Goal: Task Accomplishment & Management: Use online tool/utility

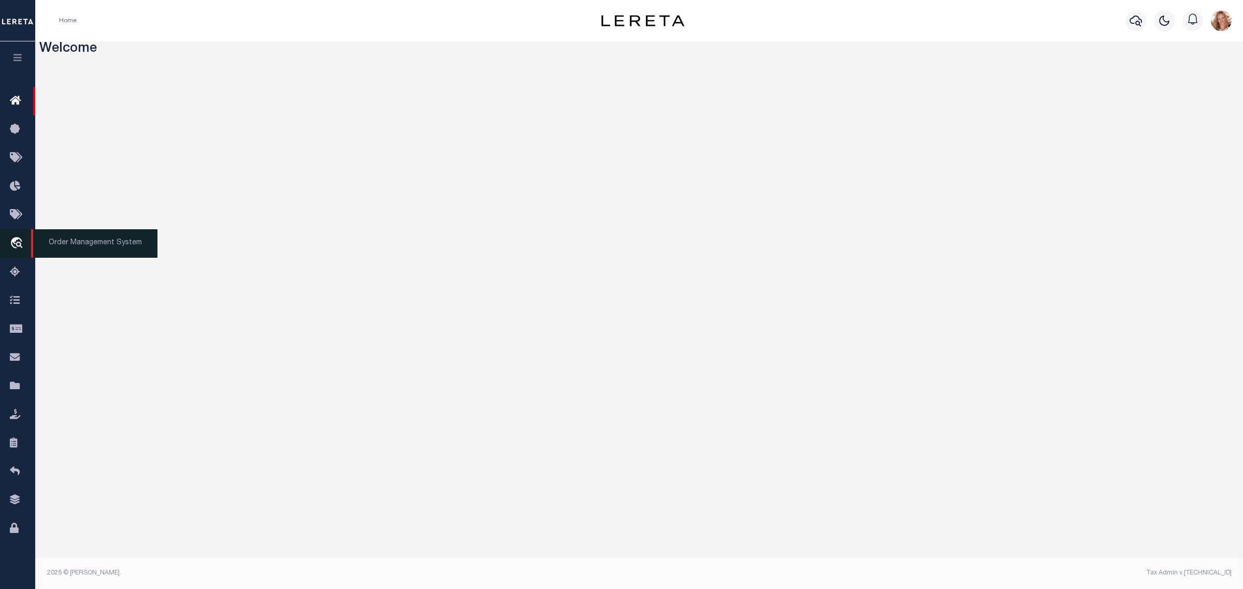
click at [21, 242] on icon "travel_explore" at bounding box center [18, 243] width 17 height 13
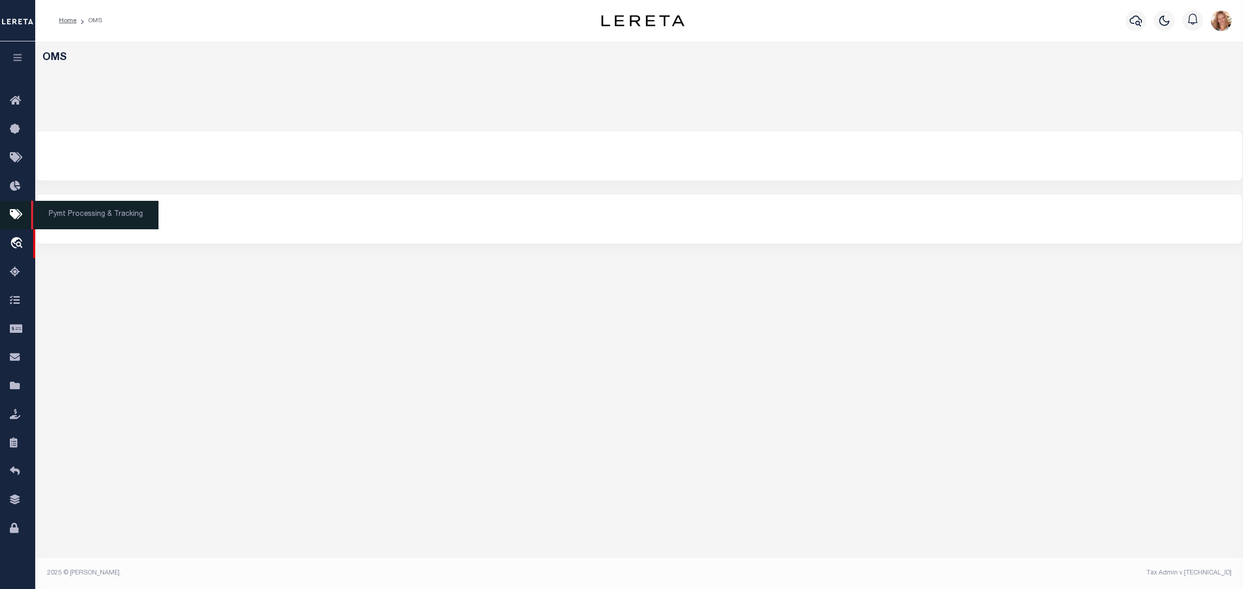
select select "200"
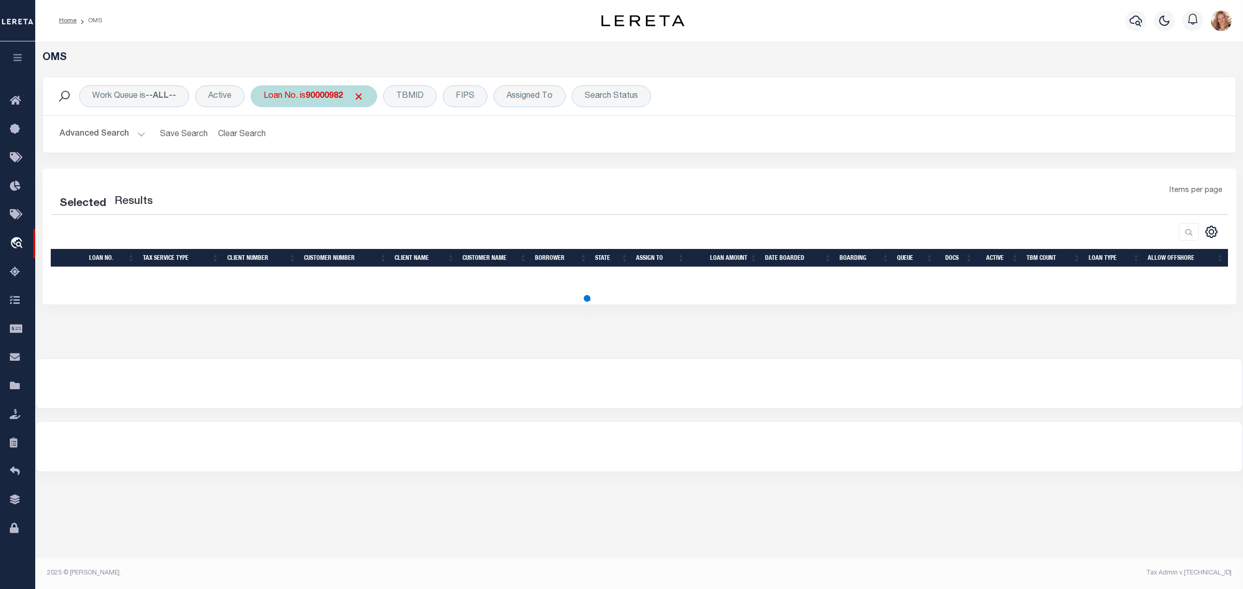
select select "200"
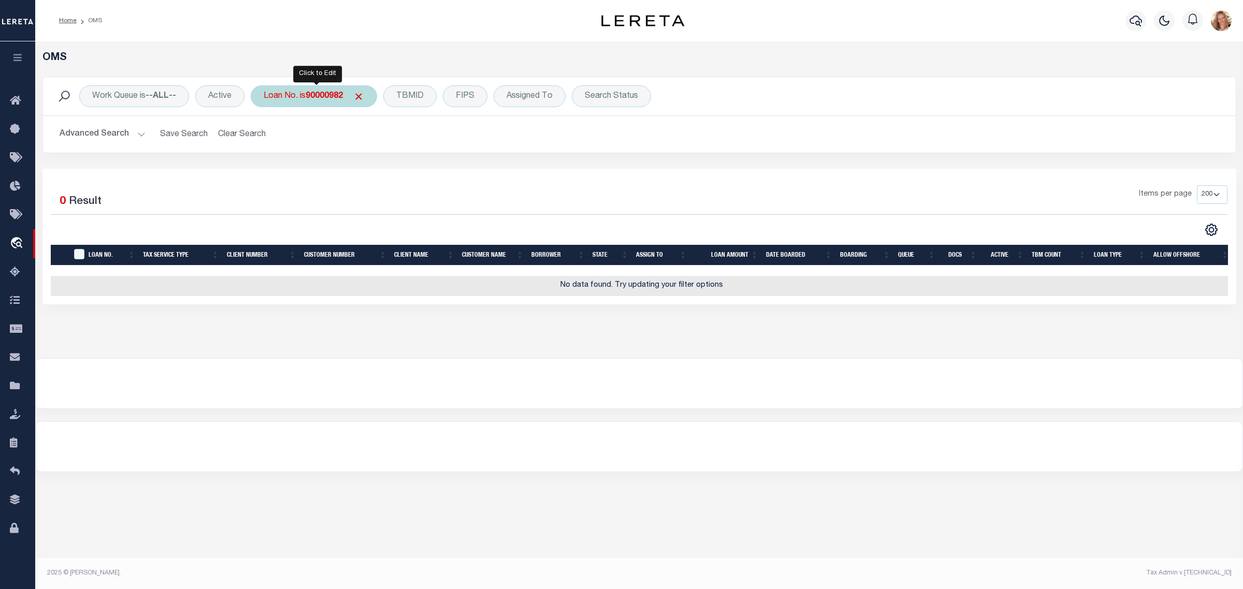
click at [299, 103] on div "Loan No. is 90000982" at bounding box center [314, 96] width 126 height 22
type input "202252871"
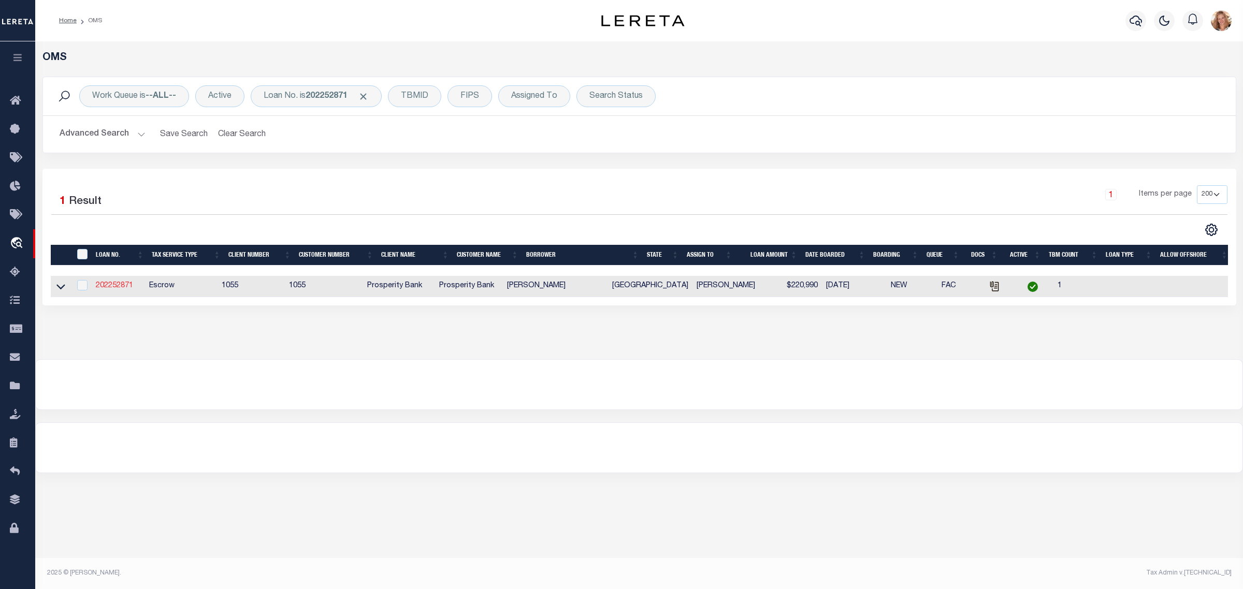
click at [123, 290] on link "202252871" at bounding box center [114, 285] width 37 height 7
type input "202252871"
type input "MARIO SORIA GONZALEZ"
select select
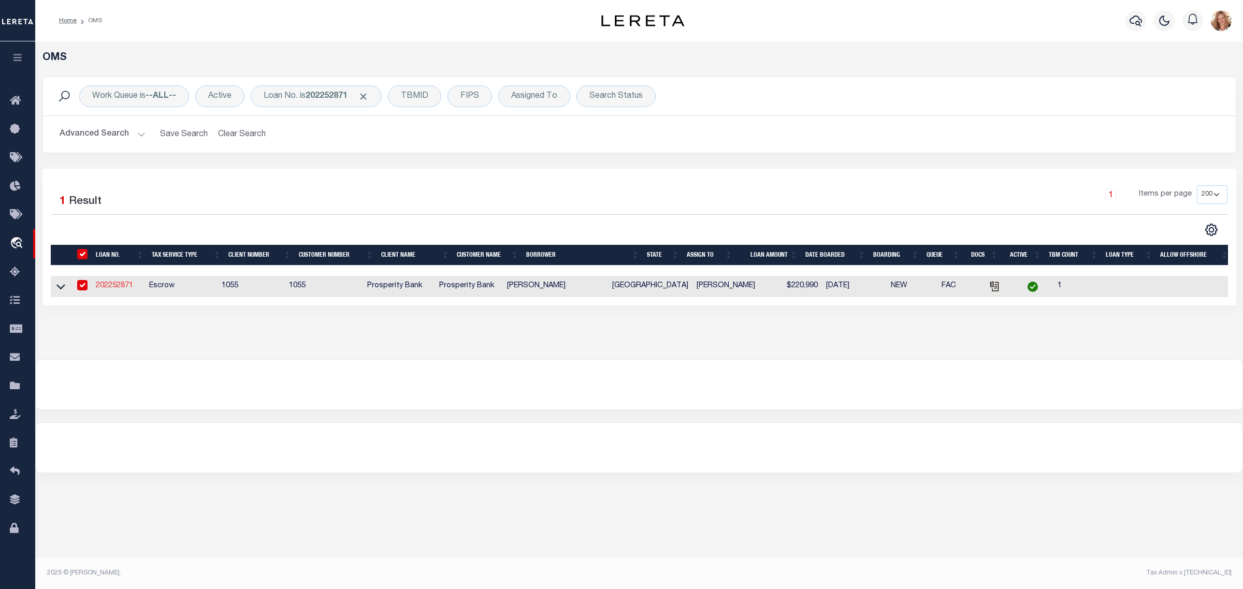
type input "10570 HIGH HOLLOWS DR APT 158"
type input "DALLAS TX 75230"
select select "100"
select select "Escrow"
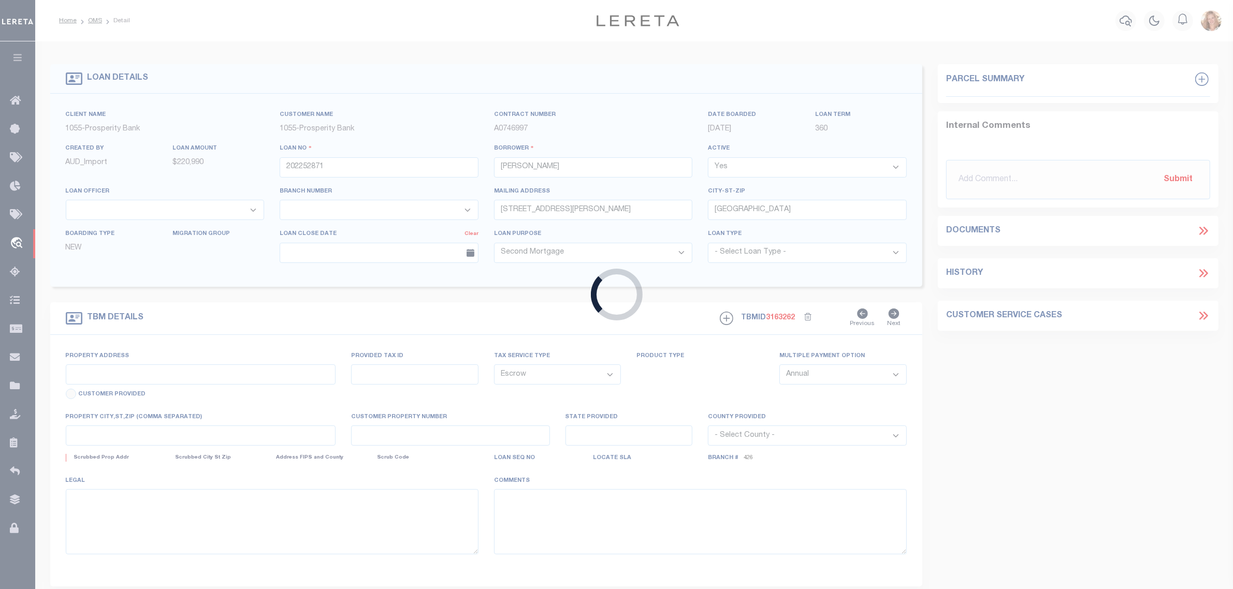
select select "10540"
select select "3826"
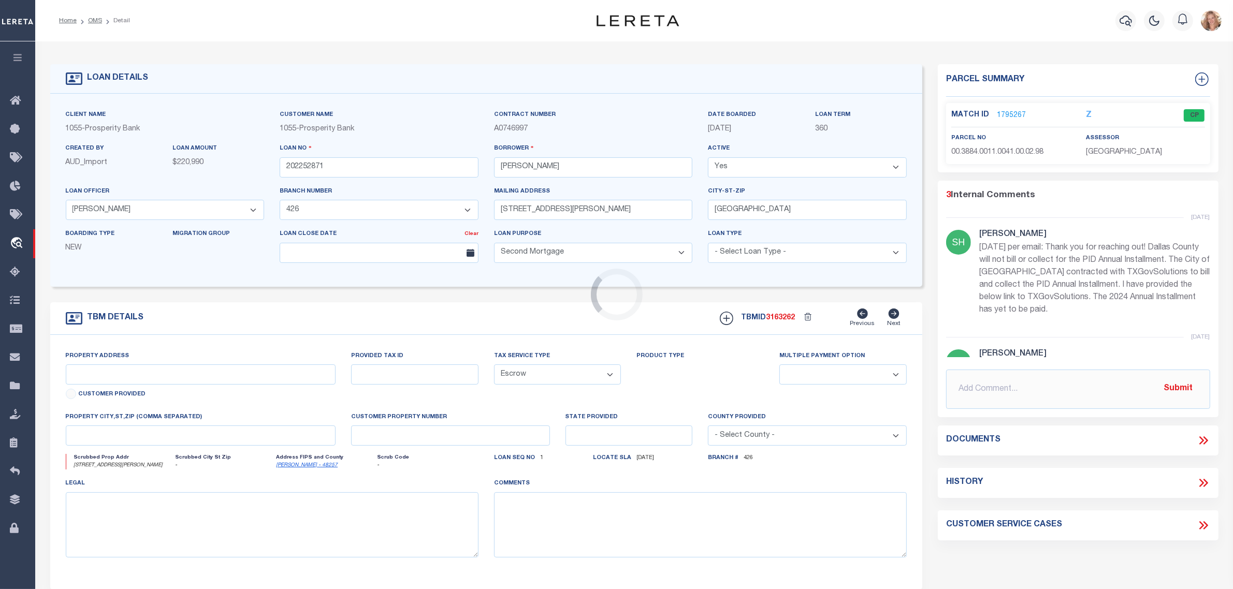
type input "3232 STANLEY ST"
type input "219017"
select select
type input "[GEOGRAPHIC_DATA]"
type textarea "LOT 41 BLK K TRAILWIND PHASE 2"
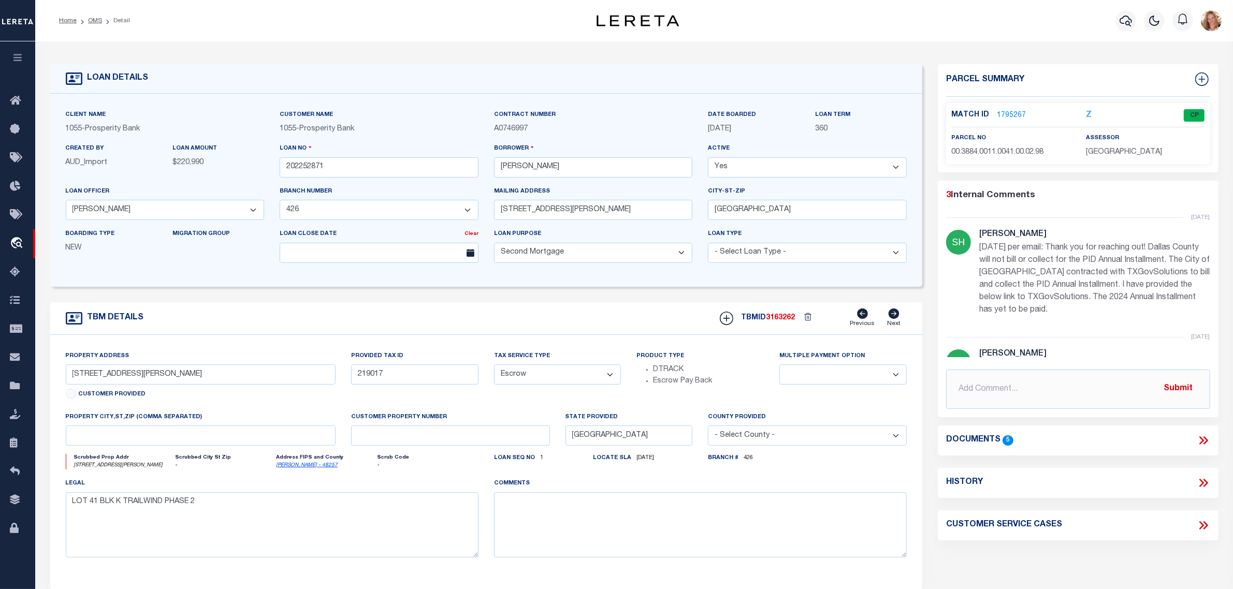
click at [1011, 112] on link "1795267" at bounding box center [1011, 115] width 29 height 11
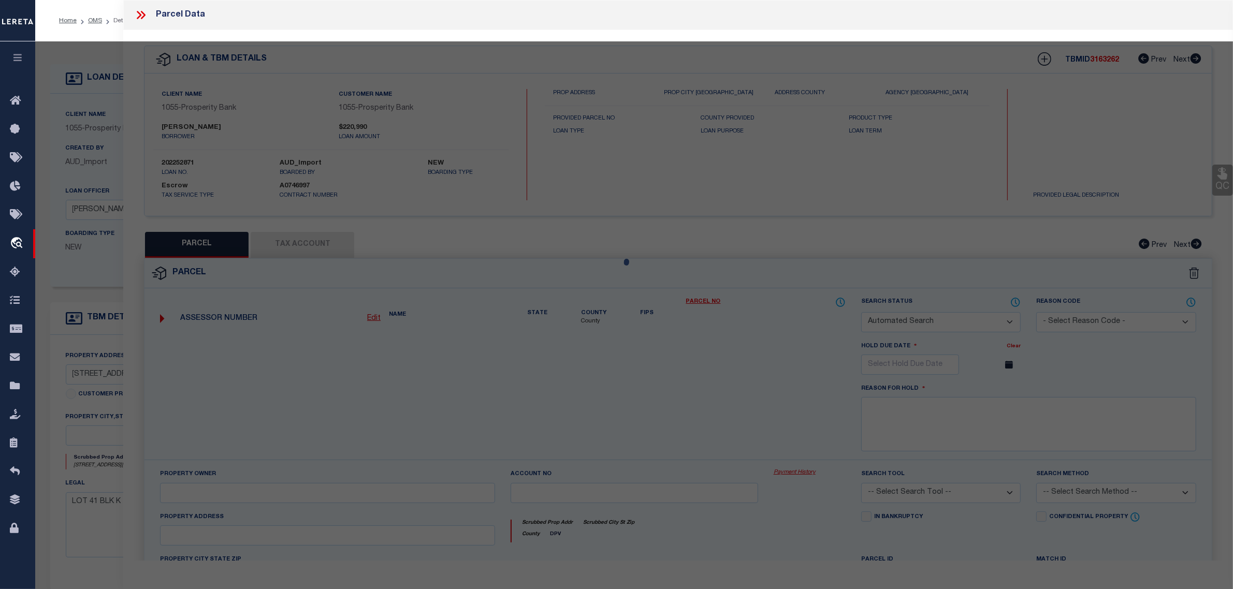
checkbox input "false"
select select "CP"
type input "D R HORTON TEXAS LTD"
select select
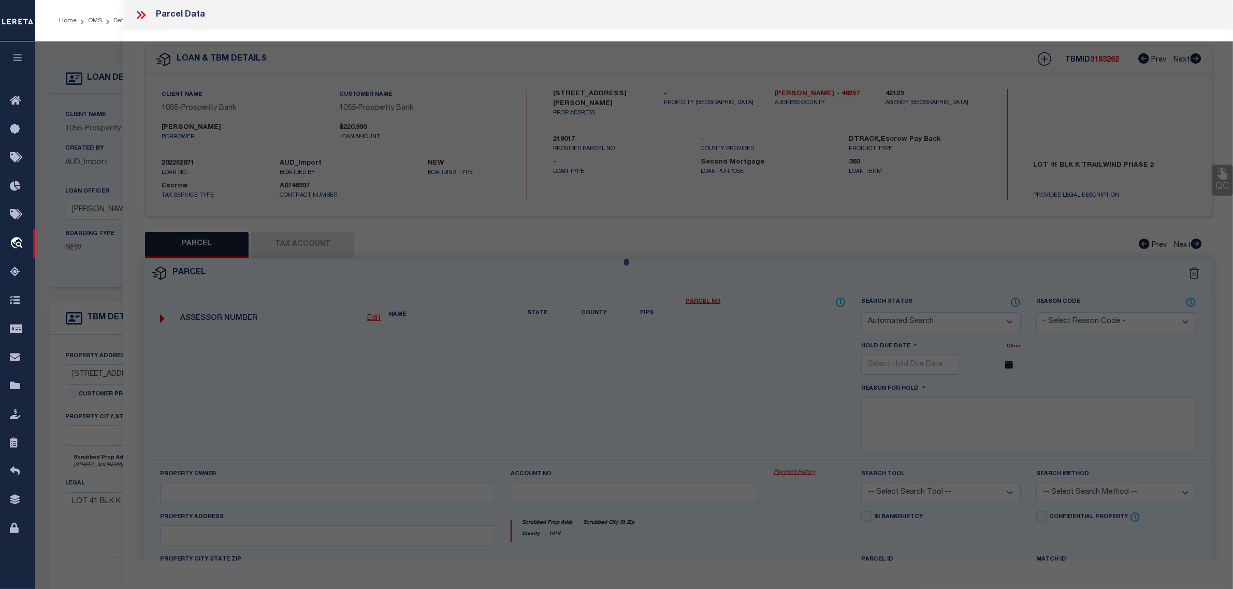
type input "3232 STANLEY ST"
checkbox input "false"
type input "MESQUITE, TX 75126"
type textarea "TRAILWIND PH 2, BLOCK K, LOT 41"
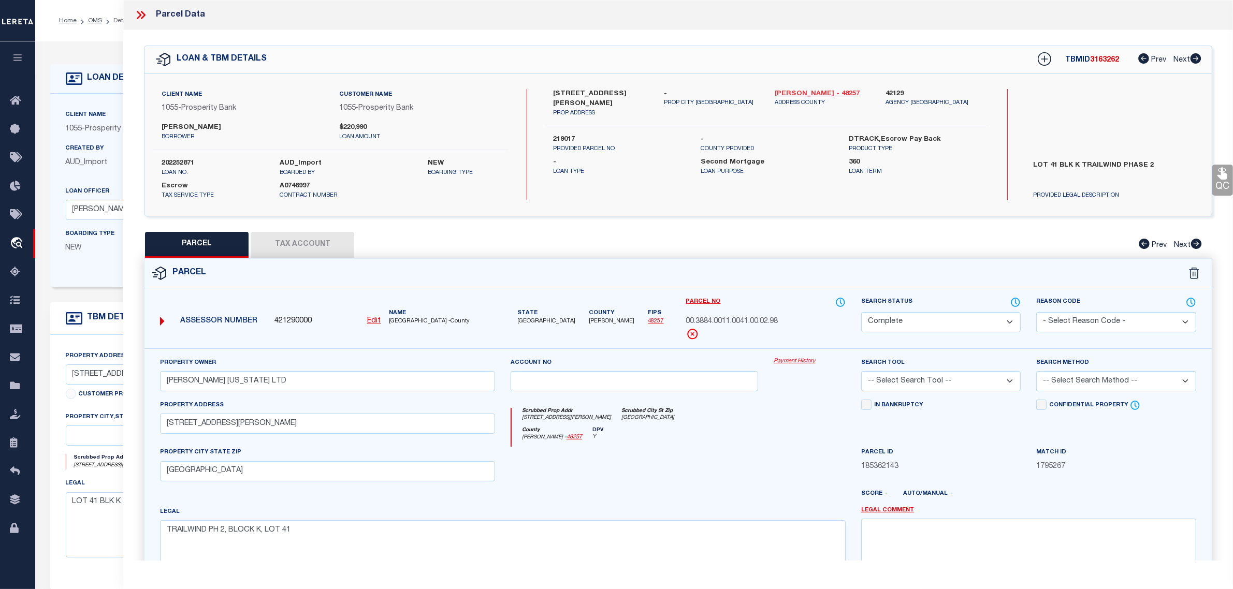
click at [802, 91] on link "Kaufman - 48257" at bounding box center [822, 94] width 95 height 10
click at [270, 247] on button "Tax Account" at bounding box center [303, 245] width 104 height 26
select select "100"
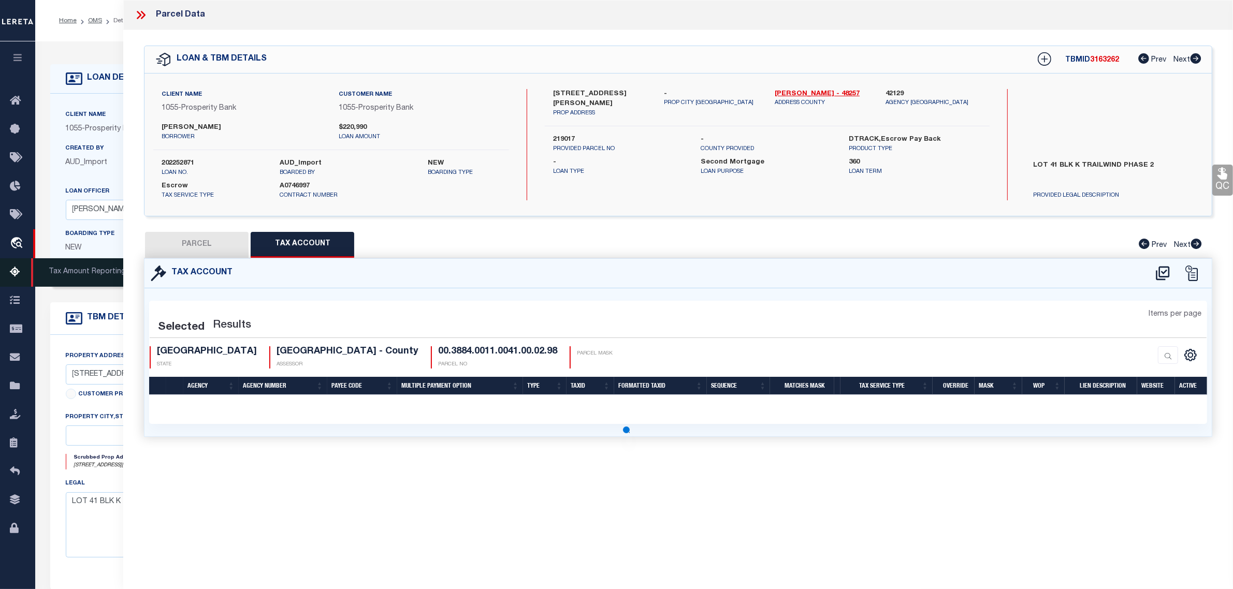
select select "100"
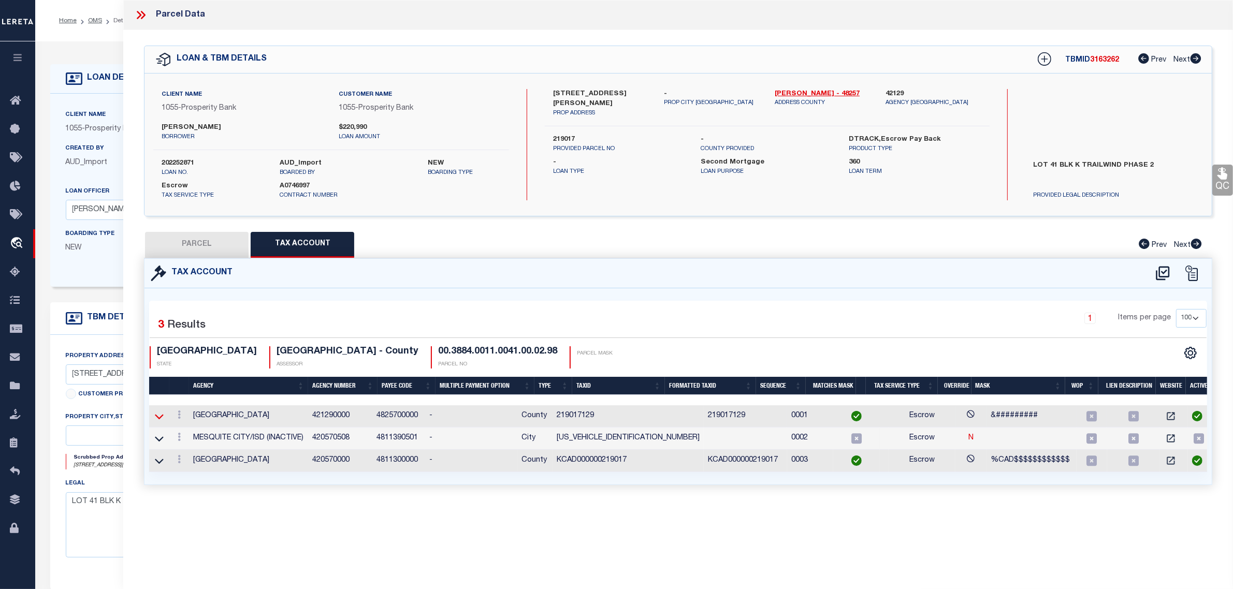
click at [160, 419] on icon at bounding box center [159, 416] width 9 height 5
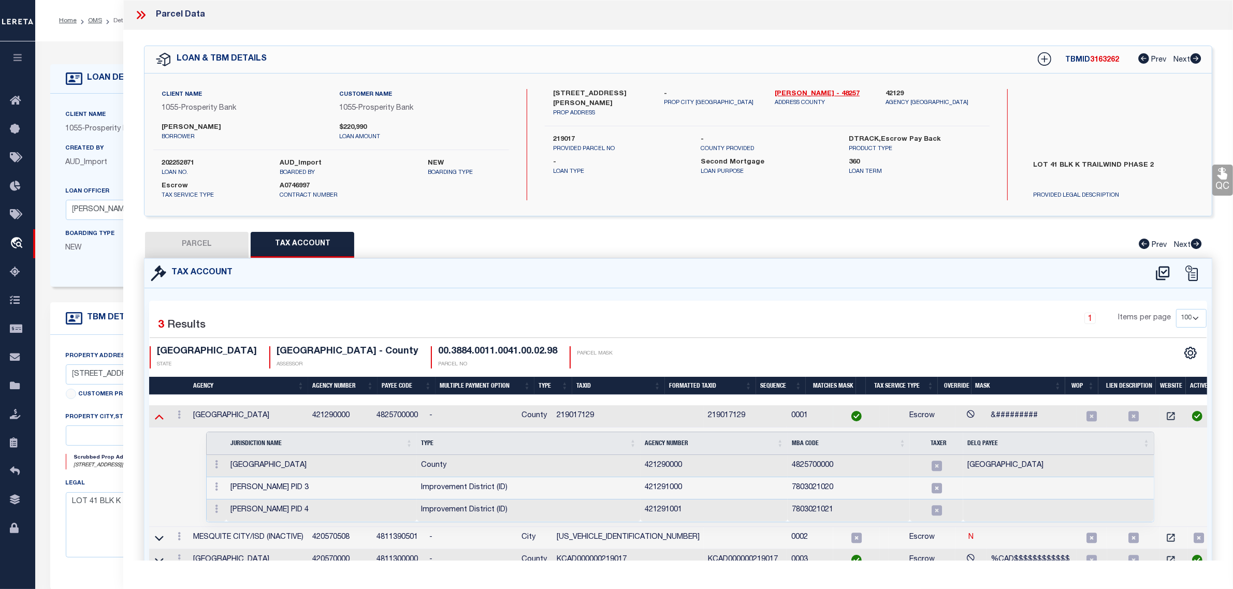
click at [161, 414] on icon at bounding box center [159, 416] width 9 height 11
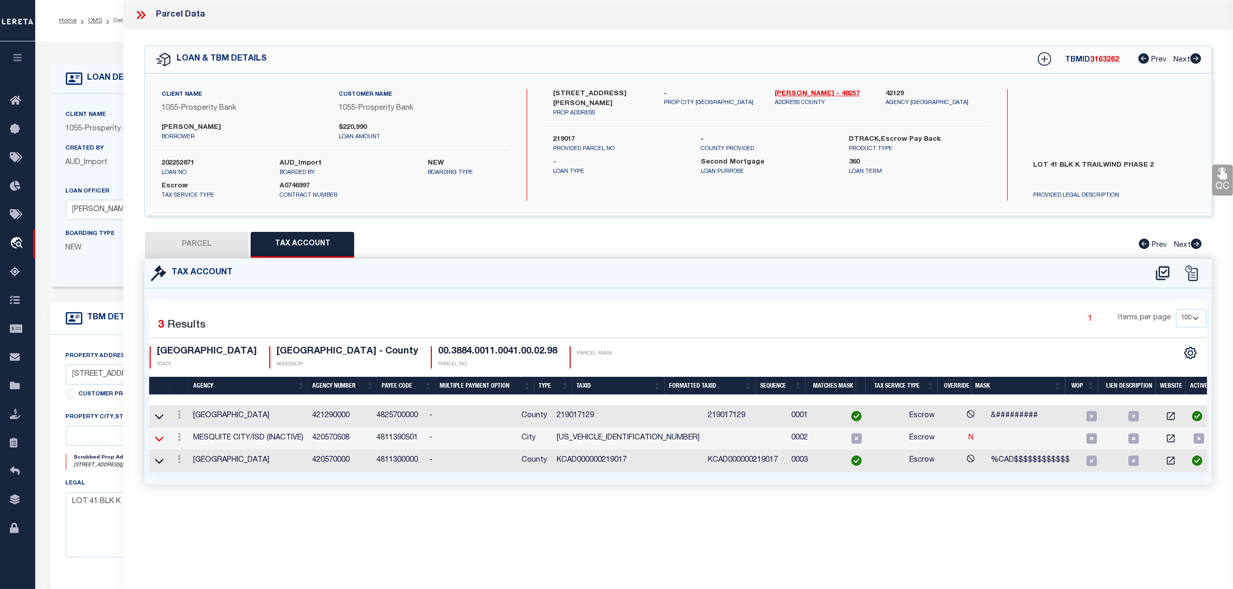
click at [158, 438] on icon at bounding box center [159, 438] width 9 height 11
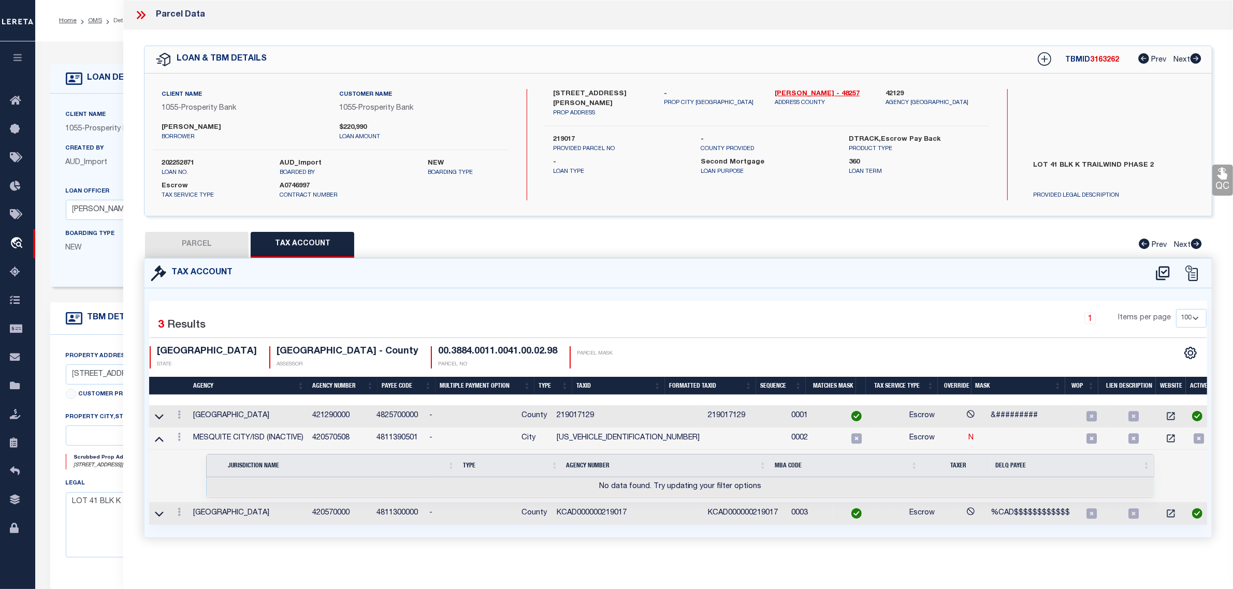
click at [158, 438] on icon at bounding box center [159, 438] width 9 height 11
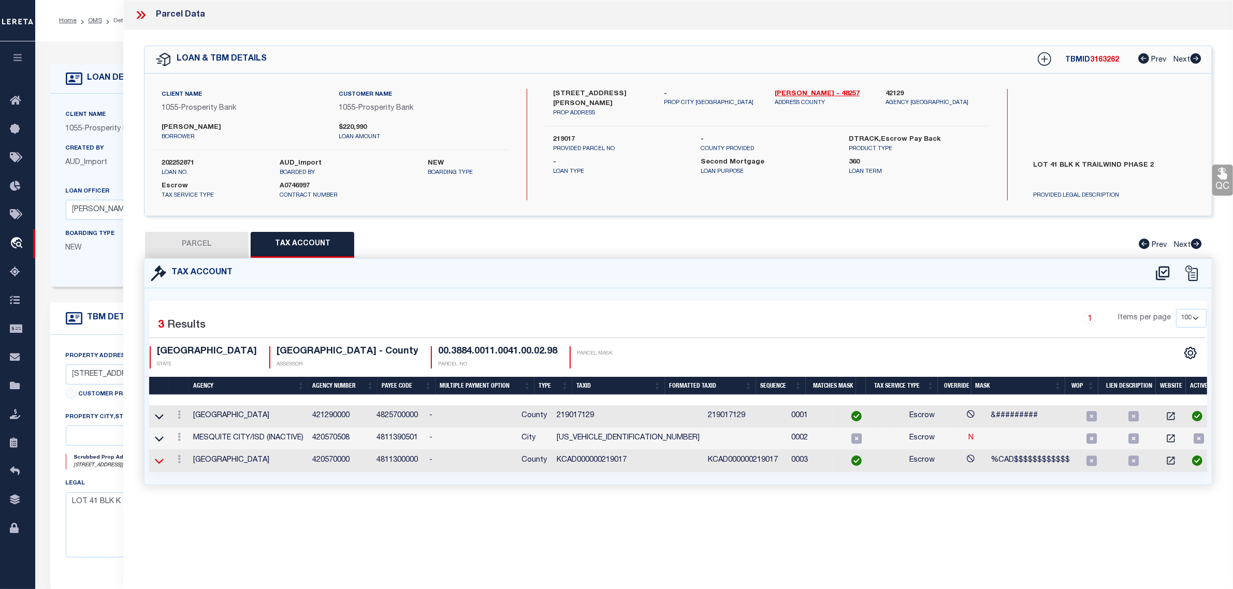
click at [161, 462] on icon at bounding box center [159, 461] width 9 height 11
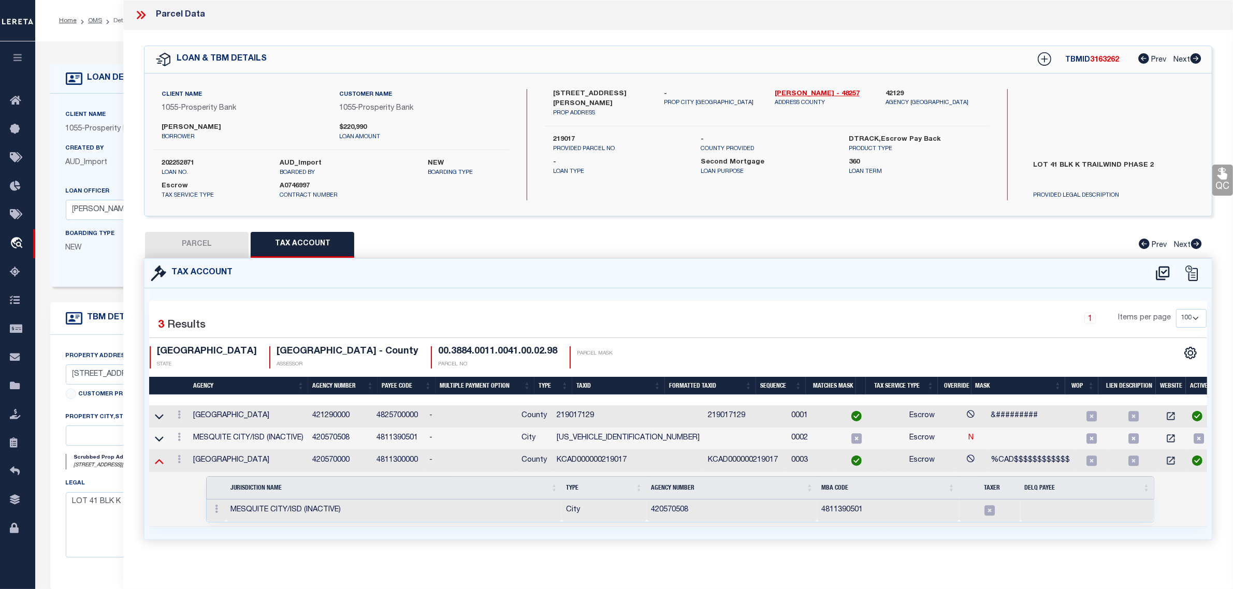
click at [161, 467] on icon at bounding box center [159, 461] width 9 height 11
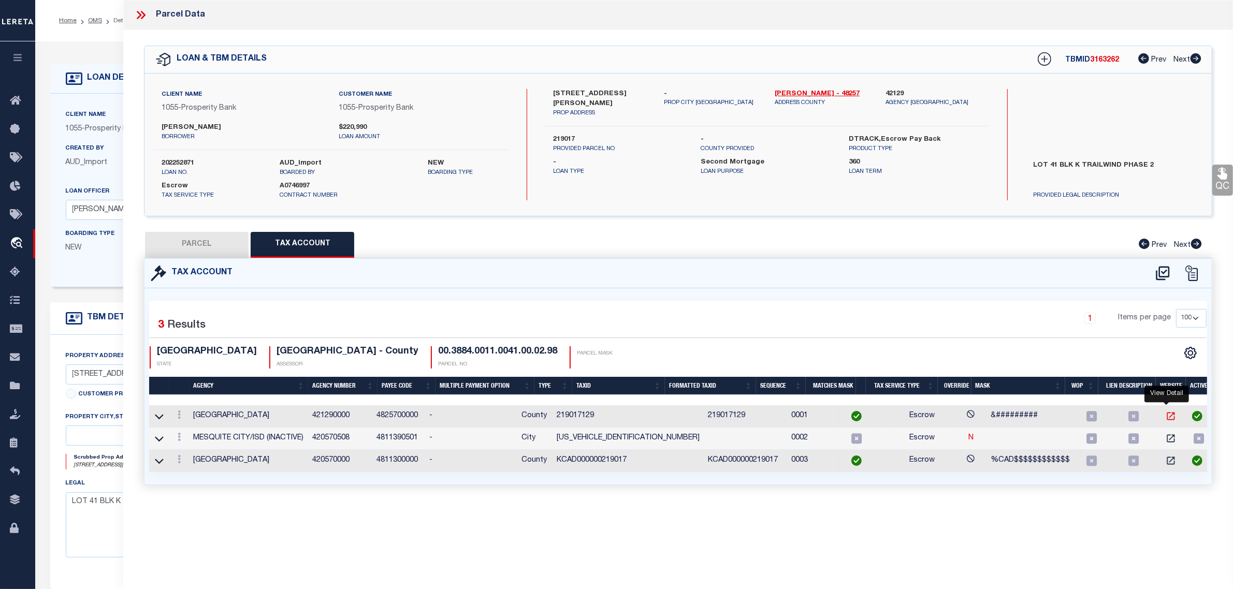
click at [1167, 421] on icon "" at bounding box center [1171, 417] width 8 height 8
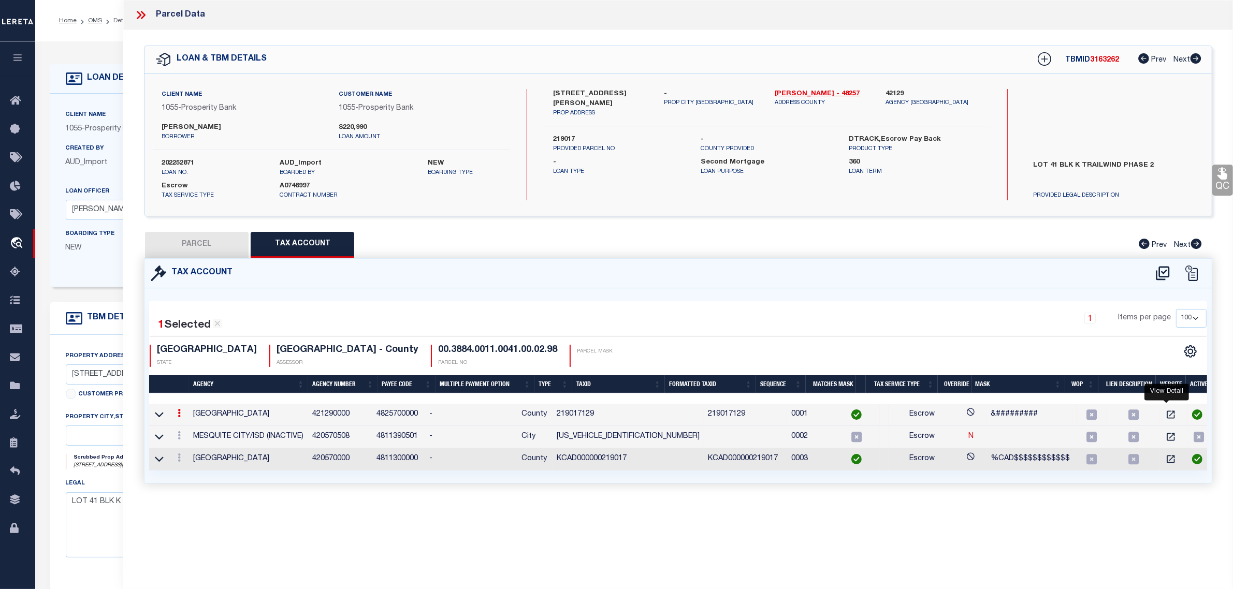
click at [94, 261] on div "Boarding Type NEW" at bounding box center [111, 245] width 107 height 34
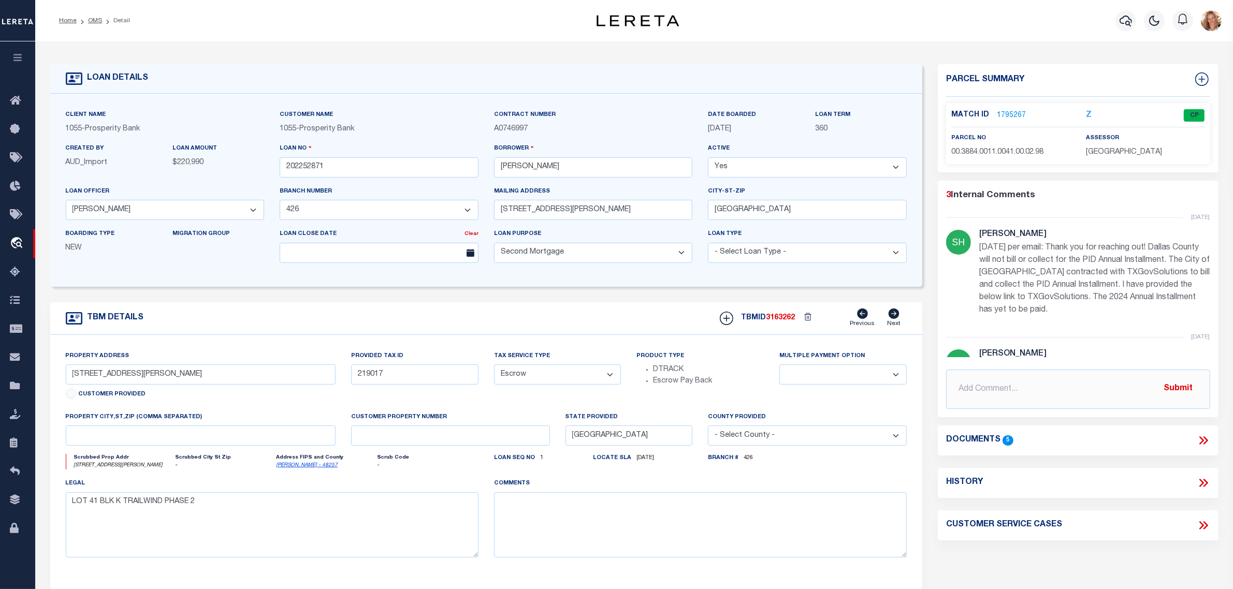
click at [1008, 112] on link "1795267" at bounding box center [1011, 115] width 29 height 11
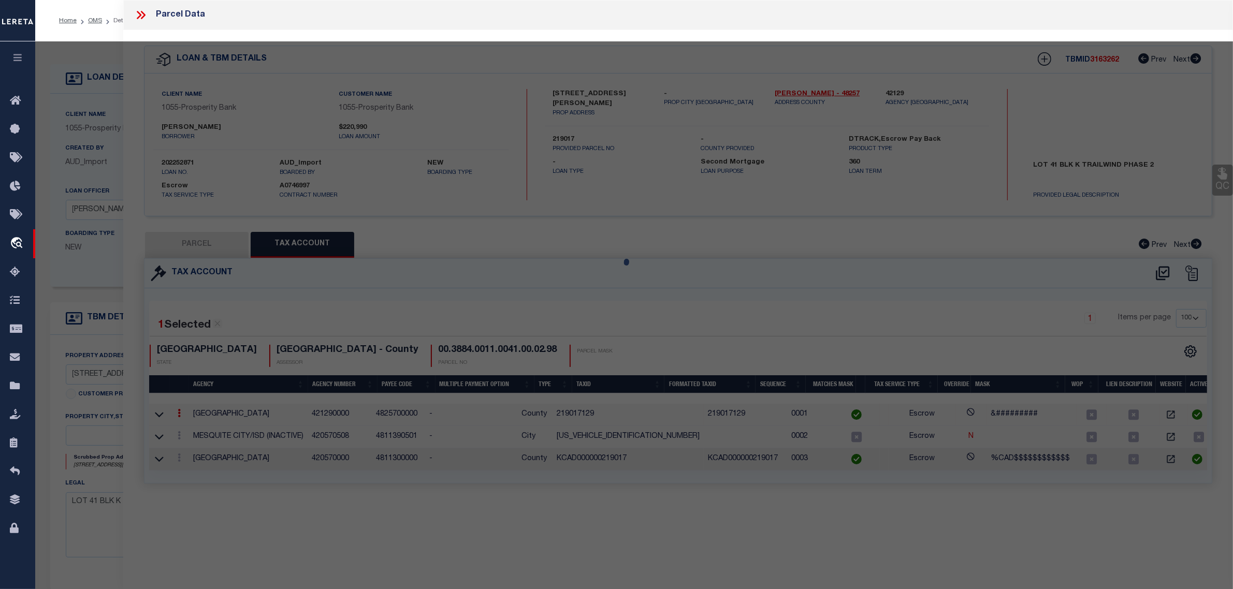
select select "AS"
checkbox input "false"
select select "CP"
type input "D R HORTON TEXAS LTD"
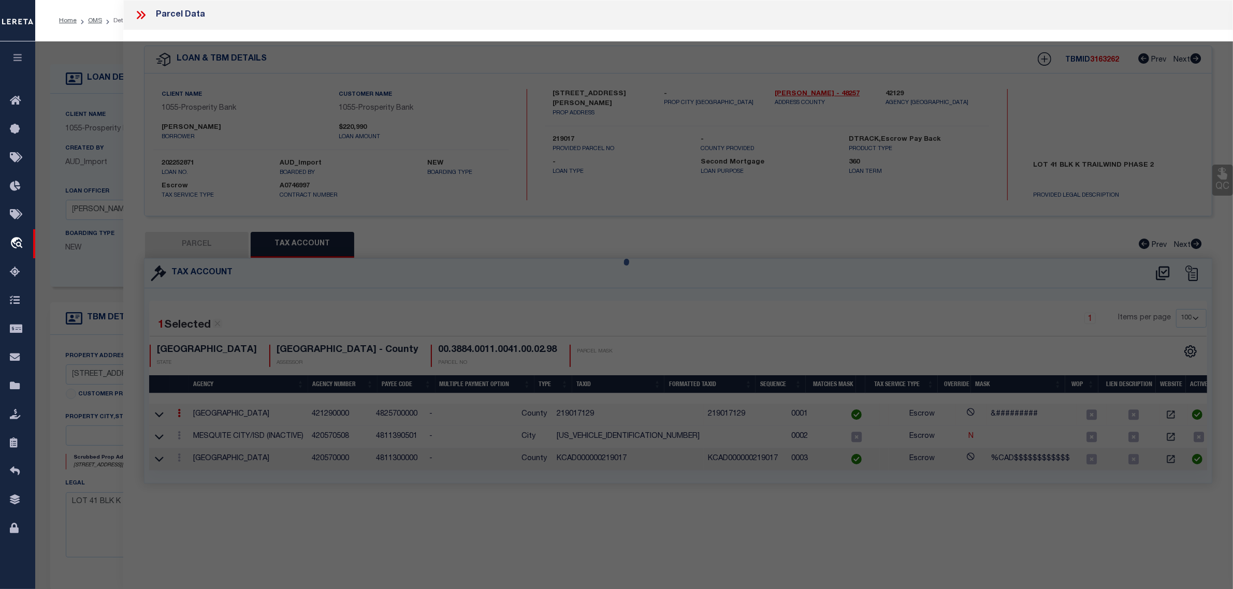
select select
type input "3232 STANLEY ST"
checkbox input "false"
type input "MESQUITE, TX 75126"
type textarea "TRAILWIND PH 2, BLOCK K, LOT 41"
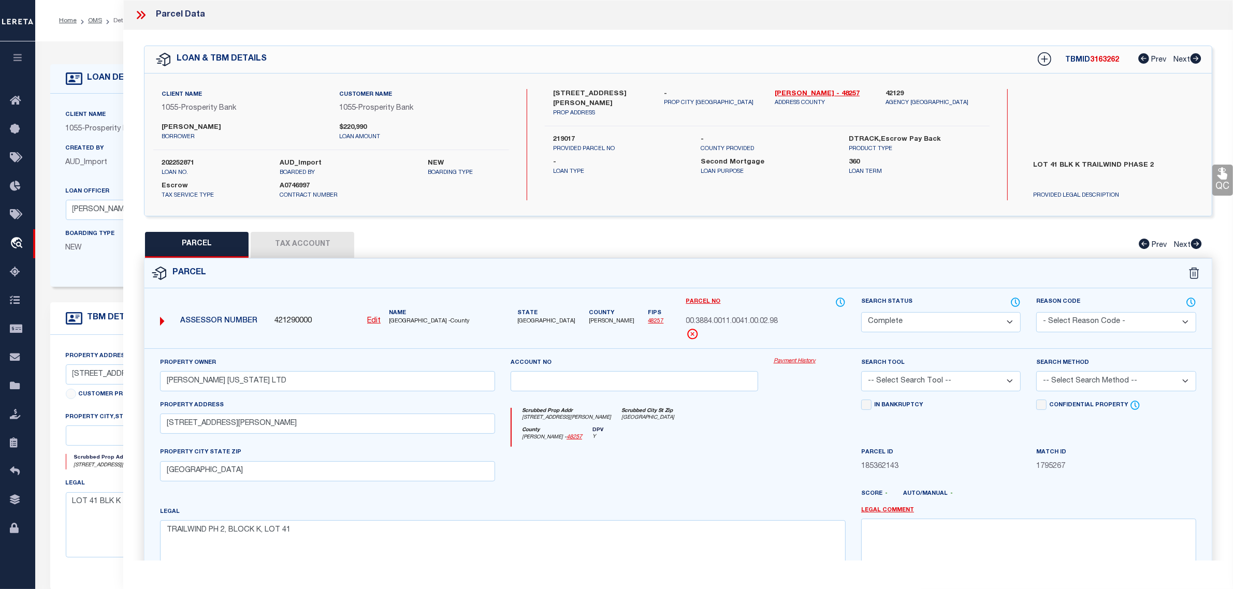
click at [288, 242] on button "Tax Account" at bounding box center [303, 245] width 104 height 26
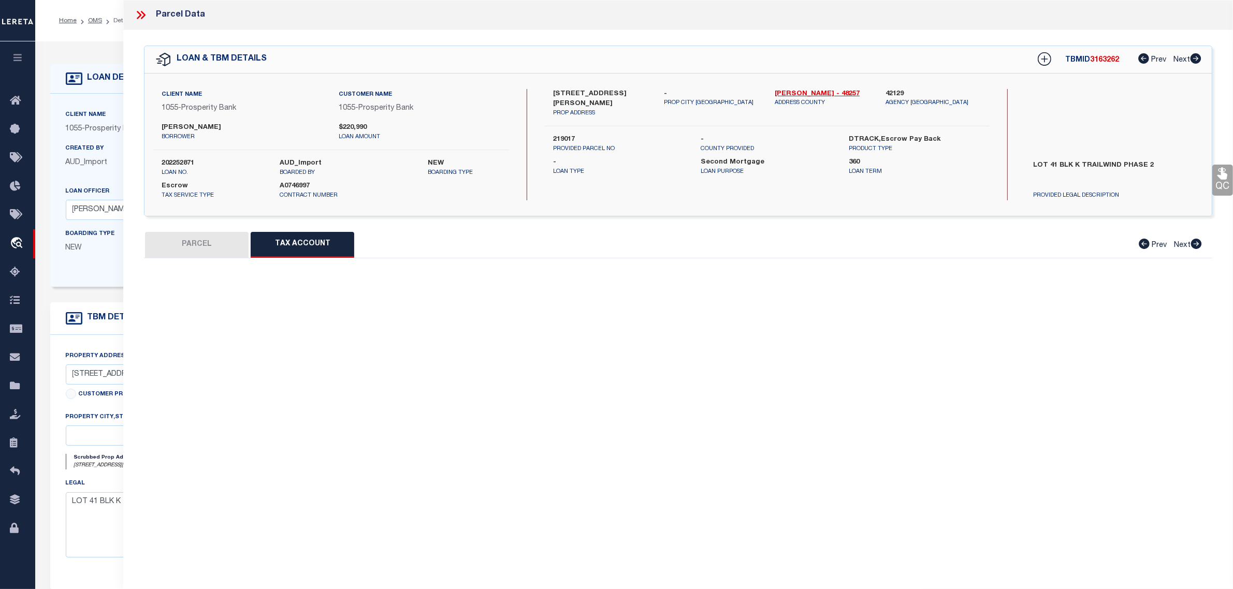
select select "100"
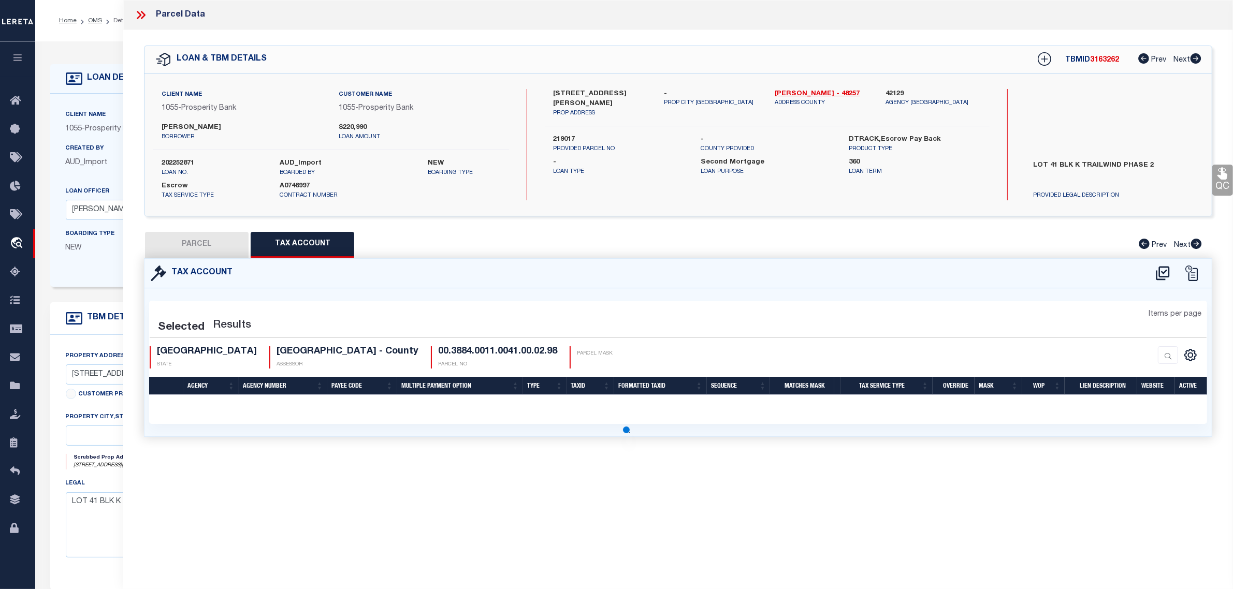
select select "100"
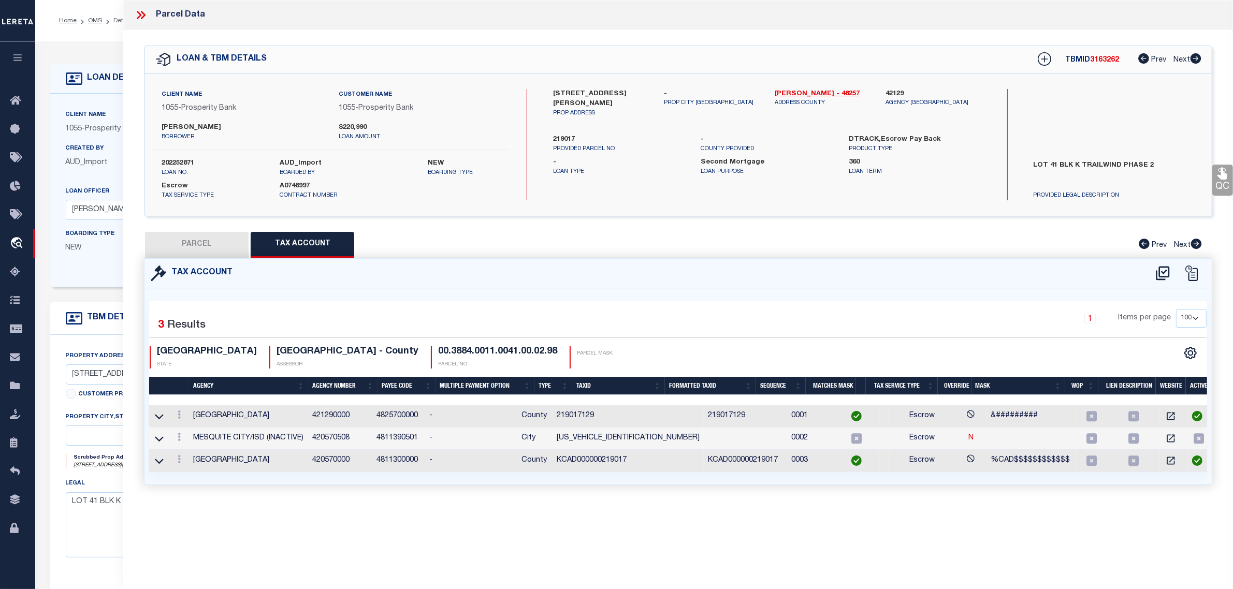
click at [87, 267] on div "Boarding Type NEW Migration Group" at bounding box center [165, 249] width 214 height 42
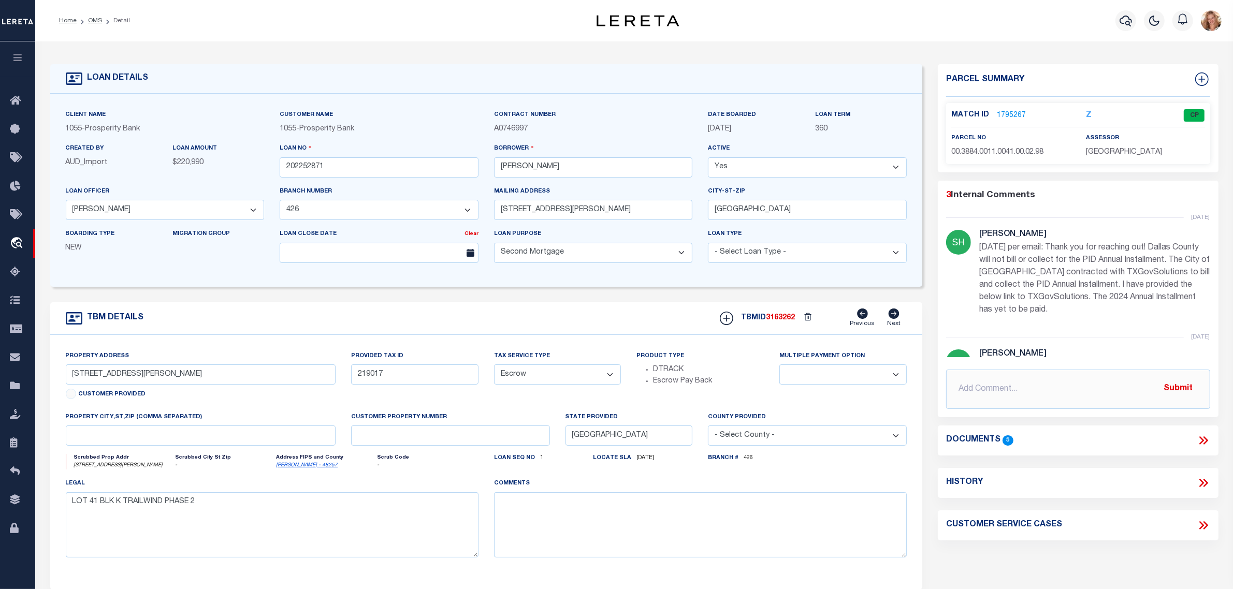
click at [1205, 439] on icon at bounding box center [1203, 440] width 13 height 13
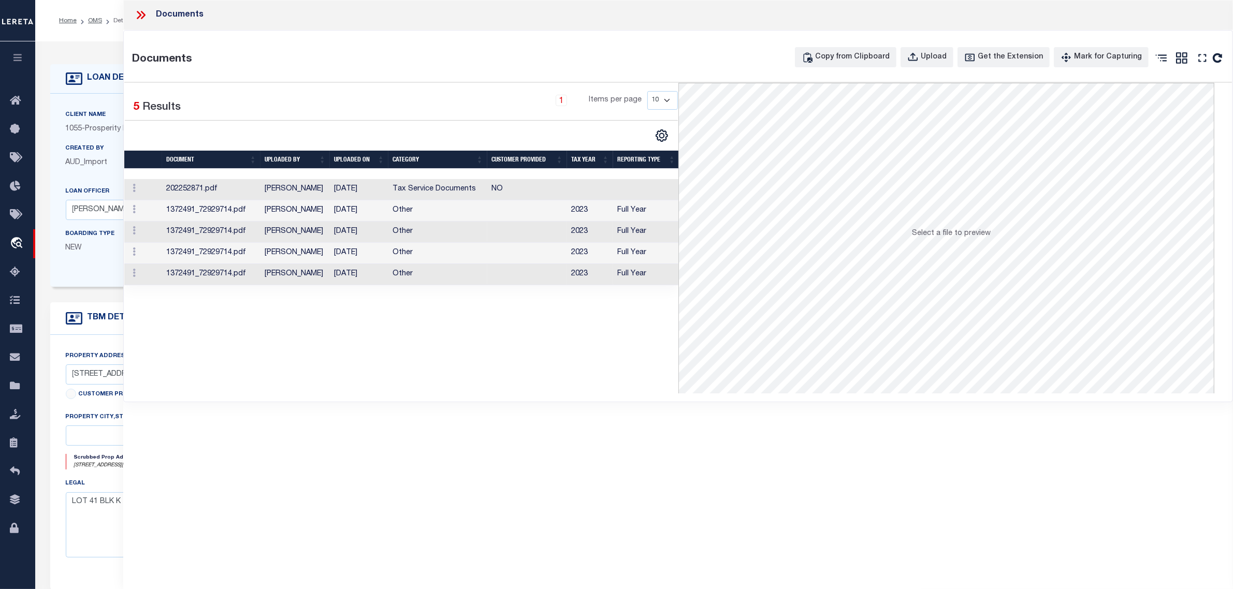
click at [397, 192] on td "Tax Service Documents" at bounding box center [437, 189] width 99 height 21
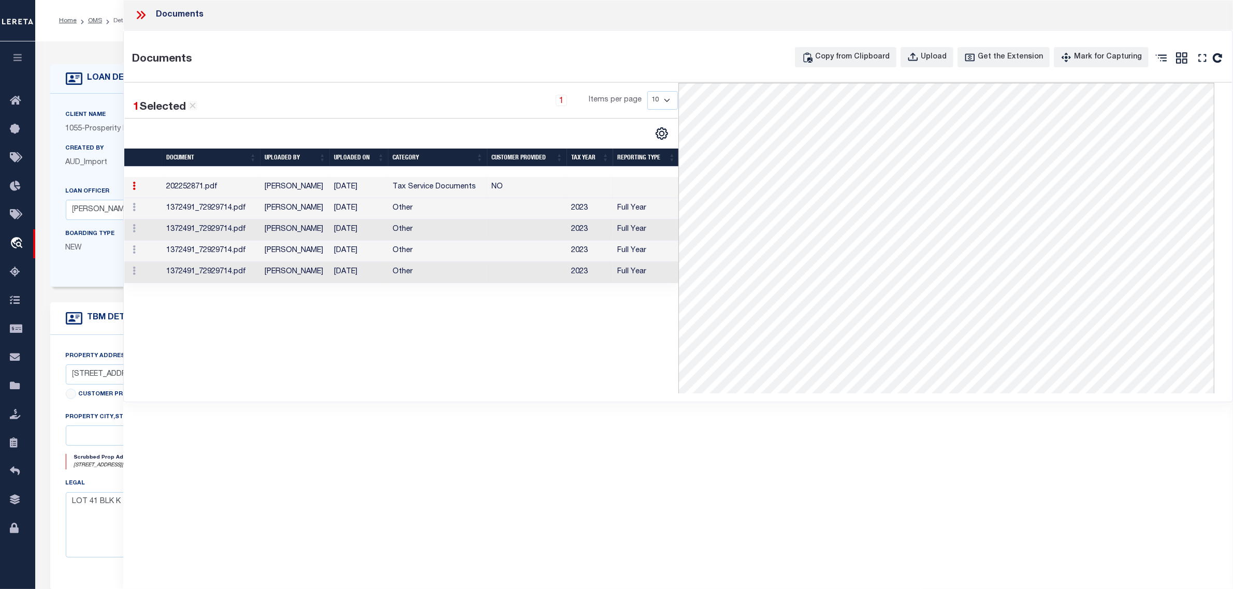
click at [105, 180] on div "Created By AUD_Import LOAN AMOUNT $220,990" at bounding box center [165, 164] width 214 height 42
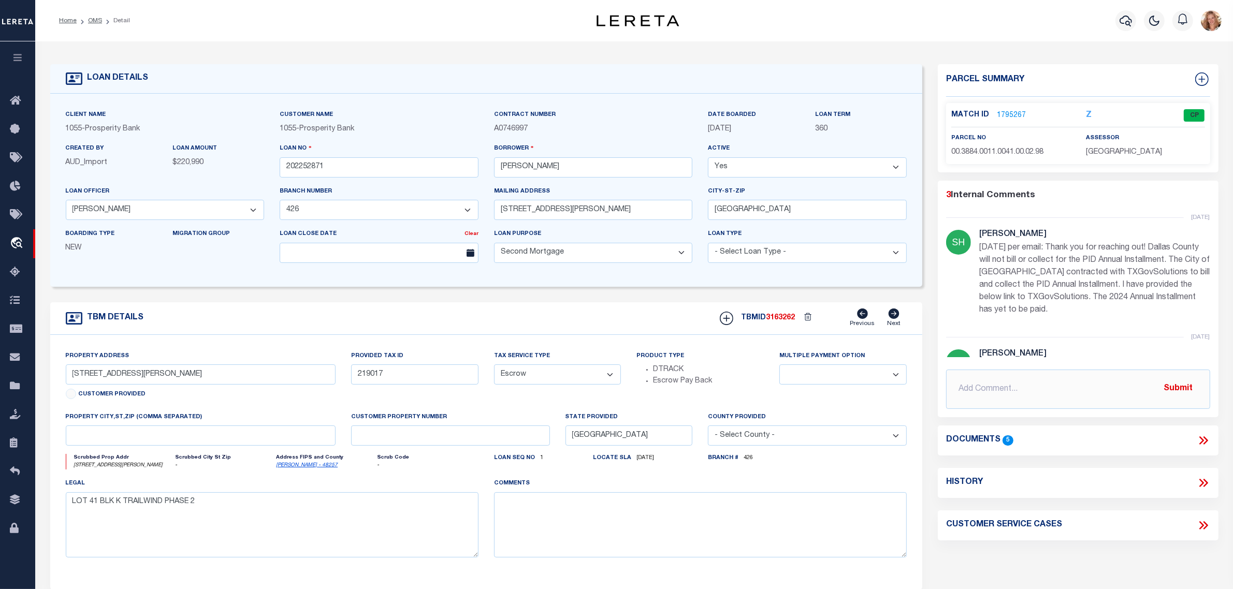
click at [1007, 119] on link "1795267" at bounding box center [1011, 115] width 29 height 11
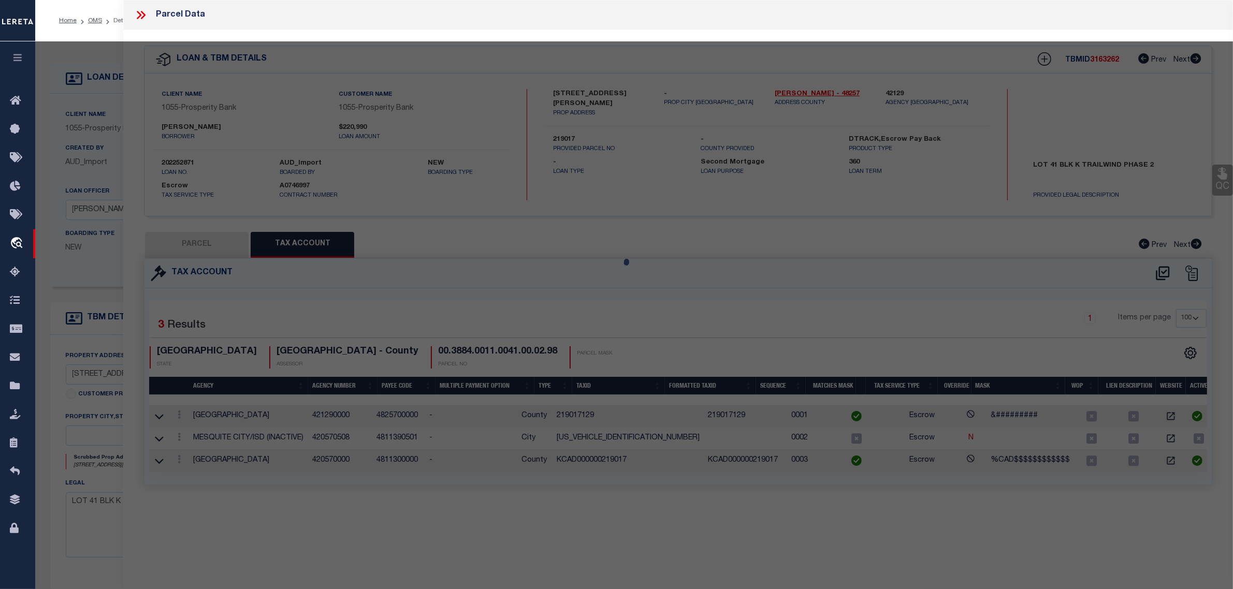
select select "AS"
checkbox input "false"
select select "CP"
type input "D R HORTON TEXAS LTD"
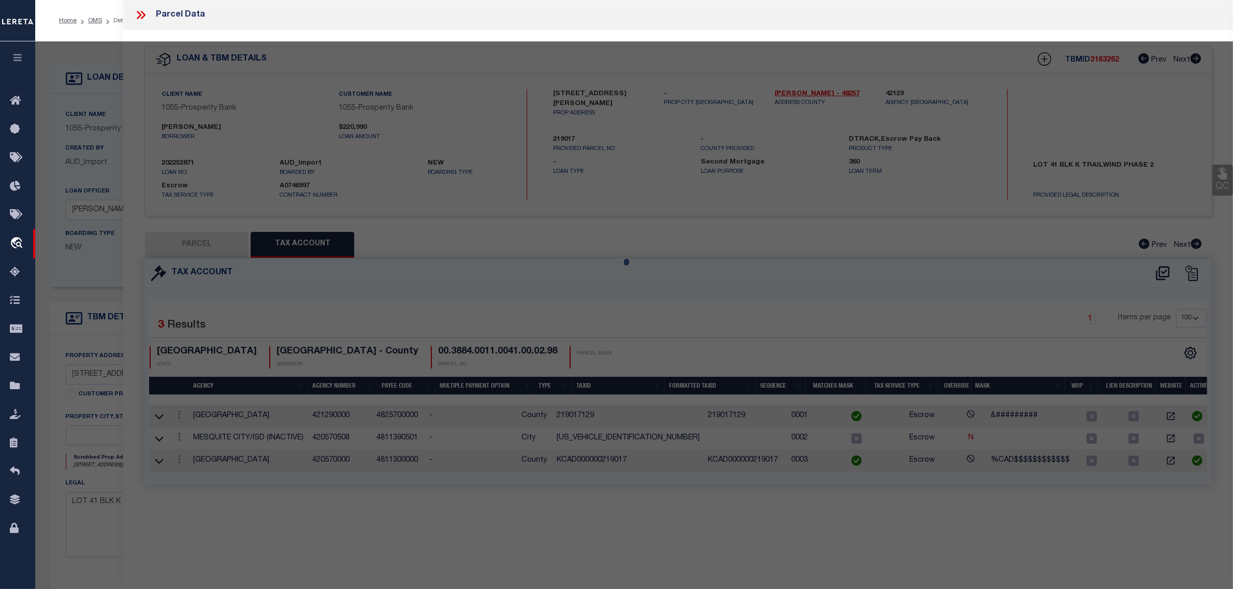
select select
type input "3232 STANLEY ST"
checkbox input "false"
type input "MESQUITE, TX 75126"
type textarea "TRAILWIND PH 2, BLOCK K, LOT 41"
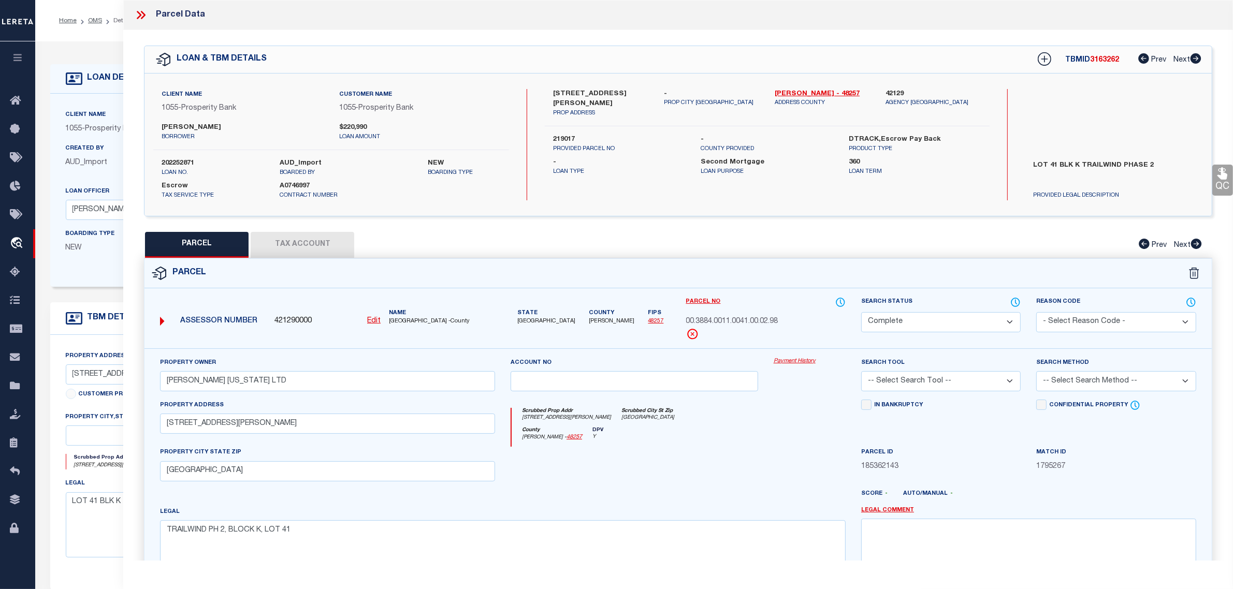
click at [311, 242] on button "Tax Account" at bounding box center [303, 245] width 104 height 26
select select "100"
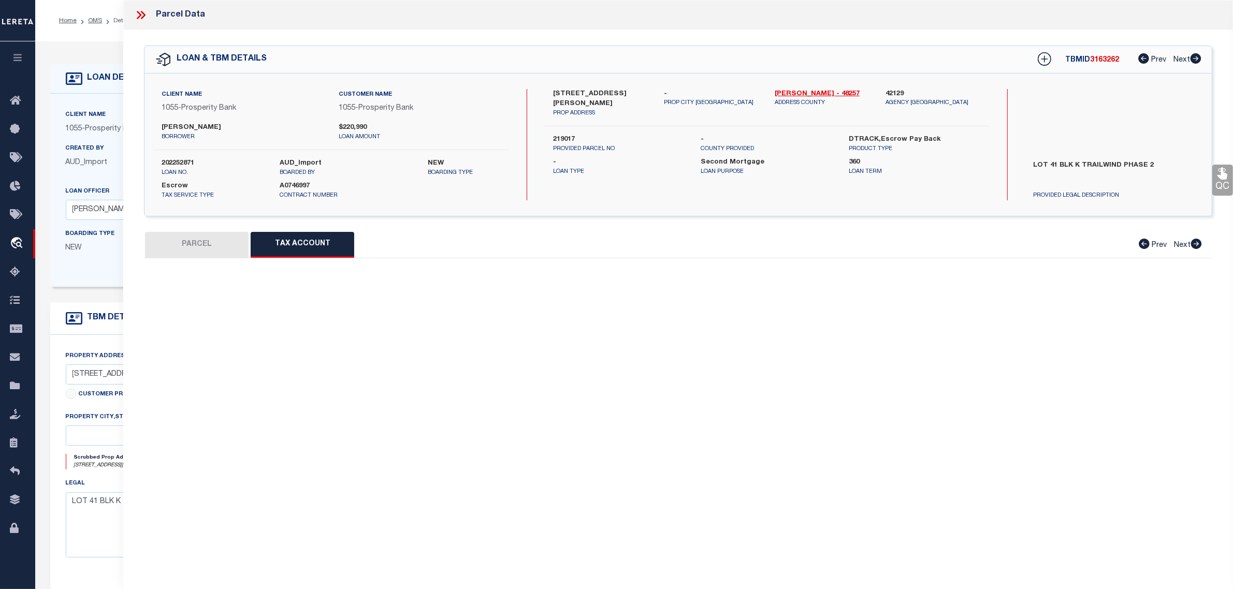
select select "100"
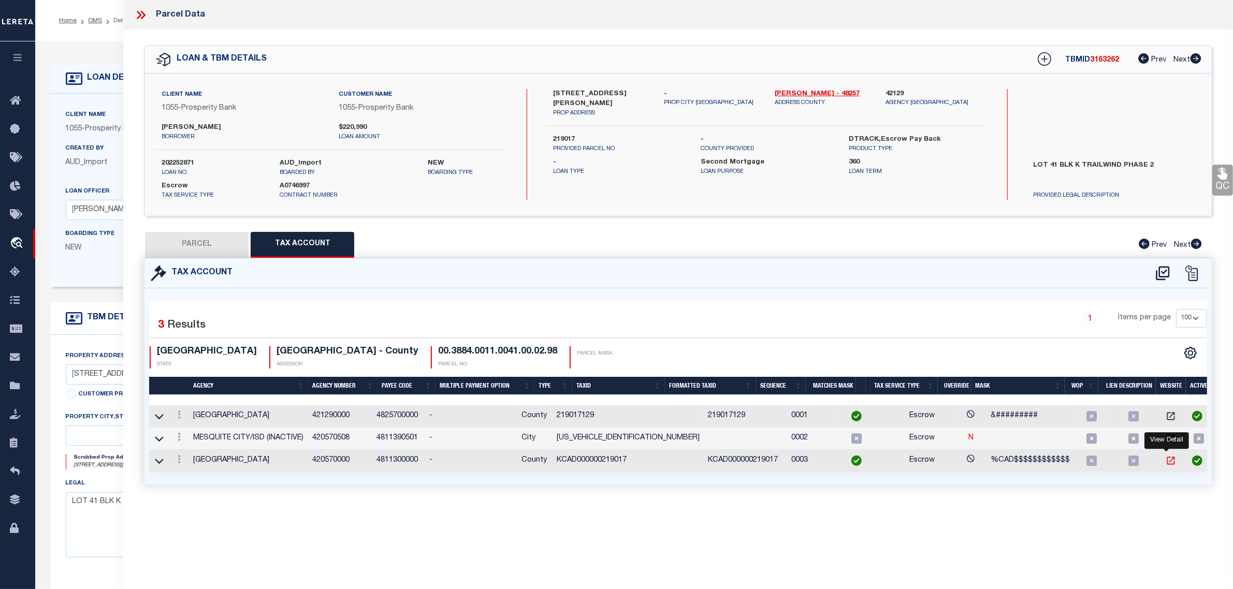
click at [1166, 462] on icon "" at bounding box center [1171, 461] width 10 height 10
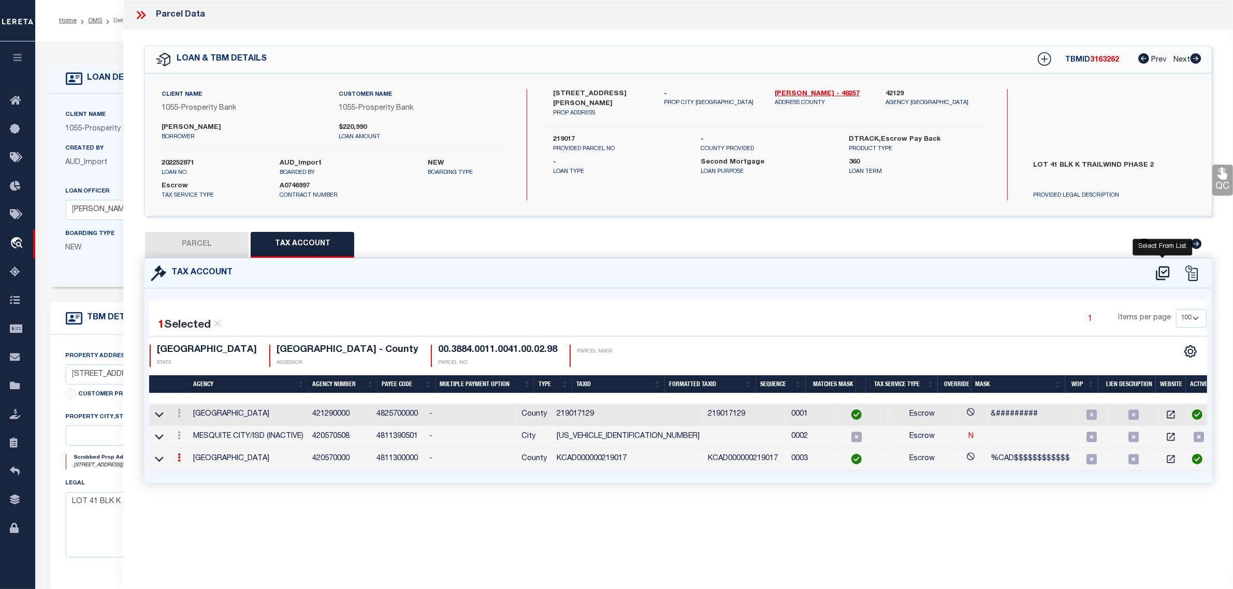
click at [1168, 270] on icon at bounding box center [1162, 273] width 13 height 14
select select "100"
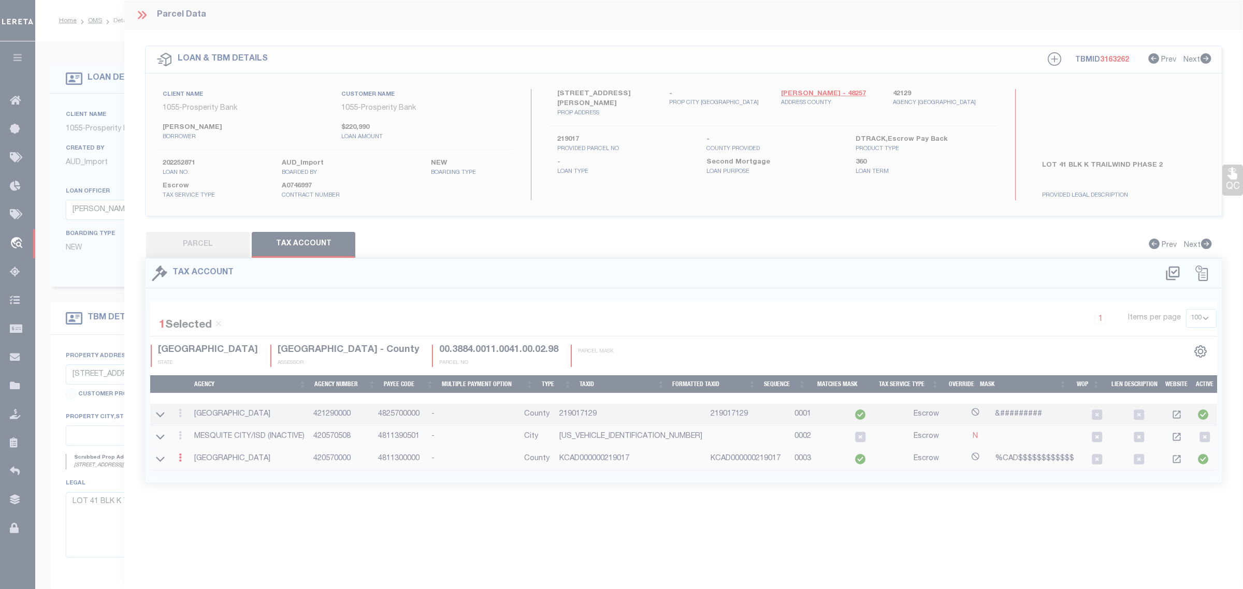
select select "100"
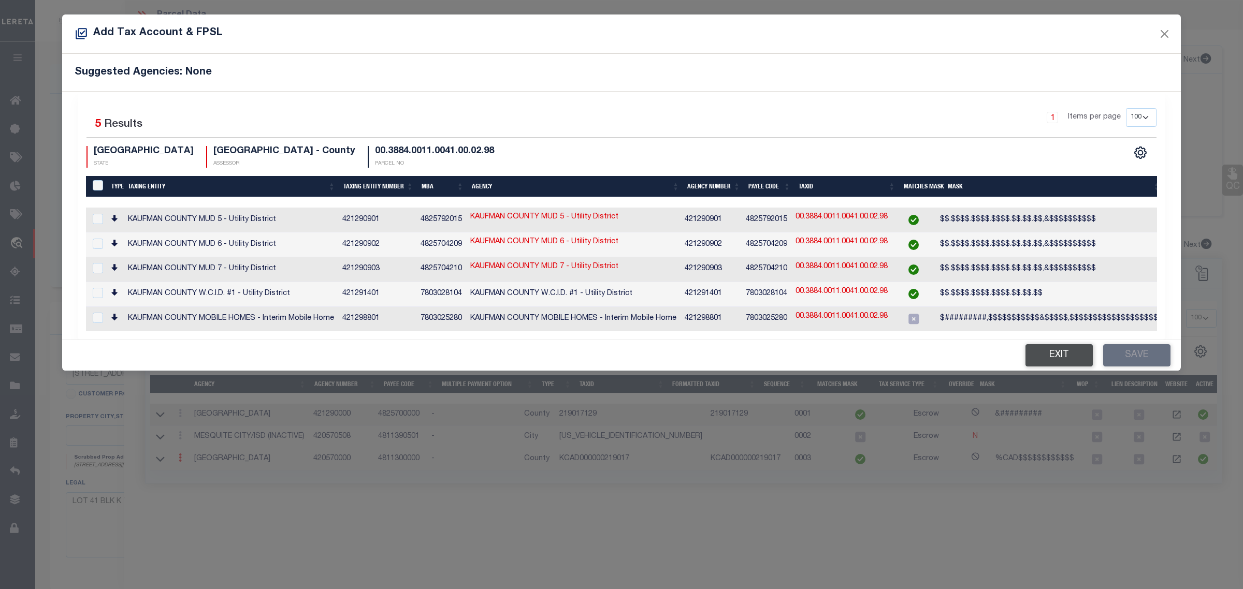
click at [1057, 358] on button "Exit" at bounding box center [1058, 355] width 67 height 22
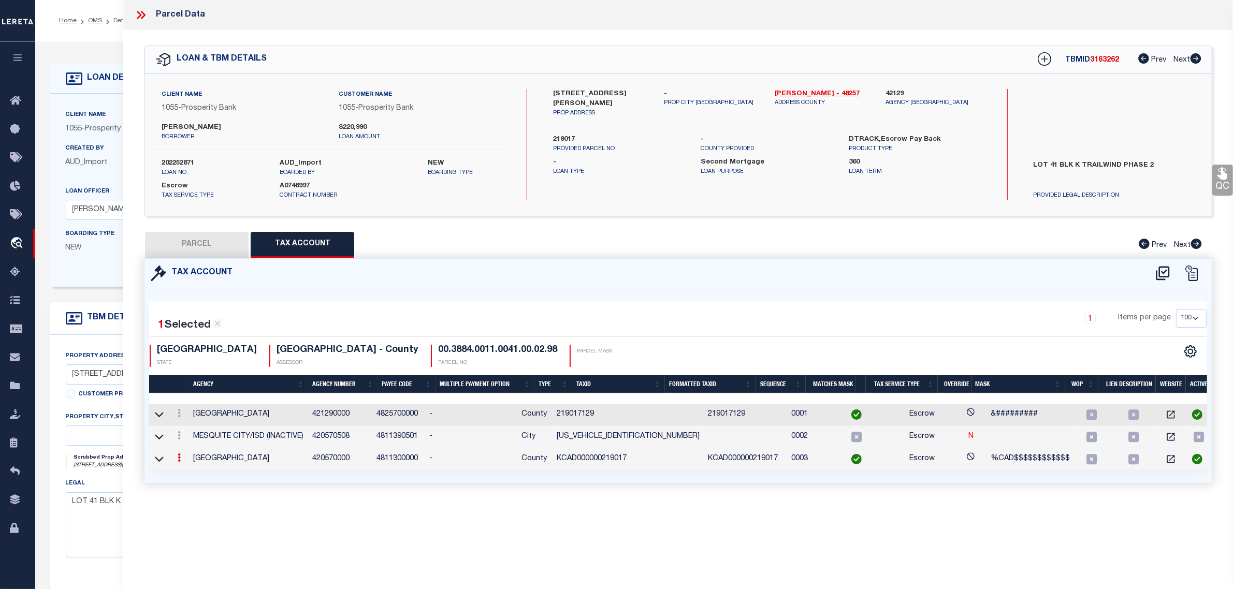
click at [176, 240] on button "PARCEL" at bounding box center [197, 245] width 104 height 26
select select "AS"
checkbox input "false"
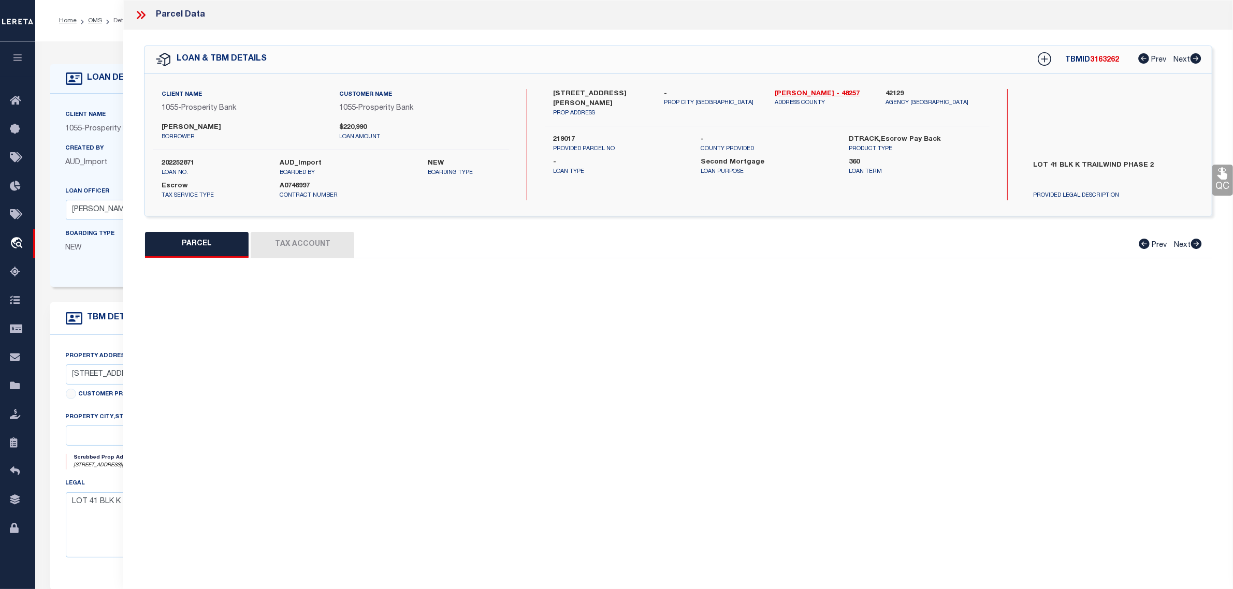
select select "CP"
type input "D R HORTON TEXAS LTD"
select select
type input "3232 STANLEY ST"
checkbox input "false"
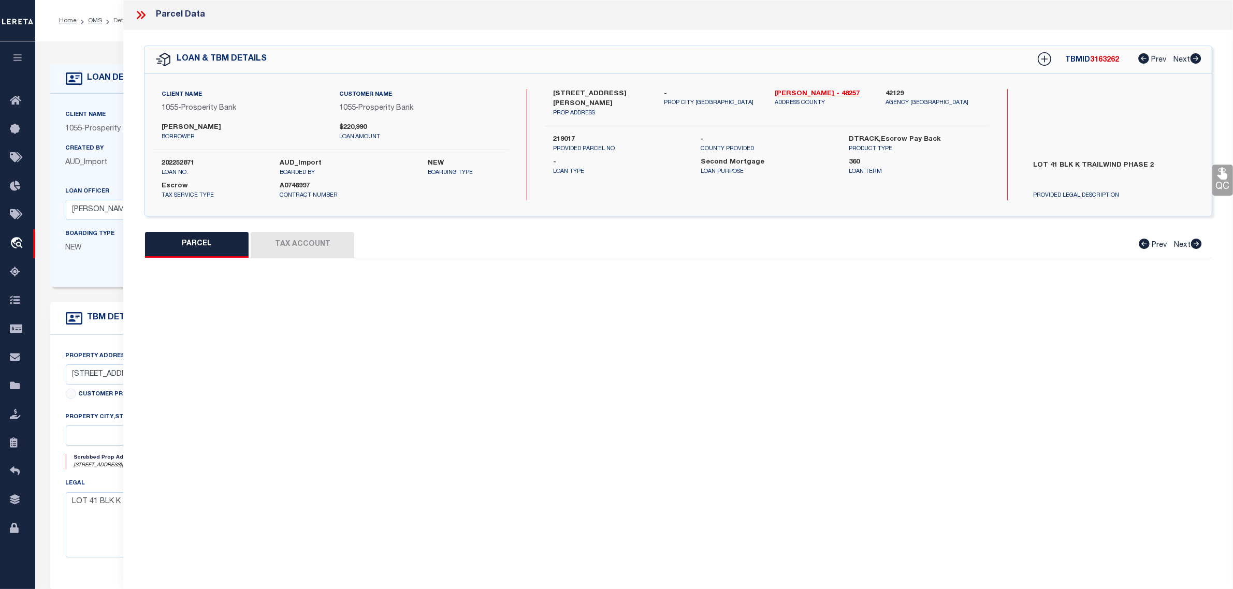
type input "MESQUITE, TX 75126"
type textarea "TRAILWIND PH 2, BLOCK K, LOT 41"
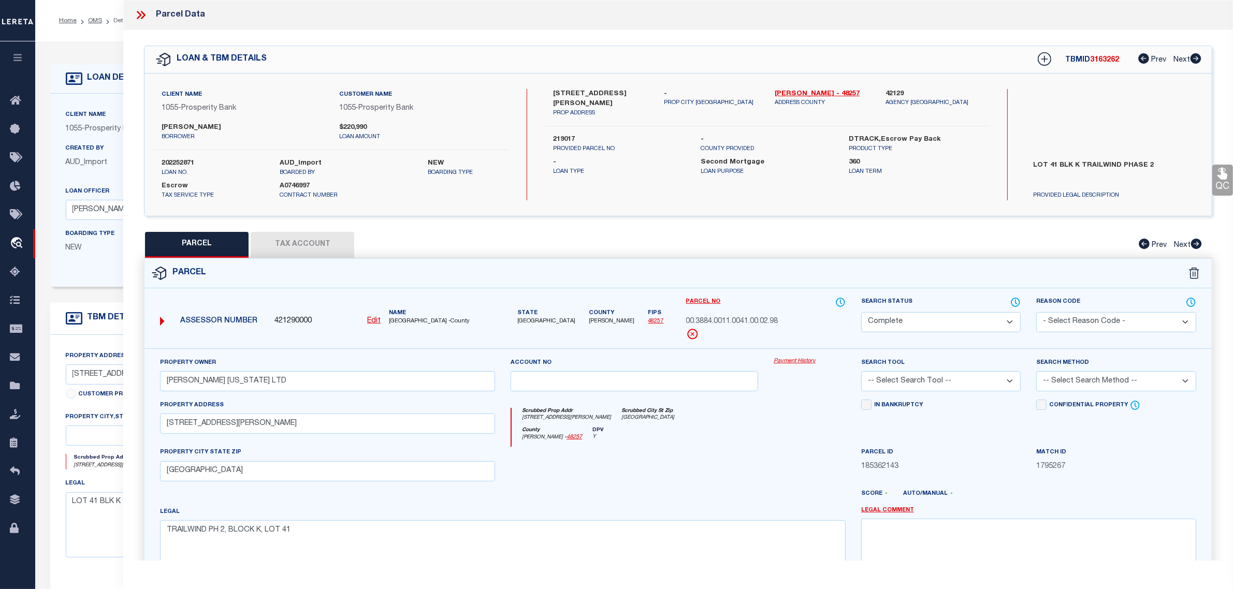
click at [285, 241] on button "Tax Account" at bounding box center [303, 245] width 104 height 26
select select "100"
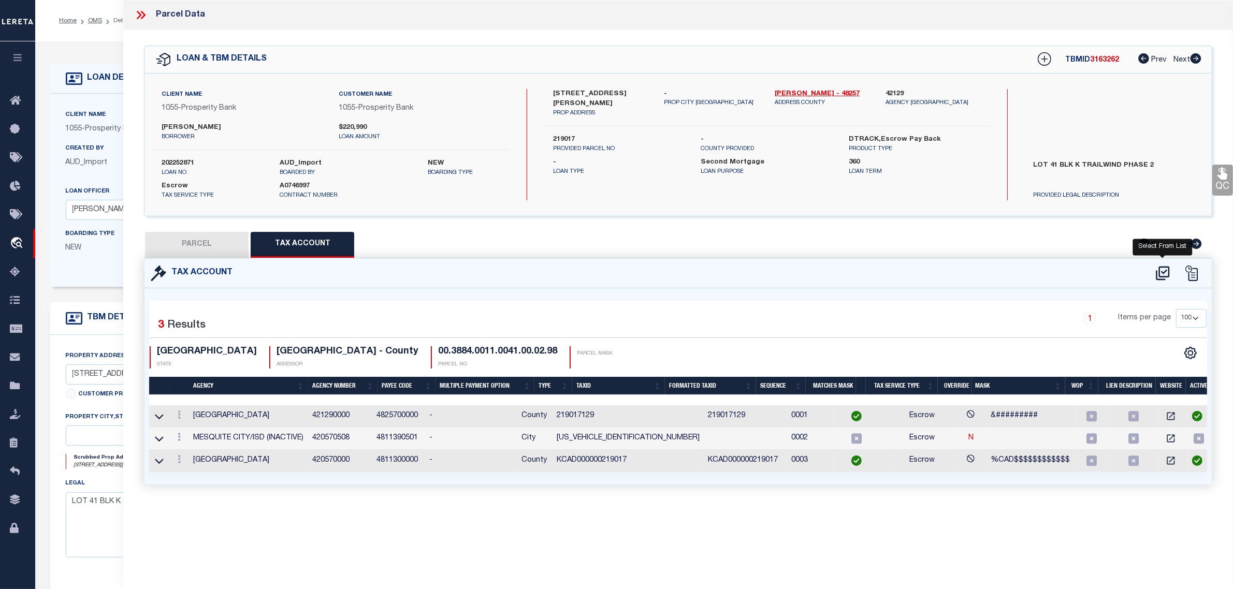
click at [1164, 269] on icon at bounding box center [1162, 273] width 17 height 17
select select "100"
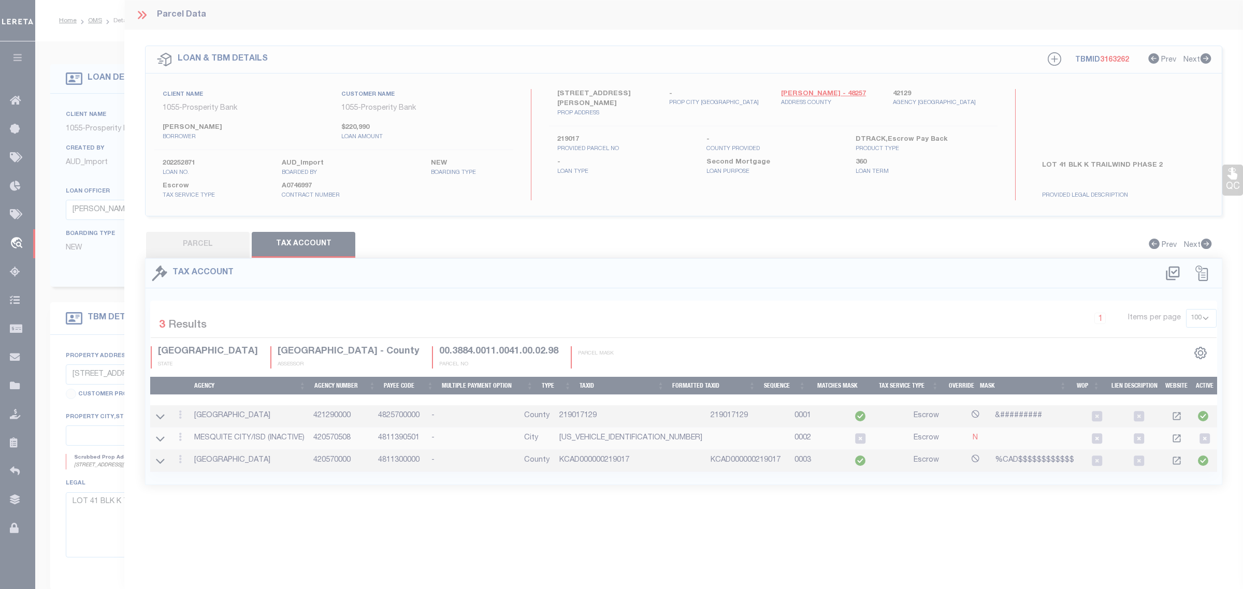
select select "100"
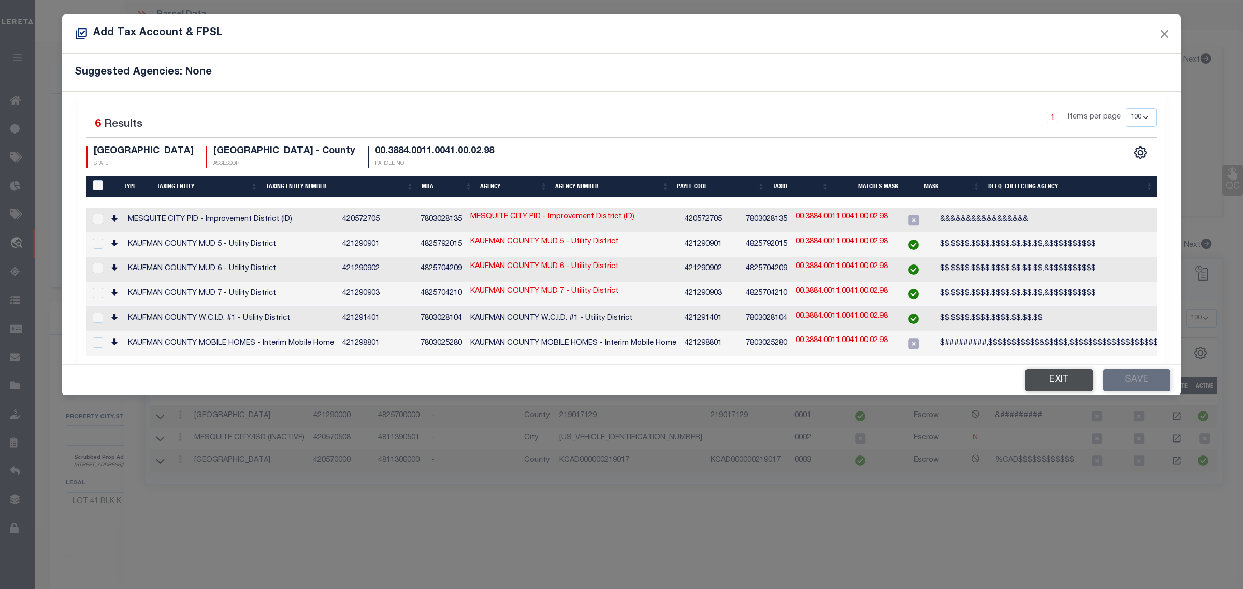
click at [1076, 377] on button "Exit" at bounding box center [1058, 380] width 67 height 22
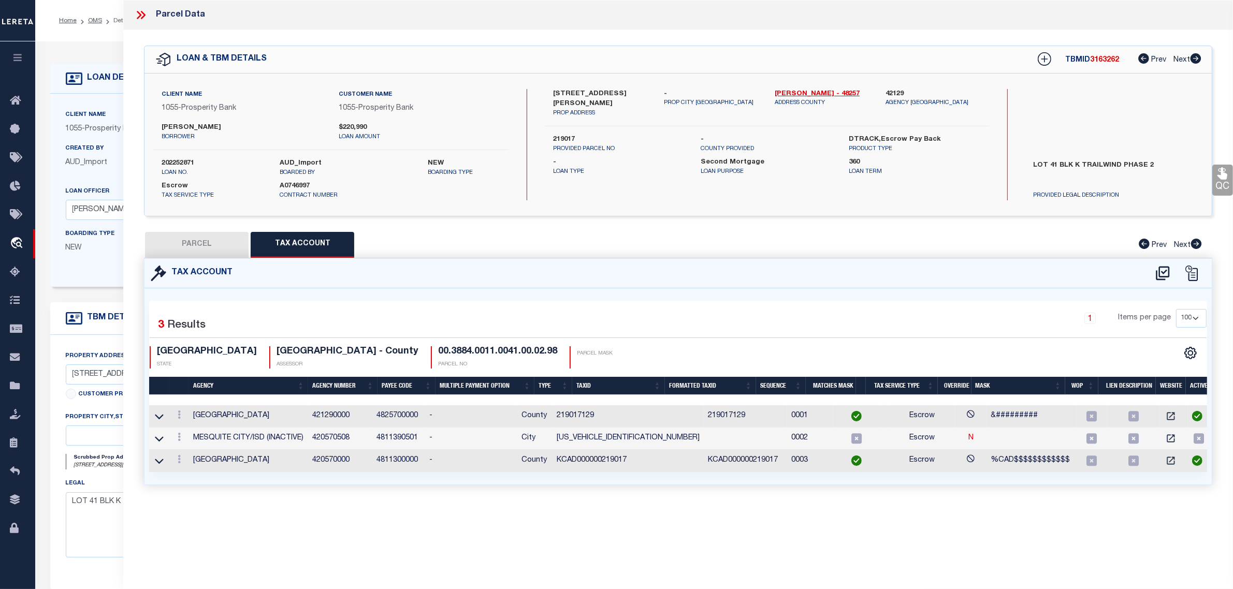
click at [599, 462] on td "KCAD000000219017" at bounding box center [628, 461] width 151 height 22
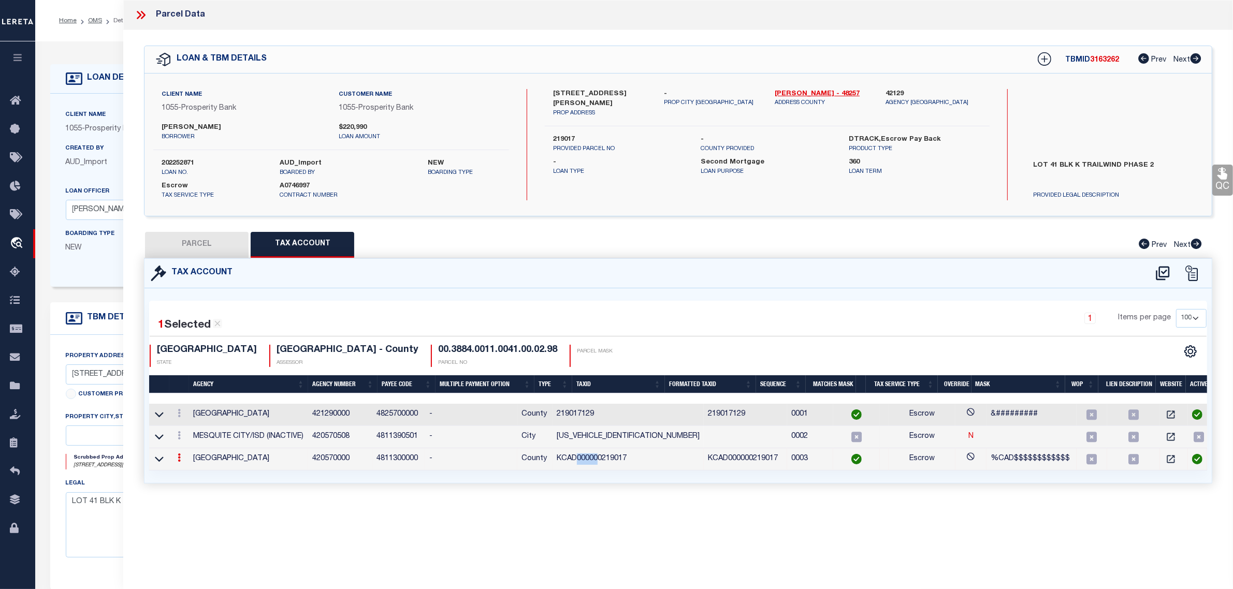
drag, startPoint x: 595, startPoint y: 462, endPoint x: 620, endPoint y: 462, distance: 25.4
click at [620, 462] on td "KCAD000000219017" at bounding box center [628, 459] width 151 height 22
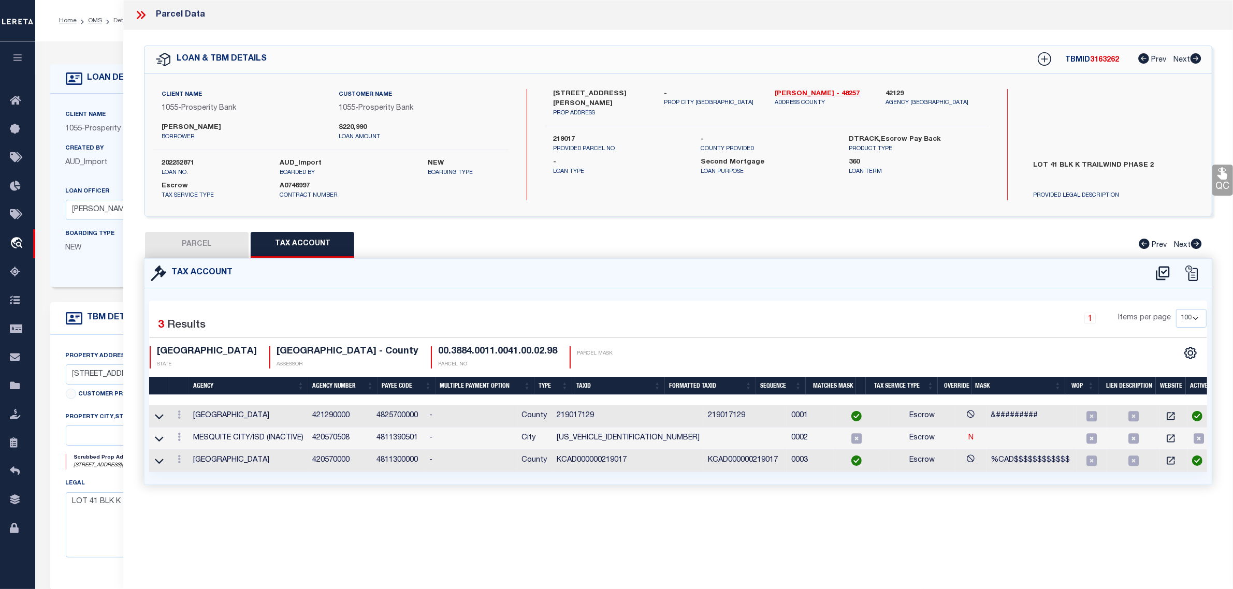
click at [648, 285] on div "Tax Account" at bounding box center [677, 274] width 1067 height 30
click at [235, 239] on button "PARCEL" at bounding box center [197, 245] width 104 height 26
select select "AS"
checkbox input "false"
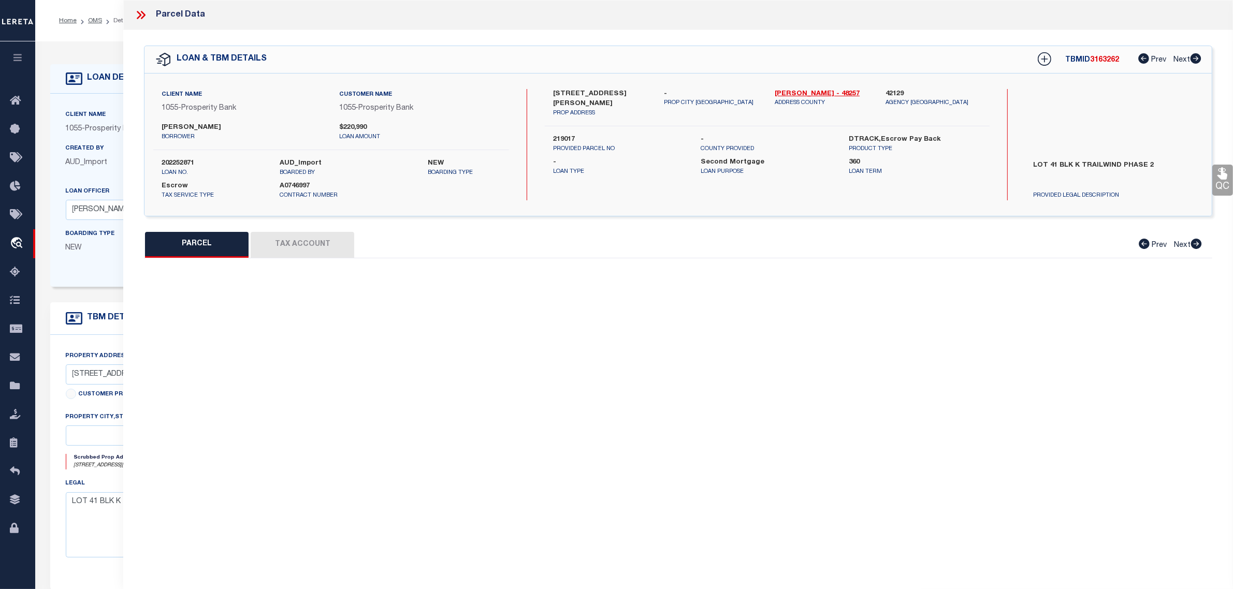
select select "CP"
type input "D R HORTON TEXAS LTD"
select select
type input "3232 STANLEY ST"
checkbox input "false"
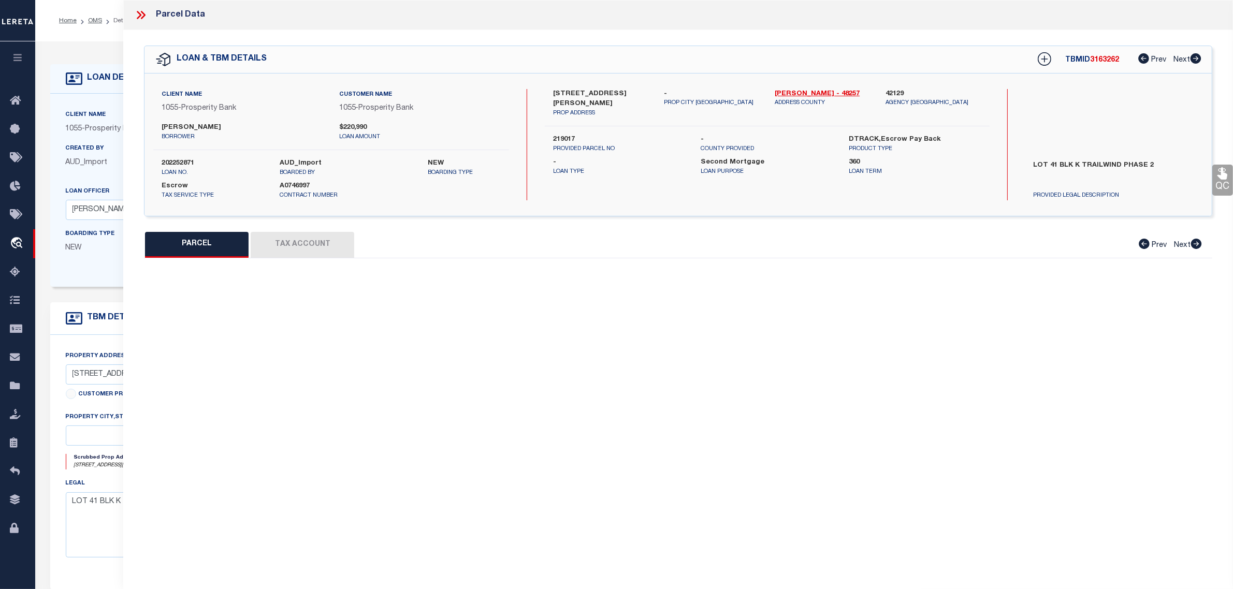
type input "MESQUITE, TX 75126"
type textarea "TRAILWIND PH 2, BLOCK K, LOT 41"
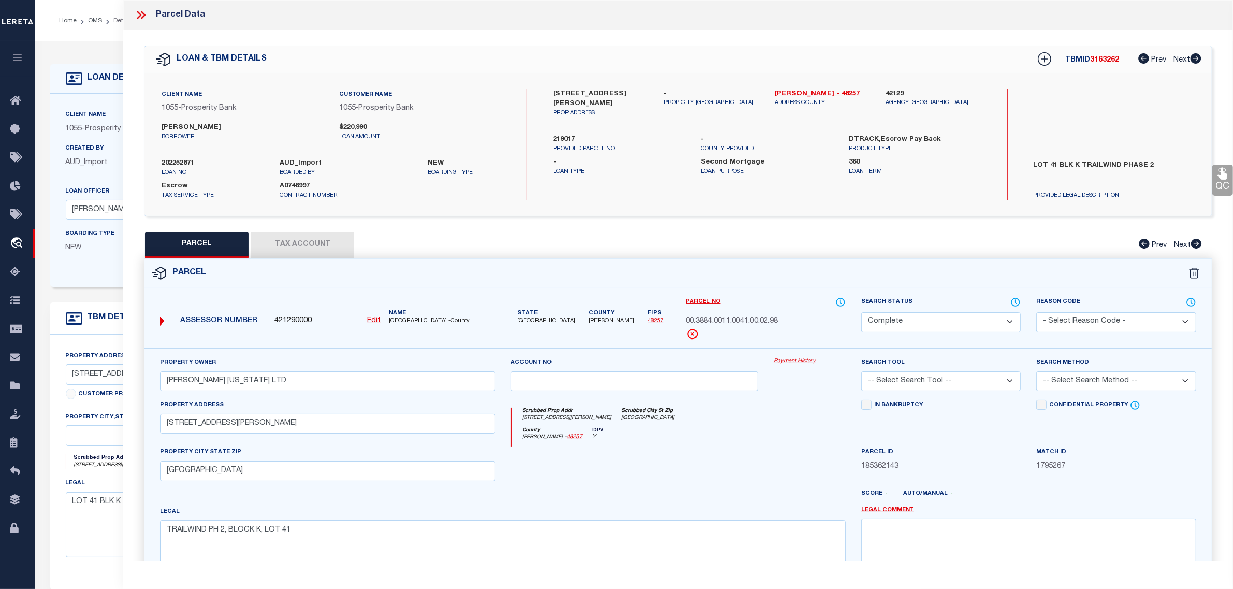
click at [294, 246] on button "Tax Account" at bounding box center [303, 245] width 104 height 26
select select "100"
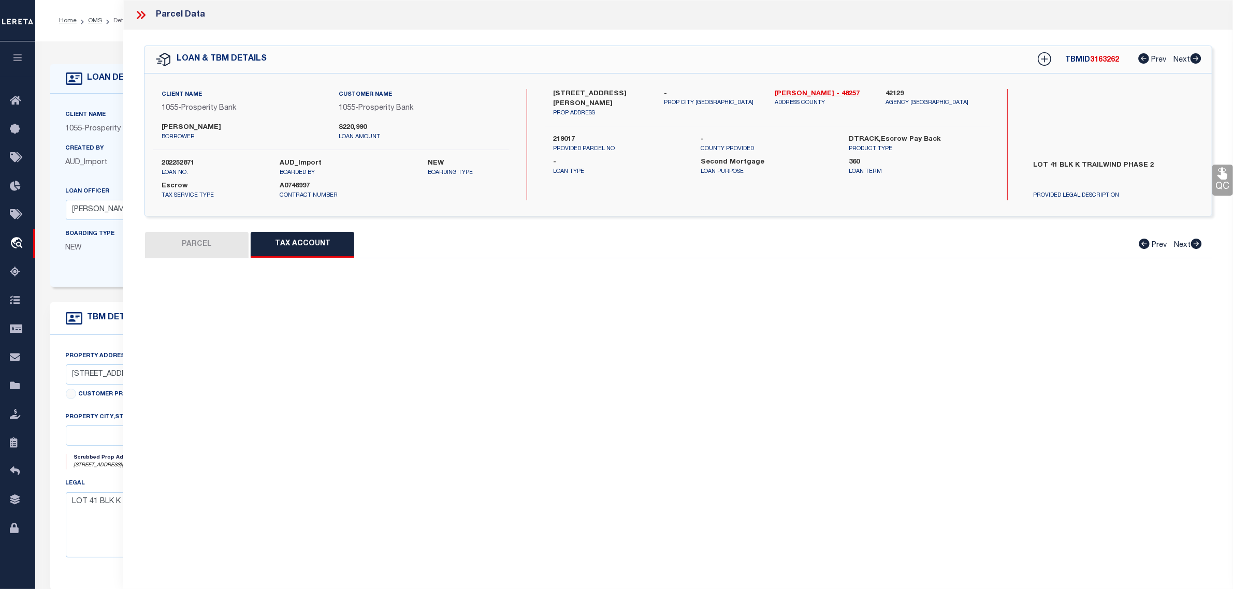
select select "100"
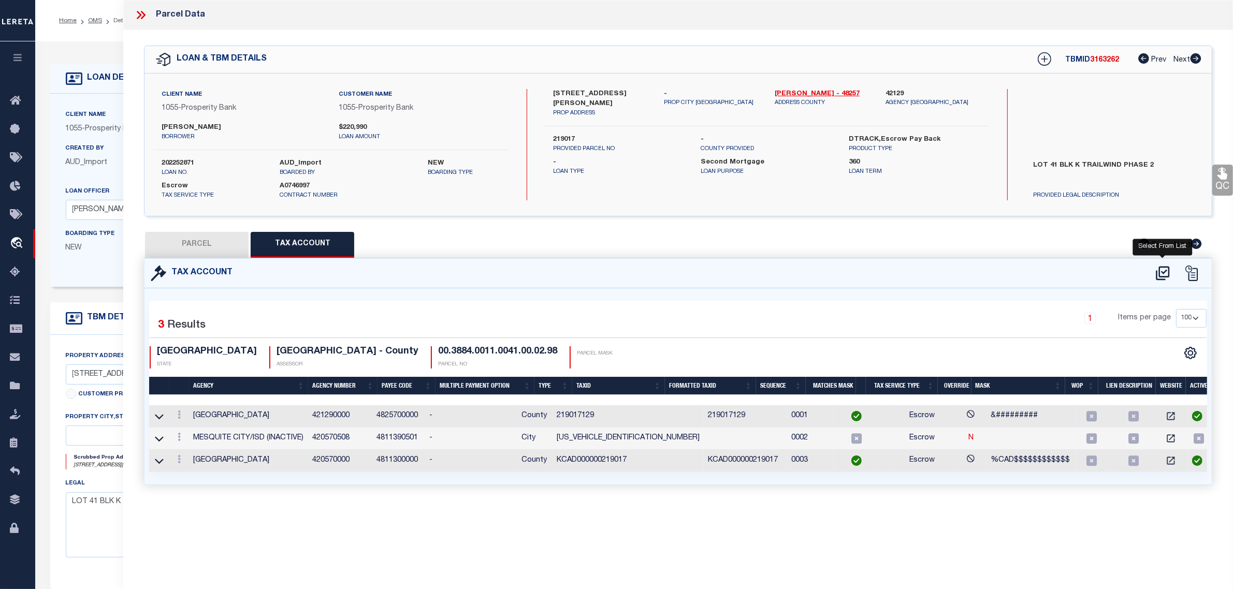
click at [1159, 273] on icon at bounding box center [1162, 273] width 13 height 14
select select "100"
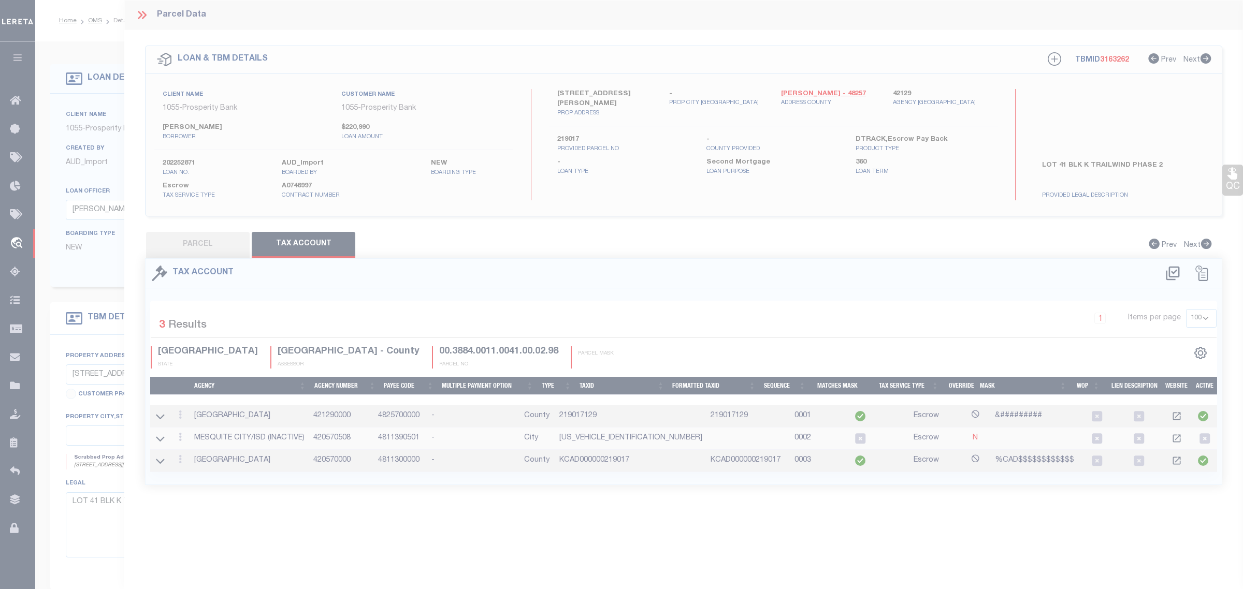
select select "100"
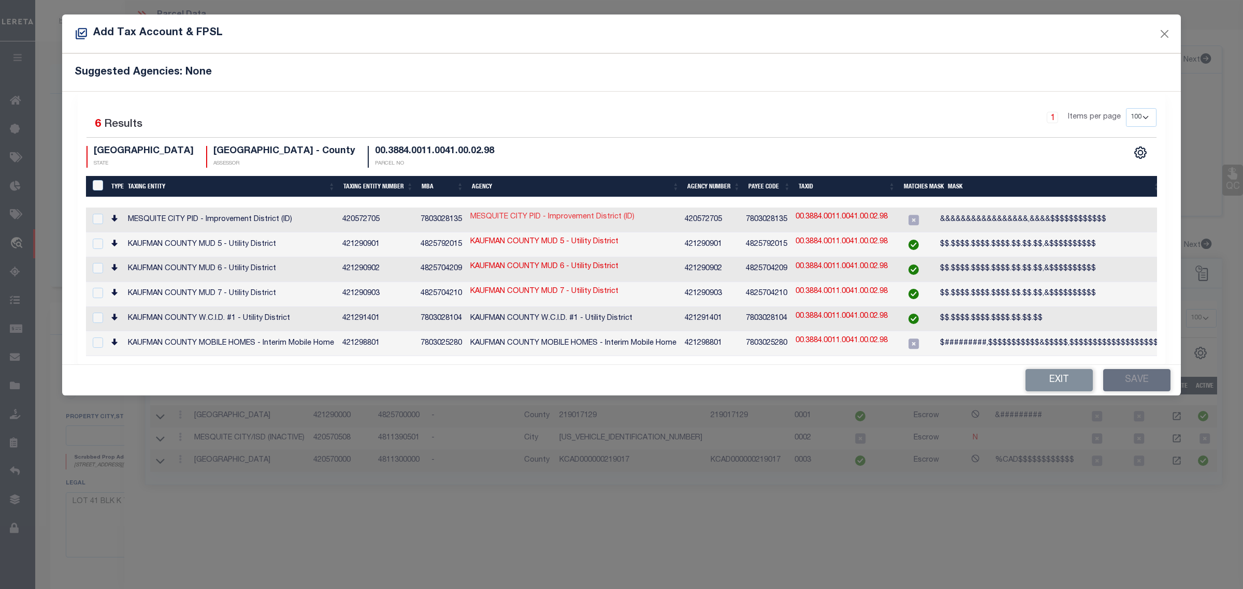
click at [531, 214] on link "MESQUITE CITY PID - Improvement District (ID)" at bounding box center [552, 217] width 164 height 11
checkbox input "true"
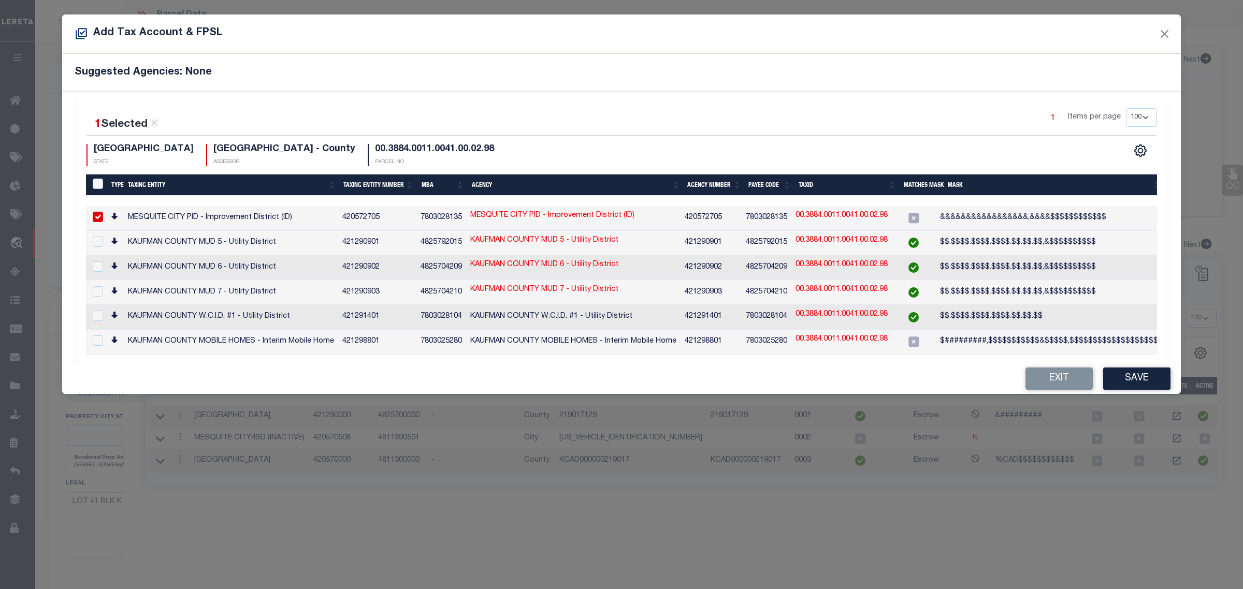
click at [877, 215] on link "00.3884.0011.0041.00.02.98" at bounding box center [841, 215] width 92 height 11
type input "00.3884.0011.0041.00.02.98"
type textarea "&&&&&&&&&&&&&&&&&,&&&&$$$$$$$$$$$$"
checkbox input "false"
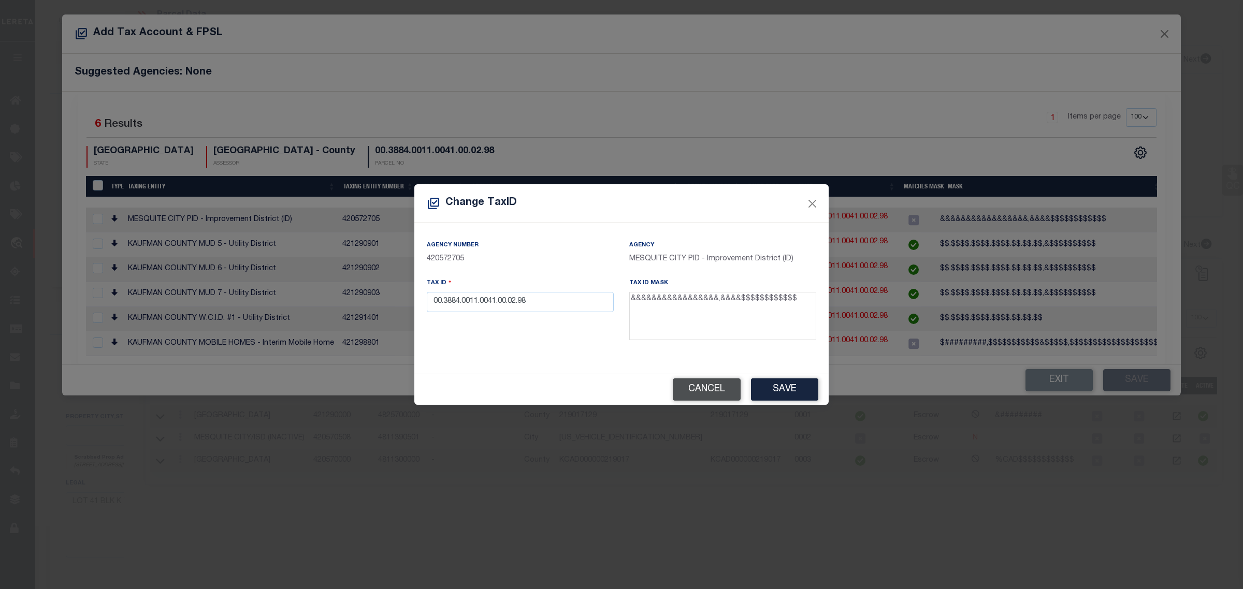
click at [731, 394] on button "Cancel" at bounding box center [707, 390] width 68 height 22
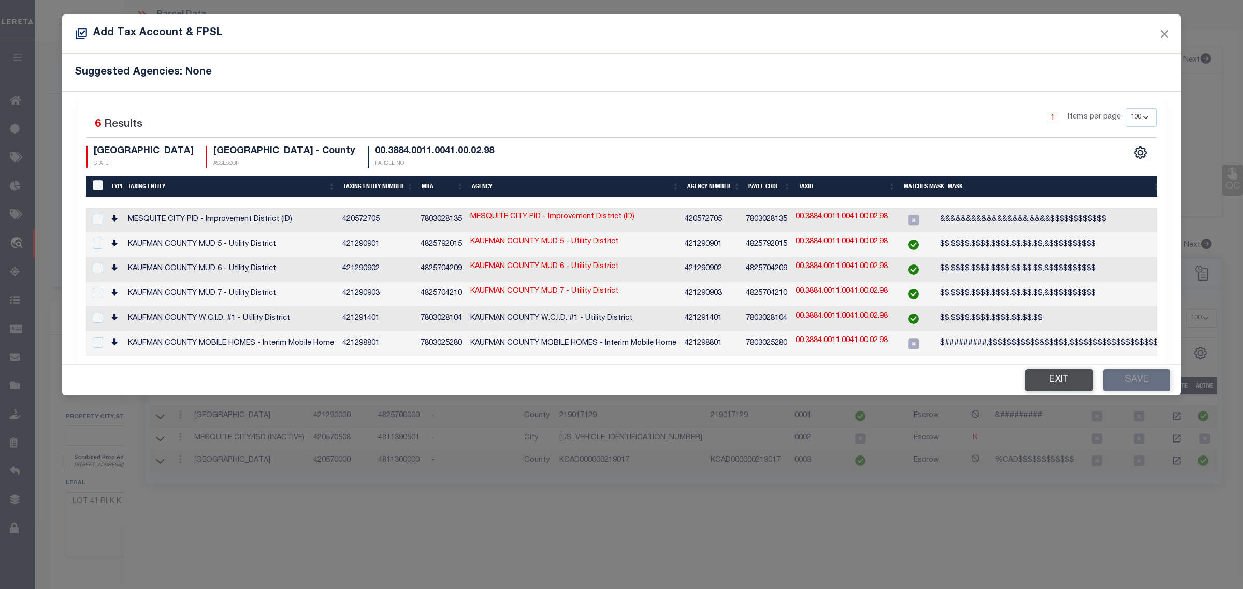
click at [1047, 381] on button "Exit" at bounding box center [1058, 380] width 67 height 22
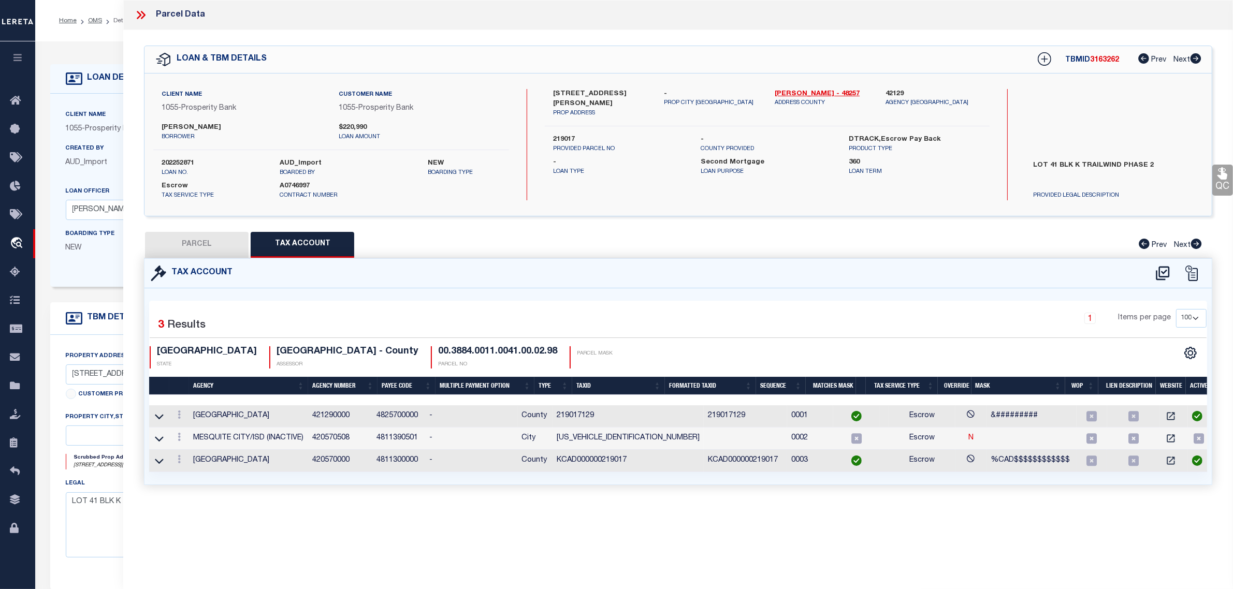
click at [592, 459] on td "KCAD000000219017" at bounding box center [628, 461] width 151 height 22
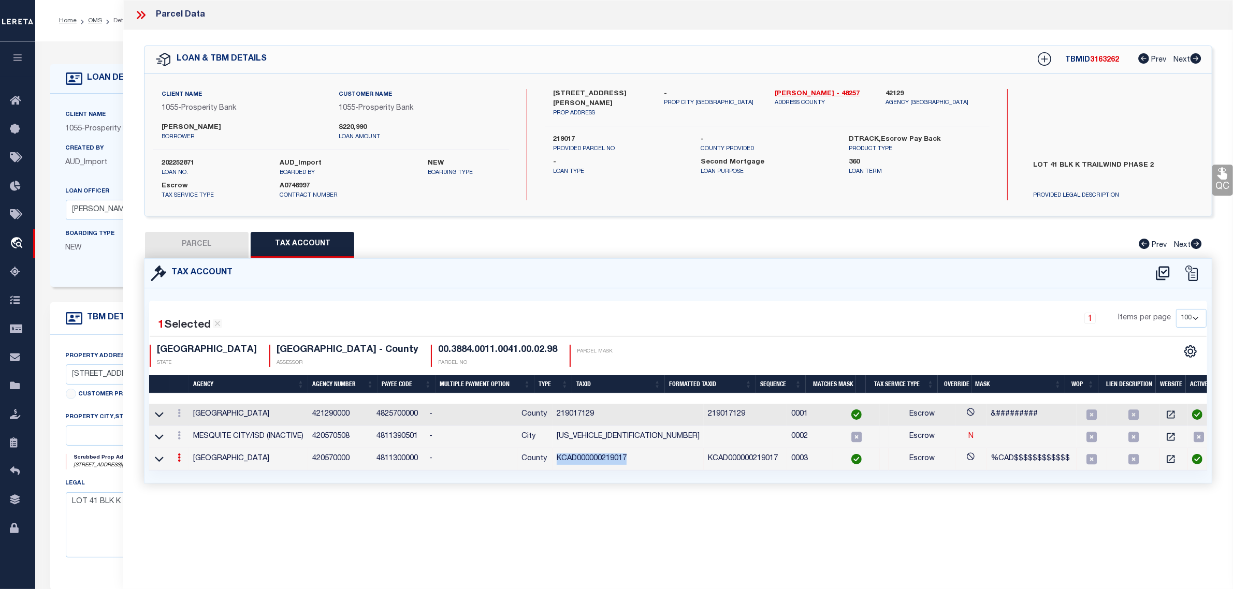
click at [592, 459] on td "KCAD000000219017" at bounding box center [628, 459] width 151 height 22
copy td "KCAD000000219017"
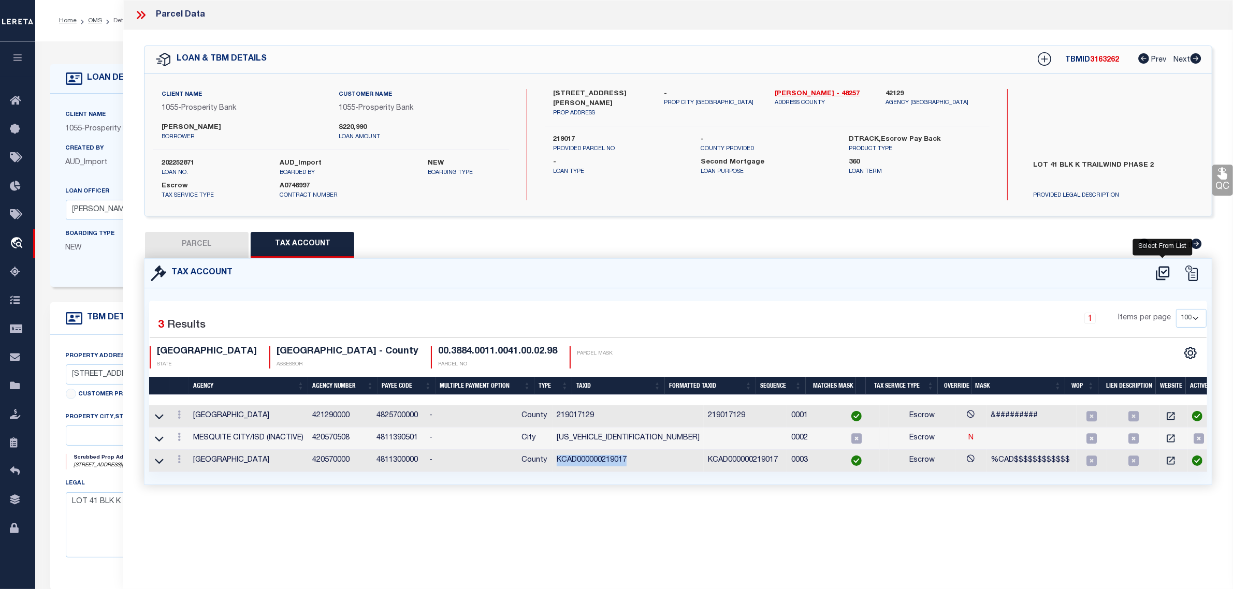
click at [1158, 269] on icon at bounding box center [1162, 273] width 17 height 17
select select "100"
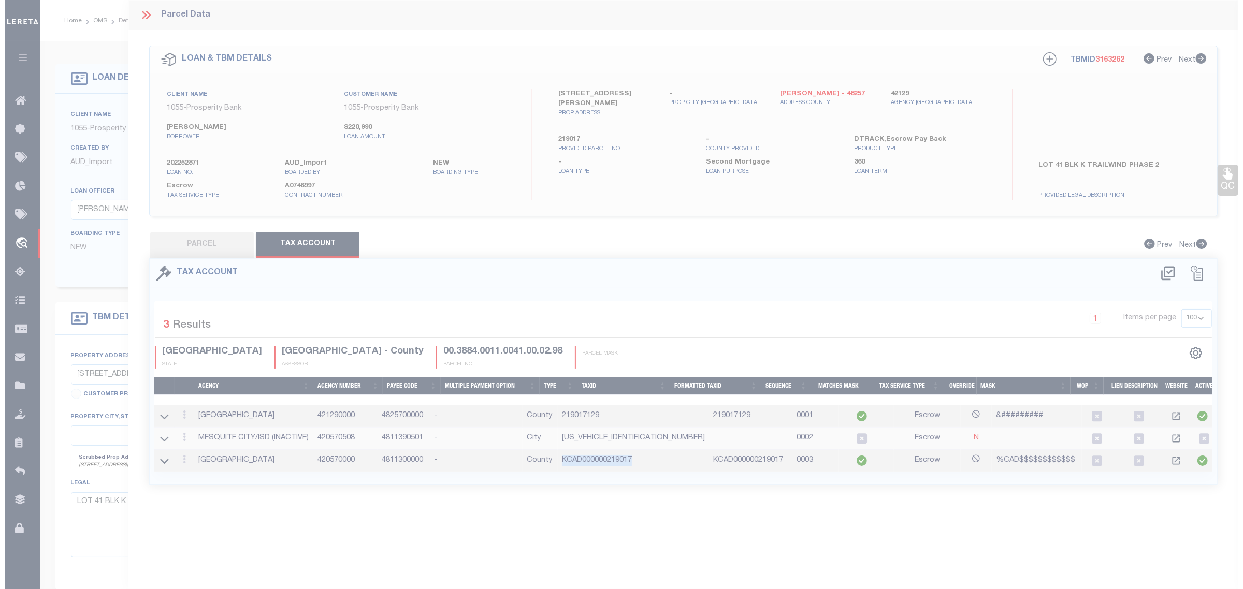
select select "100"
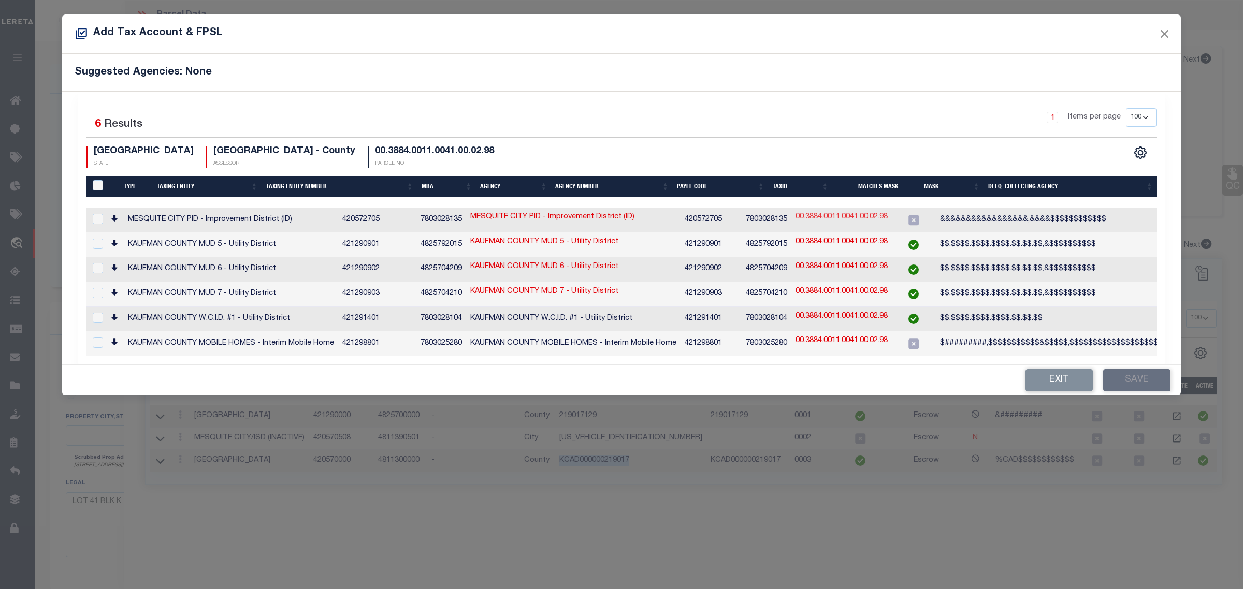
click at [869, 222] on link "00.3884.0011.0041.00.02.98" at bounding box center [841, 217] width 92 height 11
checkbox input "true"
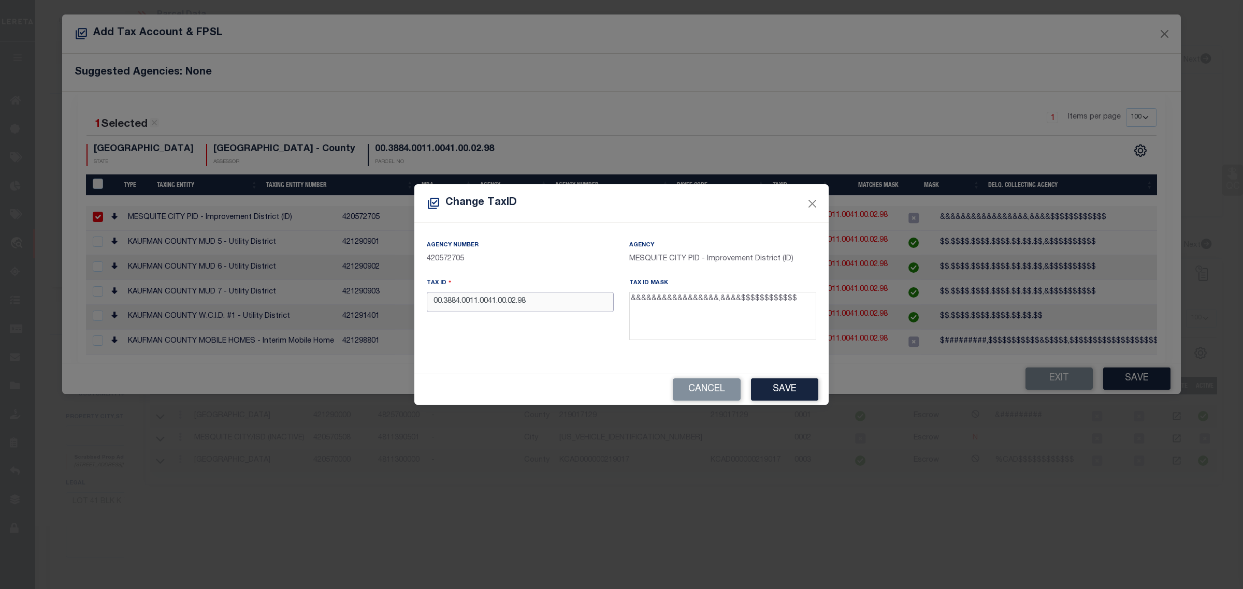
drag, startPoint x: 546, startPoint y: 306, endPoint x: 428, endPoint y: 311, distance: 118.2
click at [428, 311] on input "00.3884.0011.0041.00.02.98" at bounding box center [520, 302] width 187 height 20
paste input "KCAD000000219017"
type input "KCAD000000219017"
click at [775, 391] on button "Save" at bounding box center [784, 390] width 67 height 22
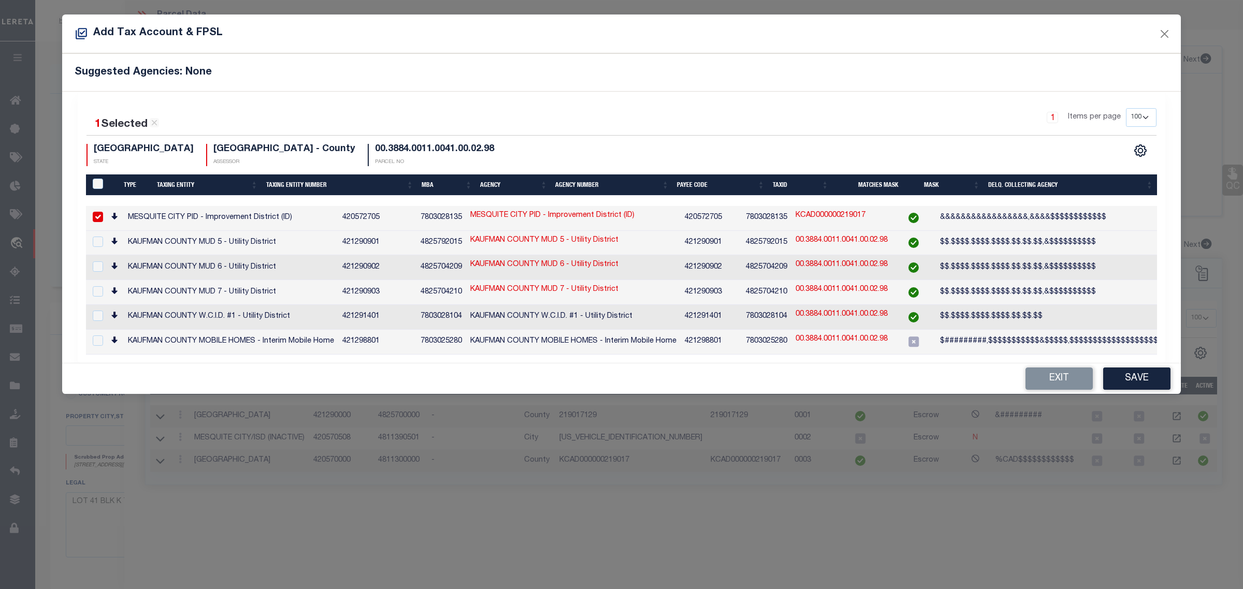
drag, startPoint x: 1127, startPoint y: 377, endPoint x: 1122, endPoint y: 418, distance: 41.7
click at [1127, 378] on button "Save" at bounding box center [1136, 379] width 67 height 22
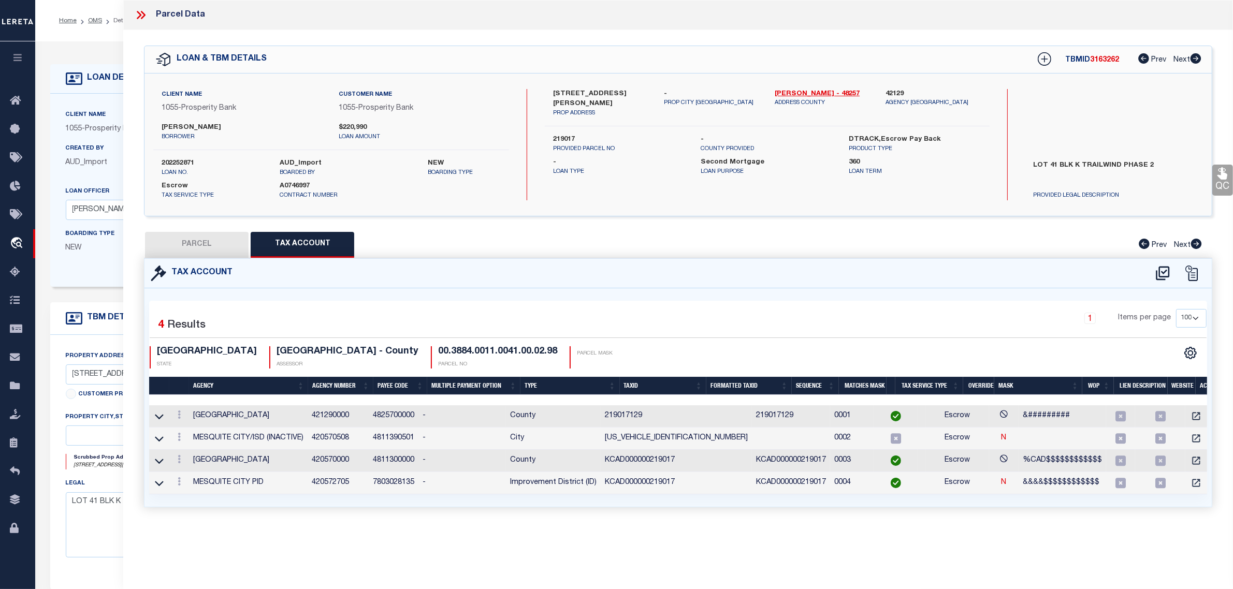
click at [89, 292] on form "LOAN DETAILS Client Name 1055 - Prosperity Bank" at bounding box center [486, 347] width 873 height 566
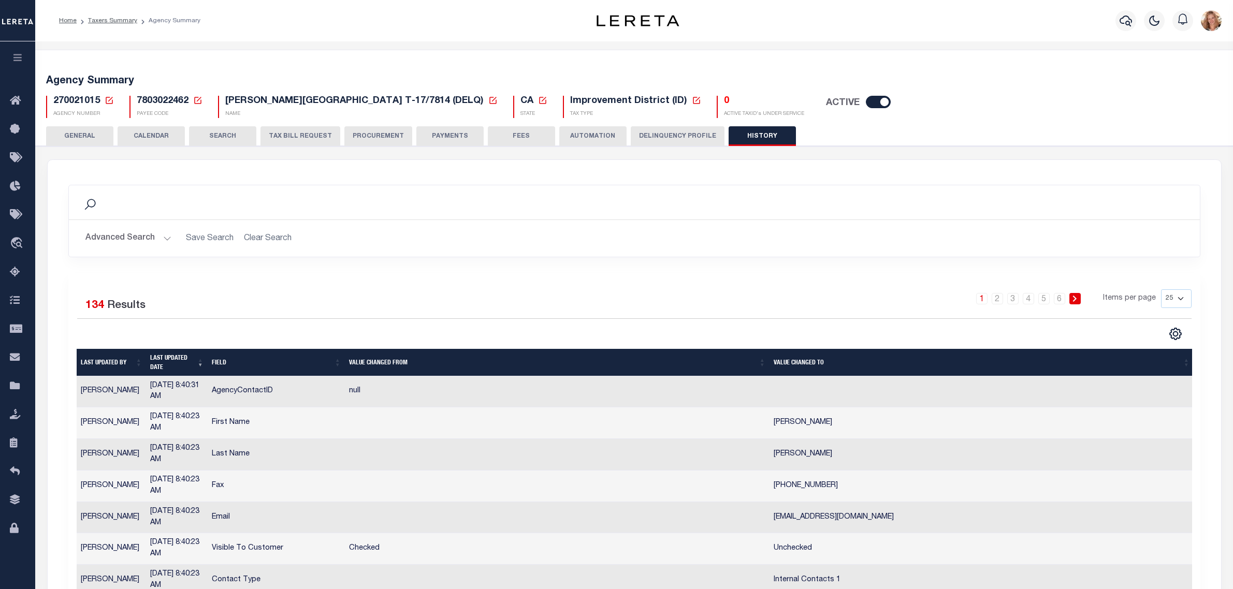
select select "25"
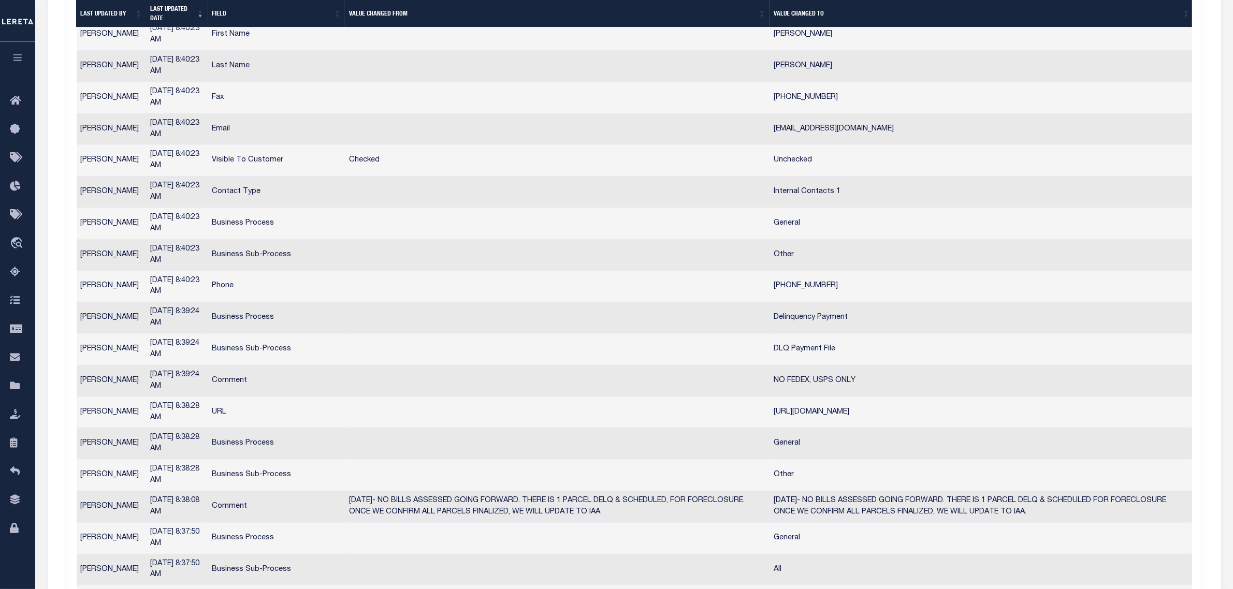
scroll to position [388, 0]
click at [19, 393] on icon at bounding box center [18, 386] width 17 height 13
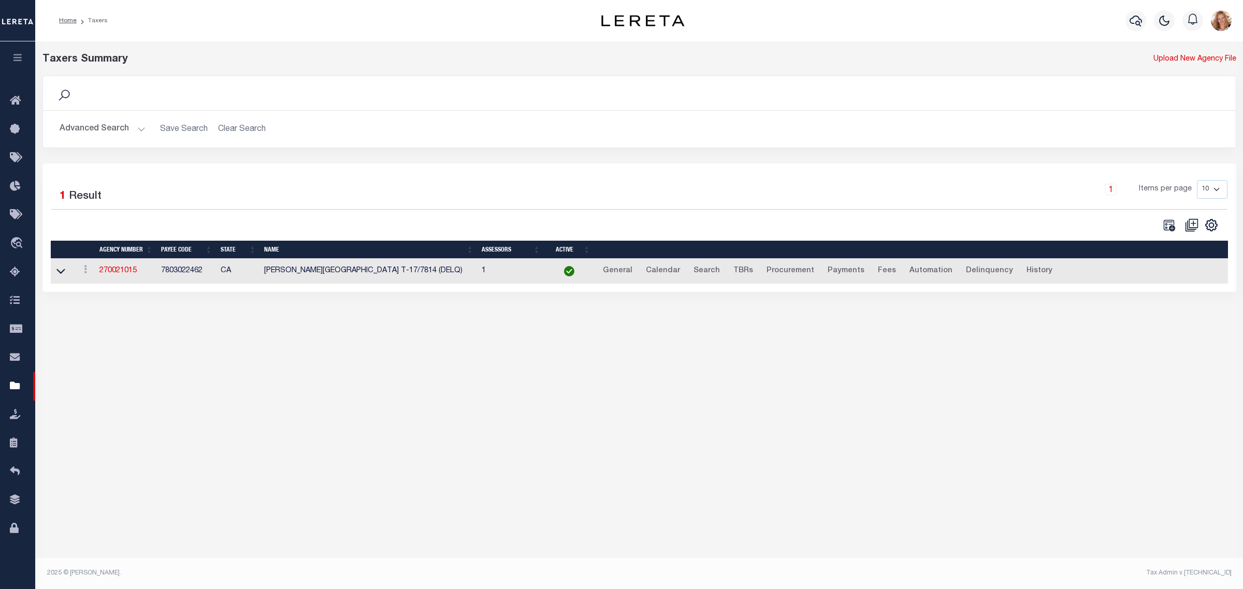
click at [68, 128] on button "Advanced Search" at bounding box center [103, 129] width 86 height 20
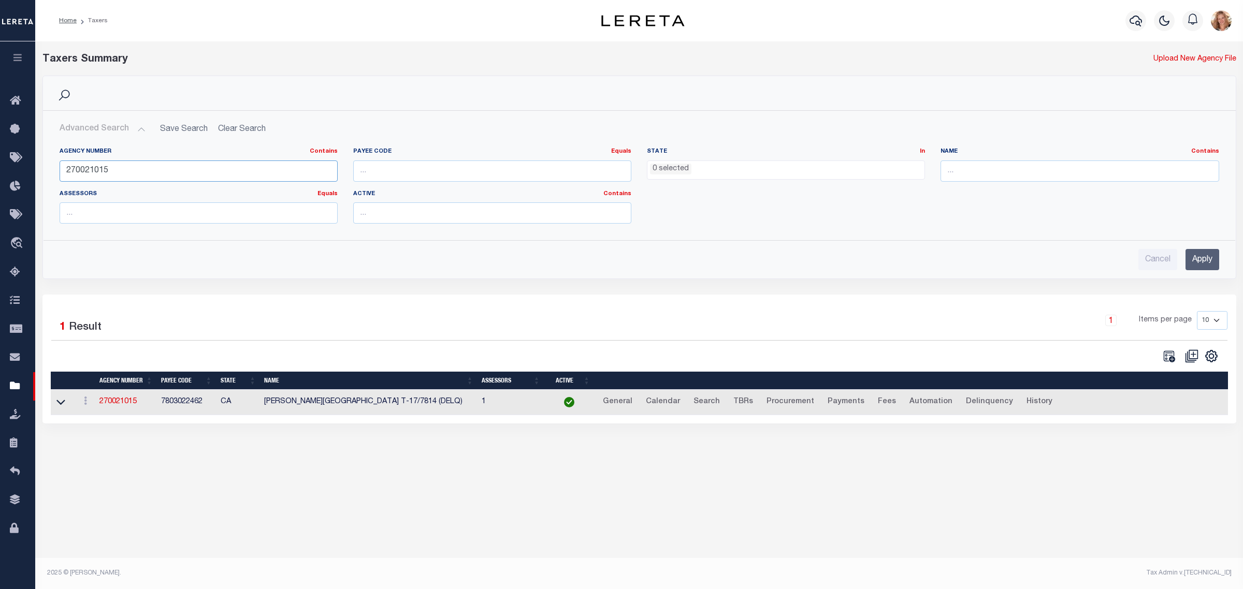
click at [99, 169] on input "270021015" at bounding box center [199, 171] width 278 height 21
type input "420572705"
click at [1189, 257] on input "Apply" at bounding box center [1202, 259] width 34 height 21
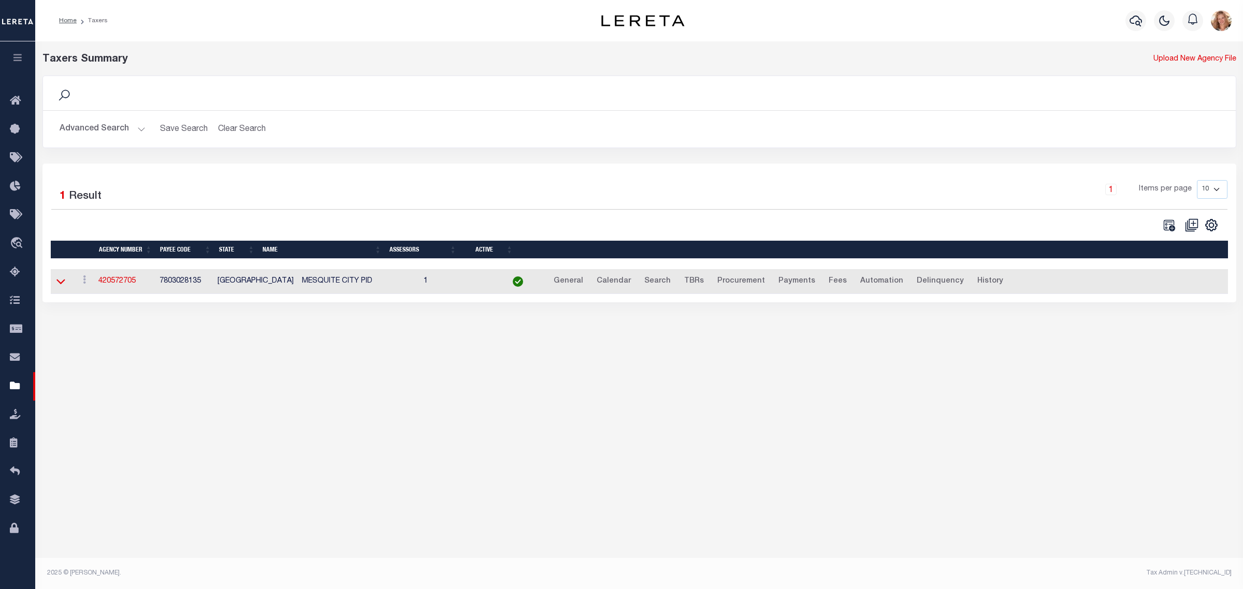
click at [60, 282] on icon at bounding box center [60, 281] width 9 height 11
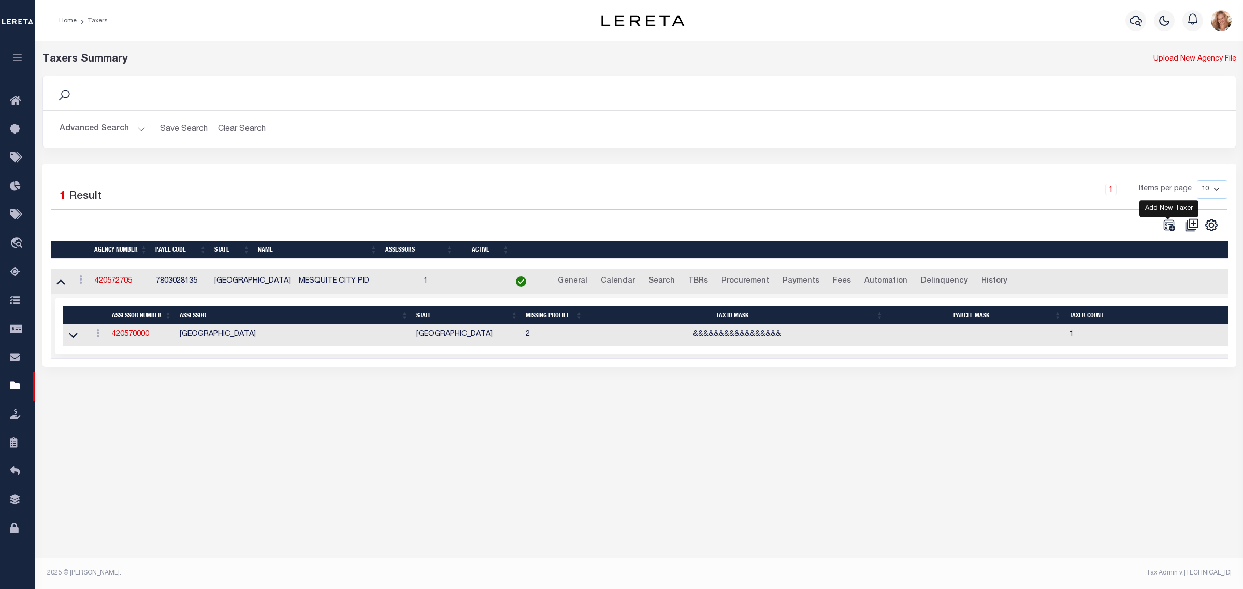
click at [1169, 224] on icon "" at bounding box center [1168, 225] width 11 height 11
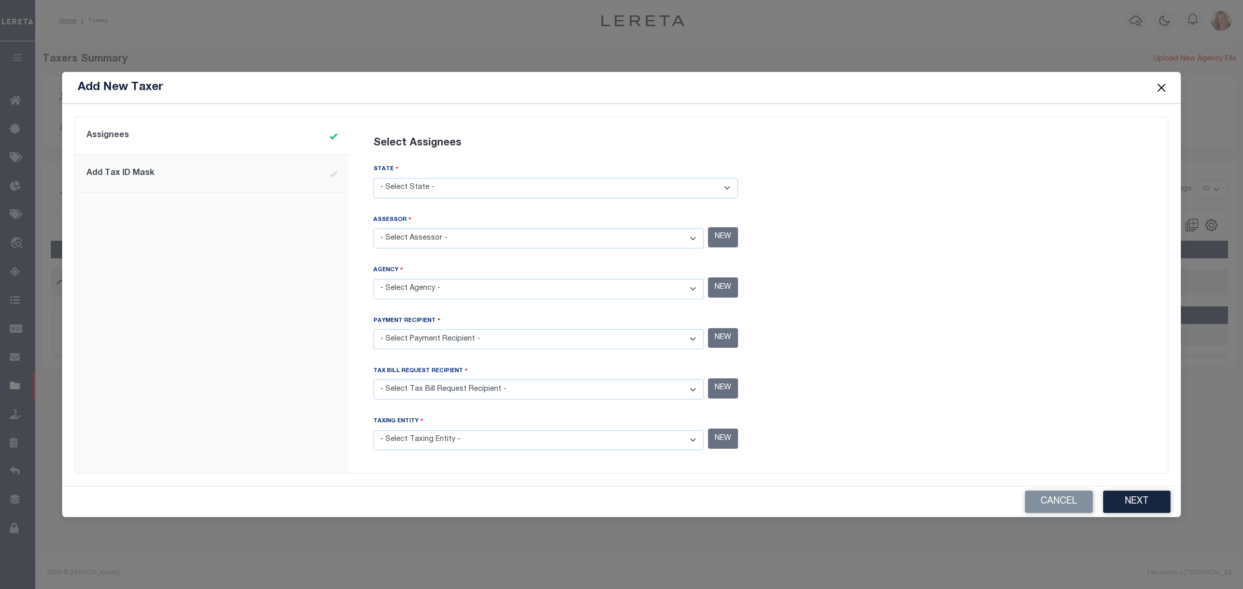
click at [653, 184] on select "- Select State - AK AL AR AZ CA CO CT DC DE FL GA GU HI IA ID IL IN KS KY LA MA…" at bounding box center [555, 188] width 365 height 20
select select "[GEOGRAPHIC_DATA]"
click at [373, 179] on select "- Select State - AK AL AR AZ CA CO CT DC DE FL GA GU HI IA ID IL IN KS KY LA MA…" at bounding box center [555, 188] width 365 height 20
click at [530, 239] on select "- Select Assessor - ANDERSON COUNTY - County ANDREWS COUNTY - County ANGELINA C…" at bounding box center [538, 238] width 330 height 20
select select "4825700000"
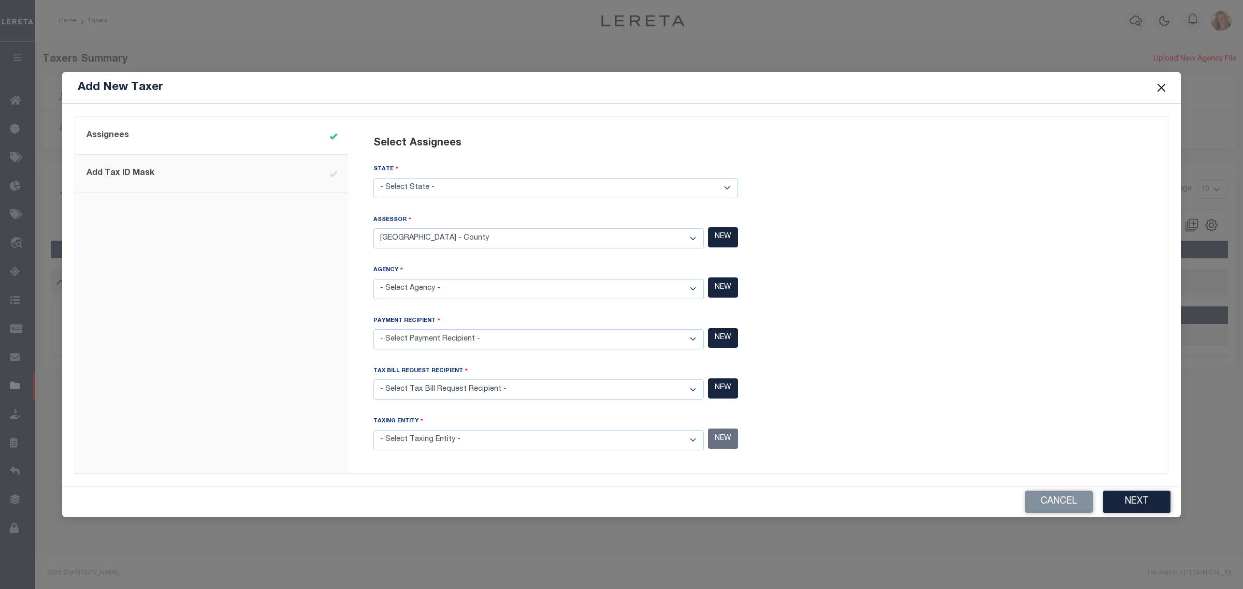
click at [373, 229] on select "- Select Assessor - ANDERSON COUNTY - County ANDREWS COUNTY - County ANGELINA C…" at bounding box center [538, 238] width 330 height 20
click at [453, 291] on select "- Select Agency - ADAMS GARDEN IRR DIST #19 - Utility District ADDICKS UD - Uti…" at bounding box center [538, 289] width 330 height 20
select select "7803028135"
click at [373, 279] on select "- Select Agency - ADAMS GARDEN IRR DIST #19 - Utility District ADDICKS UD - Uti…" at bounding box center [538, 289] width 330 height 20
click at [444, 337] on select "- Select Payment Recipient - Ad Valorem Appraisal - Service Bureau ADAMS GARDEN…" at bounding box center [538, 339] width 330 height 20
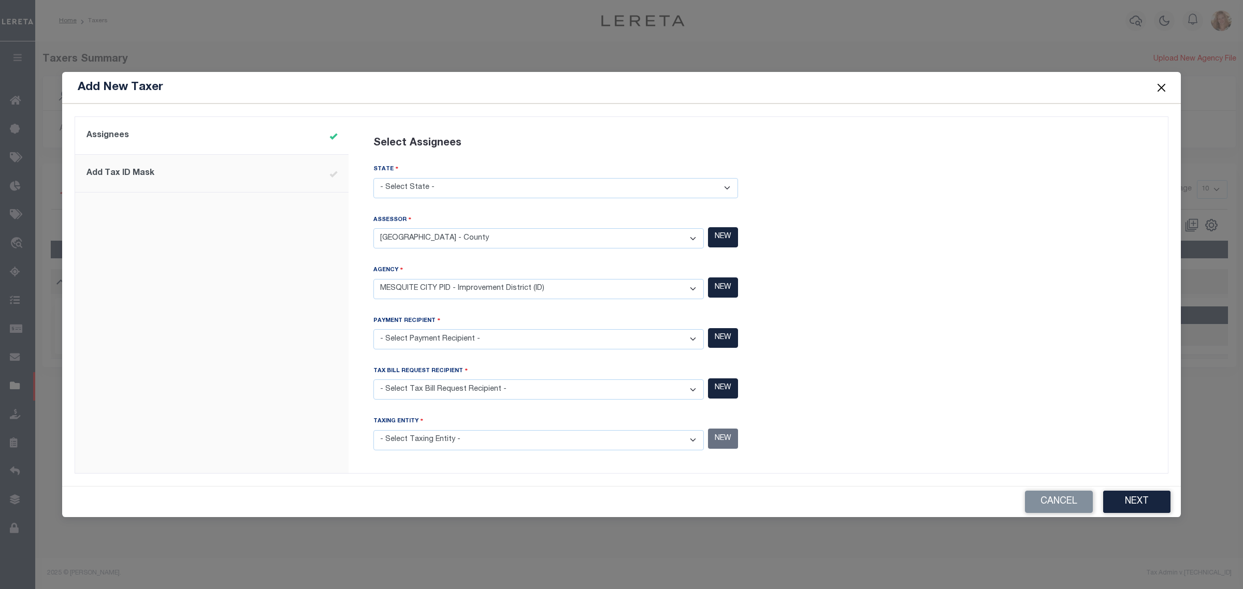
select select "7803028135"
click at [373, 330] on select "- Select Payment Recipient - Ad Valorem Appraisal - Service Bureau ADAMS GARDEN…" at bounding box center [538, 339] width 330 height 20
click at [464, 392] on select "- Select Tax Bill Request Recipient - Ad Valorem Appraisal - Service Bureau ADA…" at bounding box center [538, 390] width 330 height 20
click at [373, 380] on select "- Select Tax Bill Request Recipient - Ad Valorem Appraisal - Service Bureau ADA…" at bounding box center [538, 390] width 330 height 20
click at [462, 394] on select "- Select Tax Bill Request Recipient - Ad Valorem Appraisal - Service Bureau ADA…" at bounding box center [538, 390] width 330 height 20
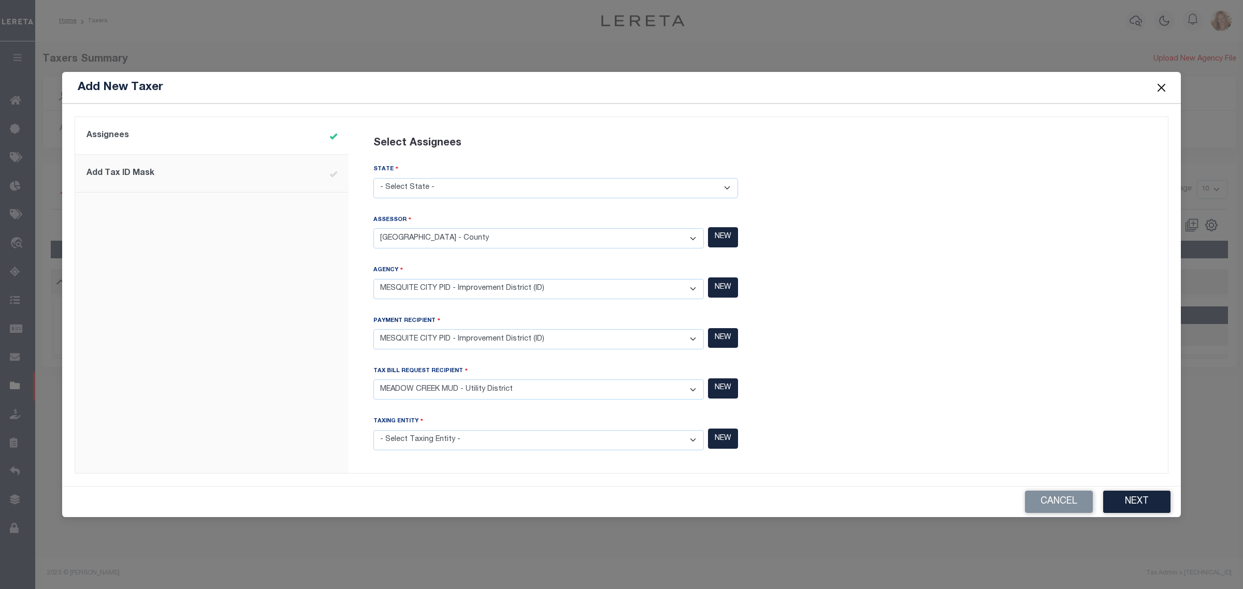
select select "7803028135"
click at [373, 380] on select "- Select Tax Bill Request Recipient - Ad Valorem Appraisal - Service Bureau ADA…" at bounding box center [538, 390] width 330 height 20
drag, startPoint x: 458, startPoint y: 454, endPoint x: 456, endPoint y: 436, distance: 17.8
click at [458, 452] on div "Taxing Entity - Select Taxing Entity - (381 AGRMT) Audubon Magnolia Development…" at bounding box center [555, 433] width 365 height 42
click at [455, 438] on select "- Select Taxing Entity - (381 AGRMT) Audubon Magnolia Development District - Co…" at bounding box center [538, 440] width 330 height 20
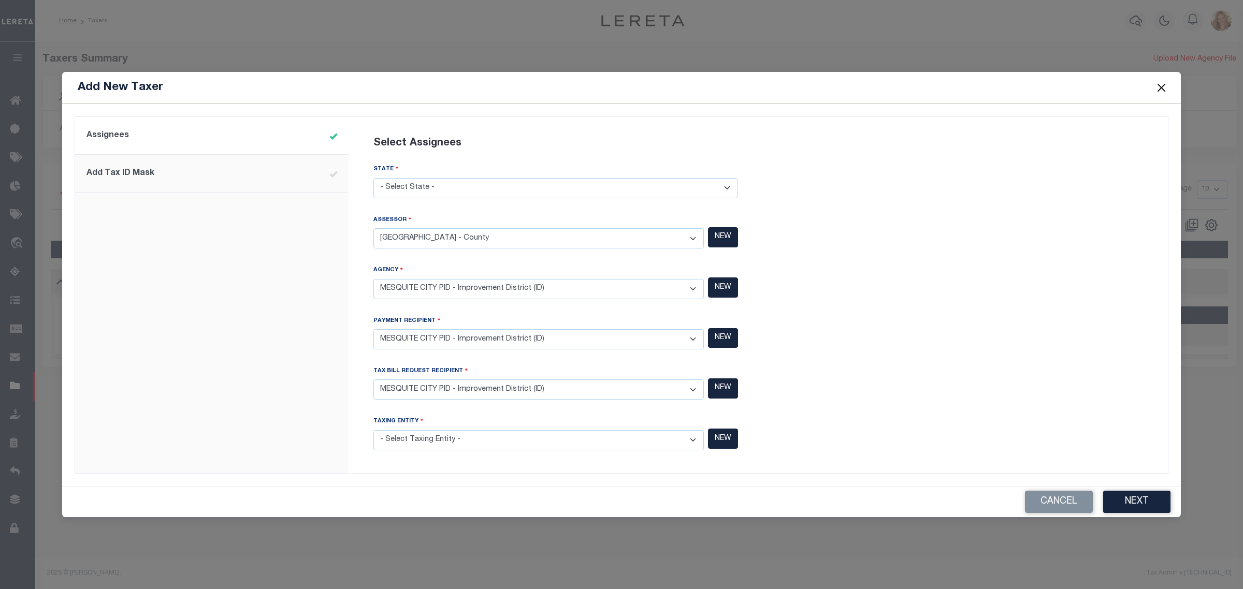
select select "7803028135"
click at [373, 430] on select "- Select Taxing Entity - (381 AGRMT) Audubon Magnolia Development District - Co…" at bounding box center [538, 440] width 330 height 20
click at [1125, 507] on button "Next" at bounding box center [1136, 502] width 67 height 22
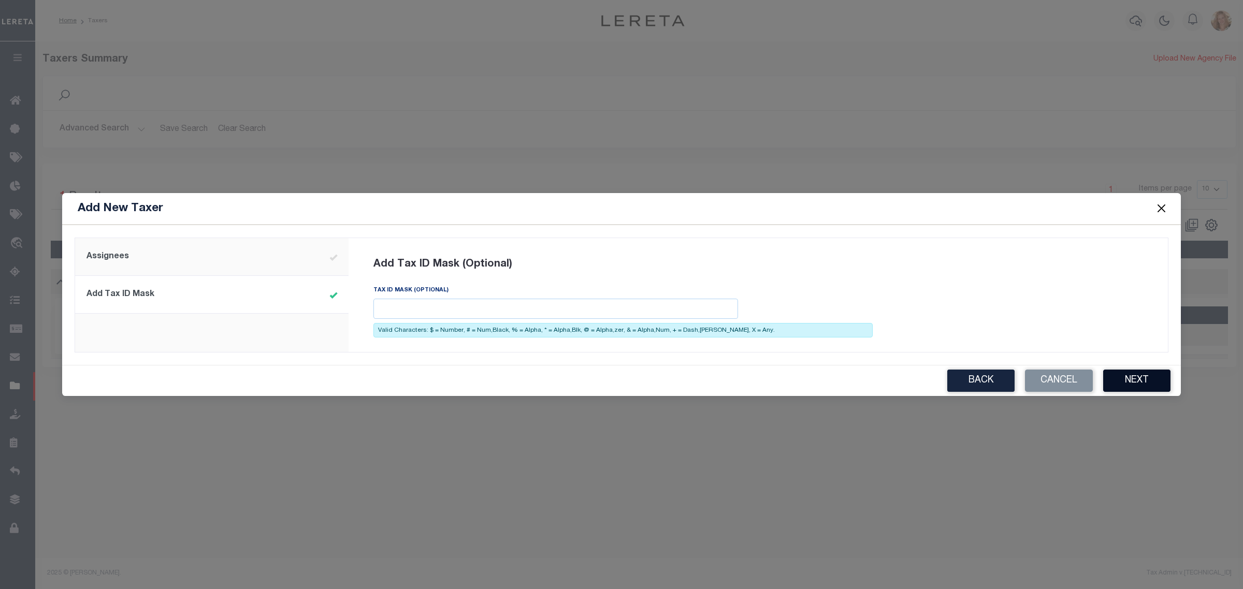
click at [1145, 380] on button "Next" at bounding box center [1136, 381] width 67 height 22
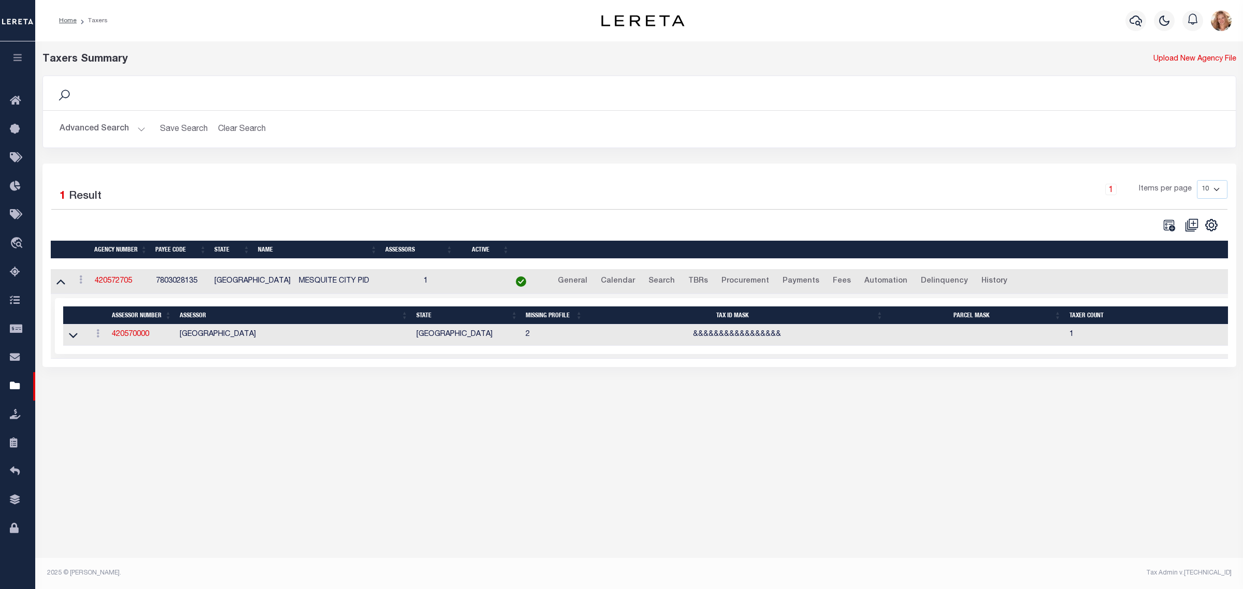
click at [107, 134] on button "Advanced Search" at bounding box center [103, 129] width 86 height 20
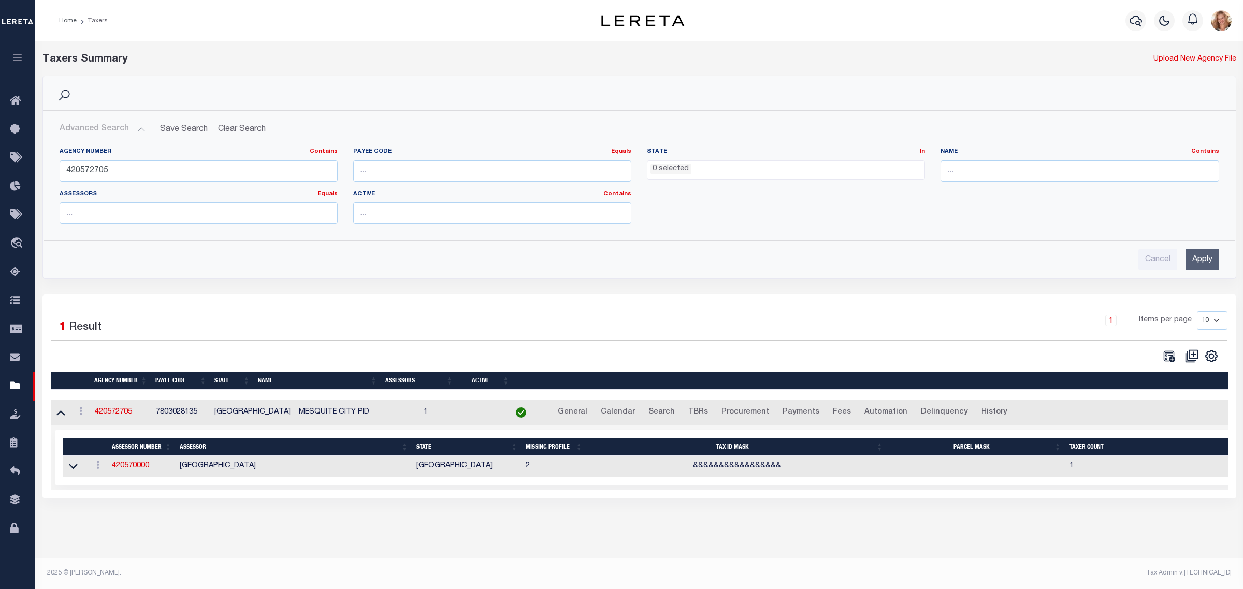
click at [1204, 263] on input "Apply" at bounding box center [1202, 259] width 34 height 21
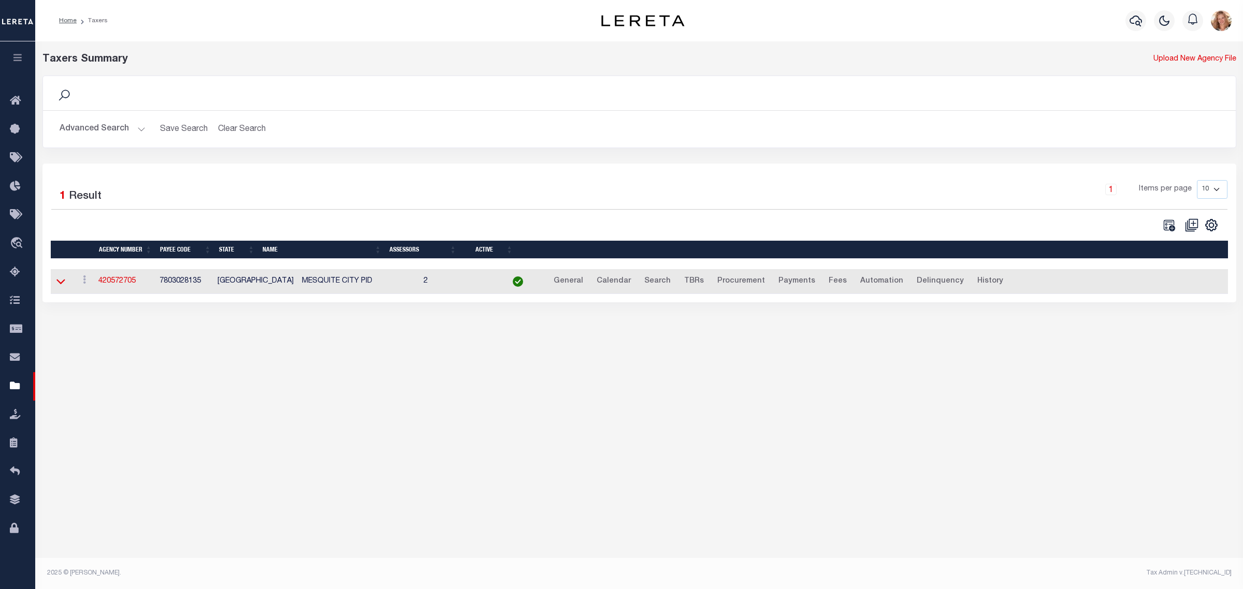
click at [61, 281] on icon at bounding box center [60, 281] width 9 height 11
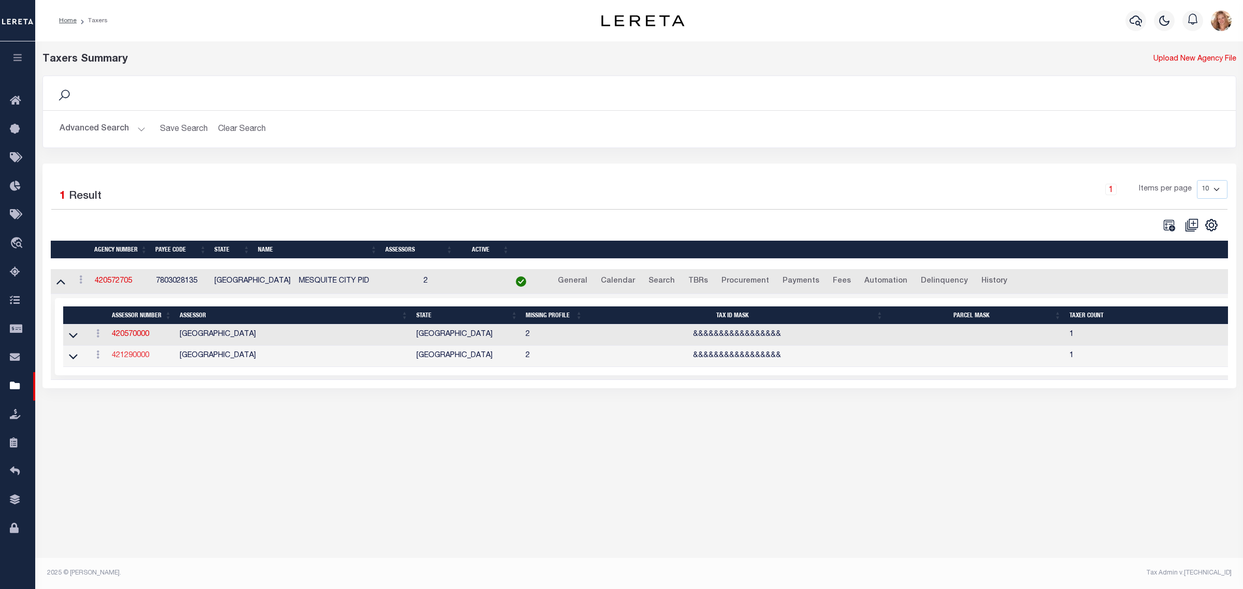
click at [122, 356] on link "421290000" at bounding box center [130, 355] width 37 height 7
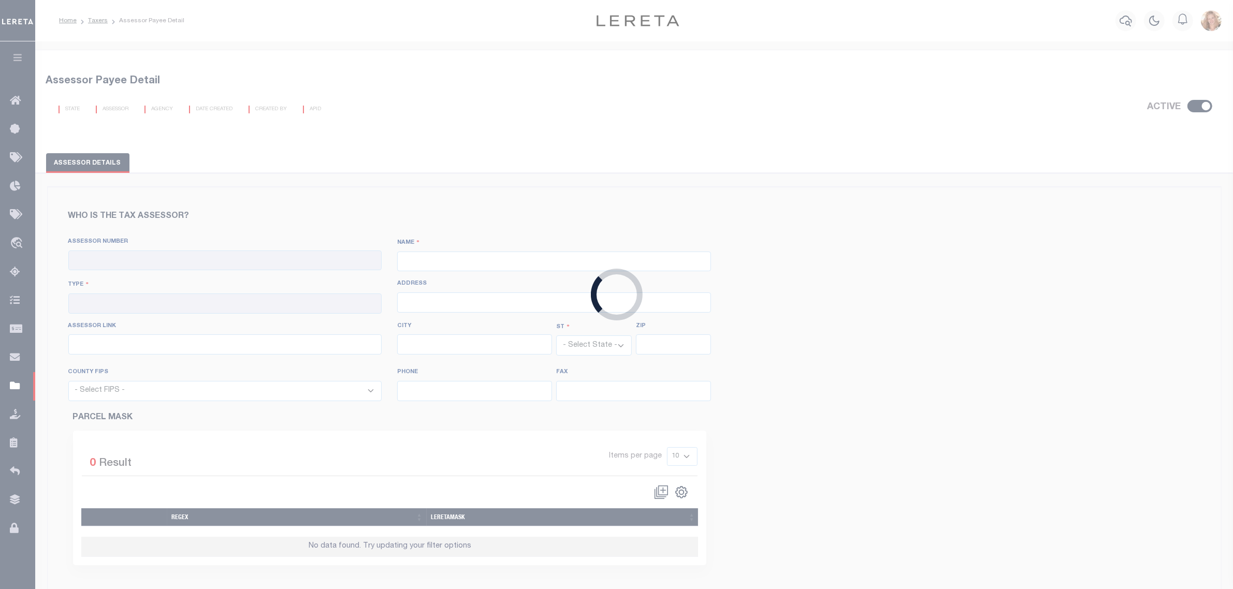
checkbox input "true"
type input "421290000"
type input "KAUFMAN COUNTY"
type input "00 - County"
type input "100 N Washington"
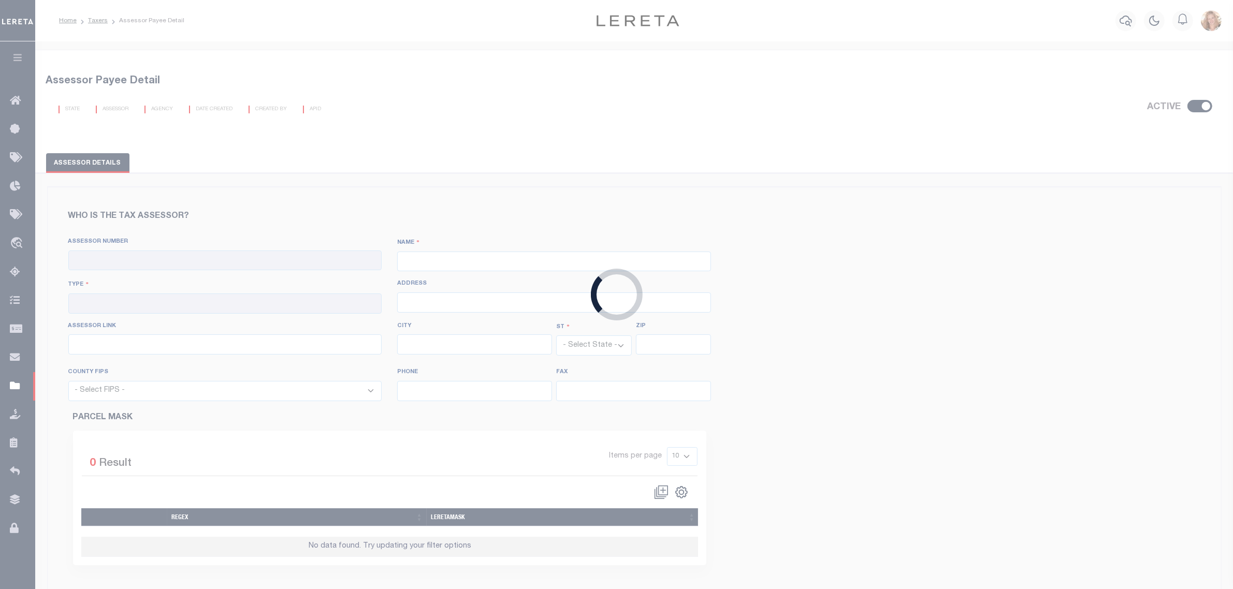
type input "https://esearch.kaufman-cad.org/?_gl=1*11mazlh*_ga*NDM0MTExNzIuMTcxODI4MDAyOQ..…"
type input "Kaufman"
select select "[GEOGRAPHIC_DATA]"
type input "75142"
select select "48257"
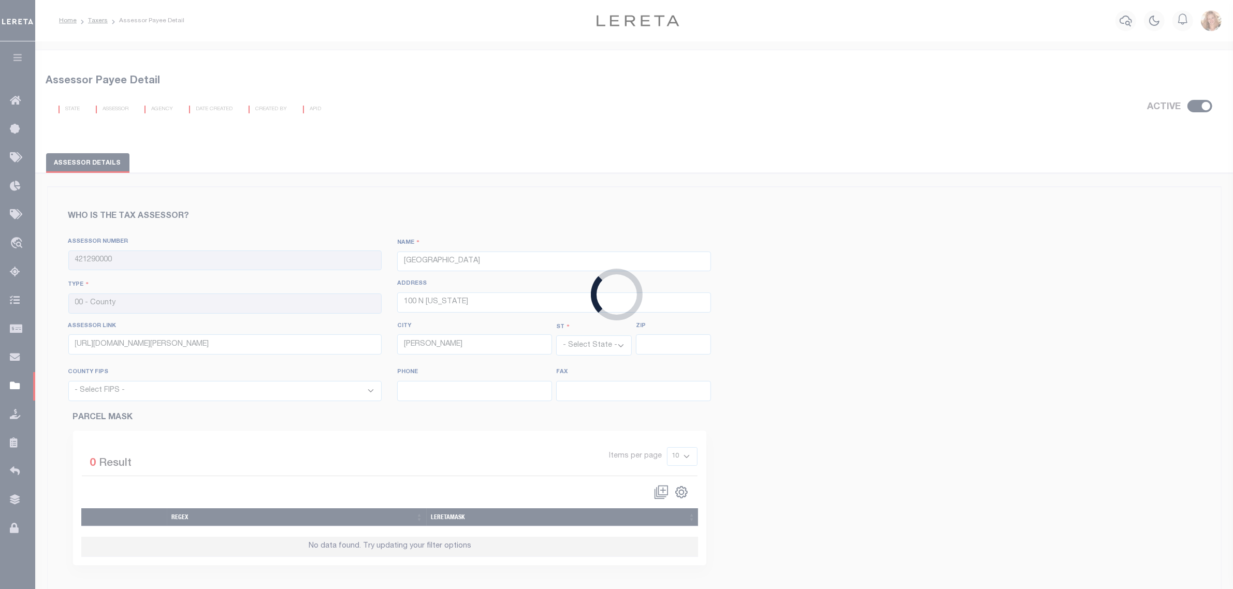
type input "469-376-4596"
type input "972-932-4113"
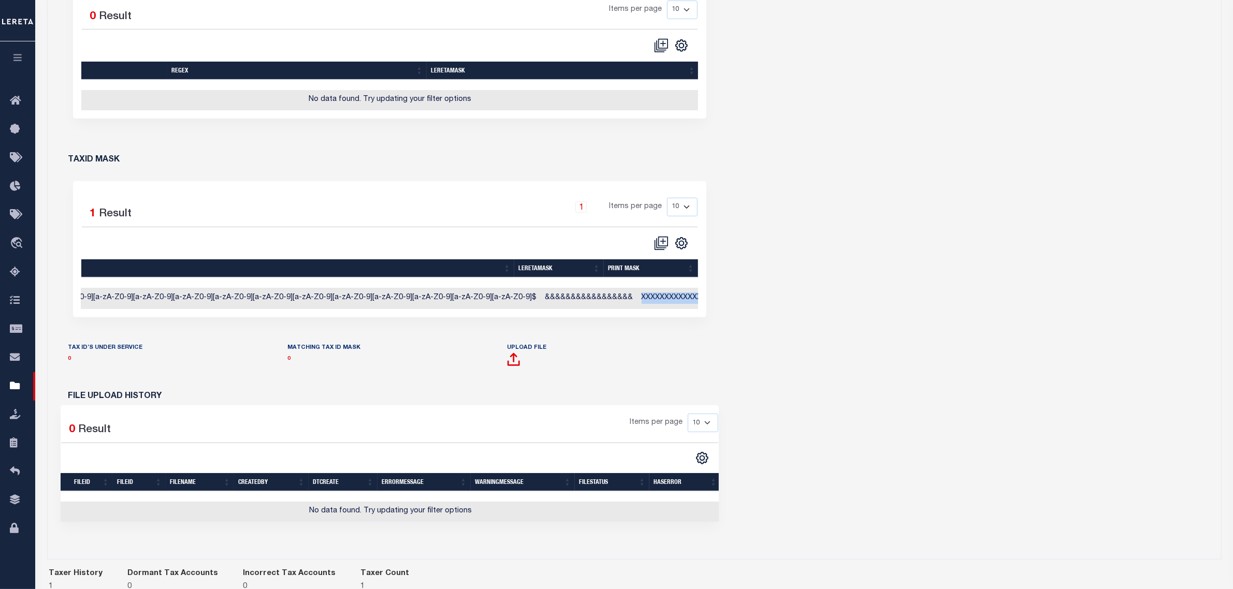
drag, startPoint x: 609, startPoint y: 306, endPoint x: 692, endPoint y: 307, distance: 83.4
click at [692, 307] on td "XXXXXXXXXXXXXXXXXX*" at bounding box center [685, 298] width 95 height 21
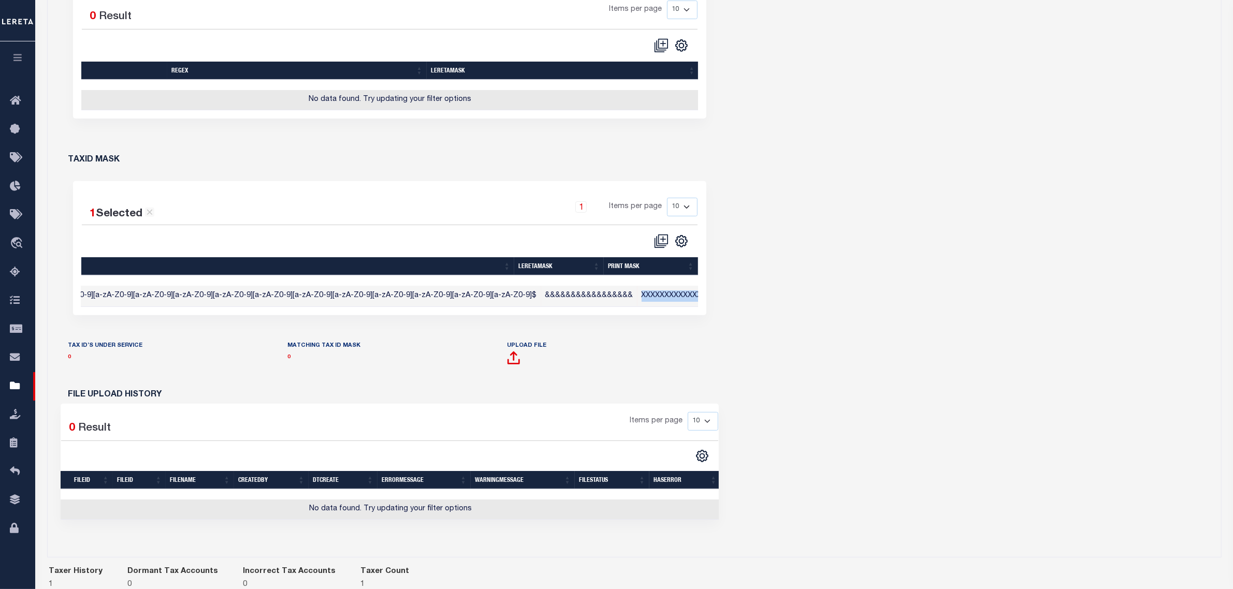
copy td "XXXXXXXXXXXXXXXXXX*"
click at [658, 244] on icon "" at bounding box center [663, 240] width 10 height 10
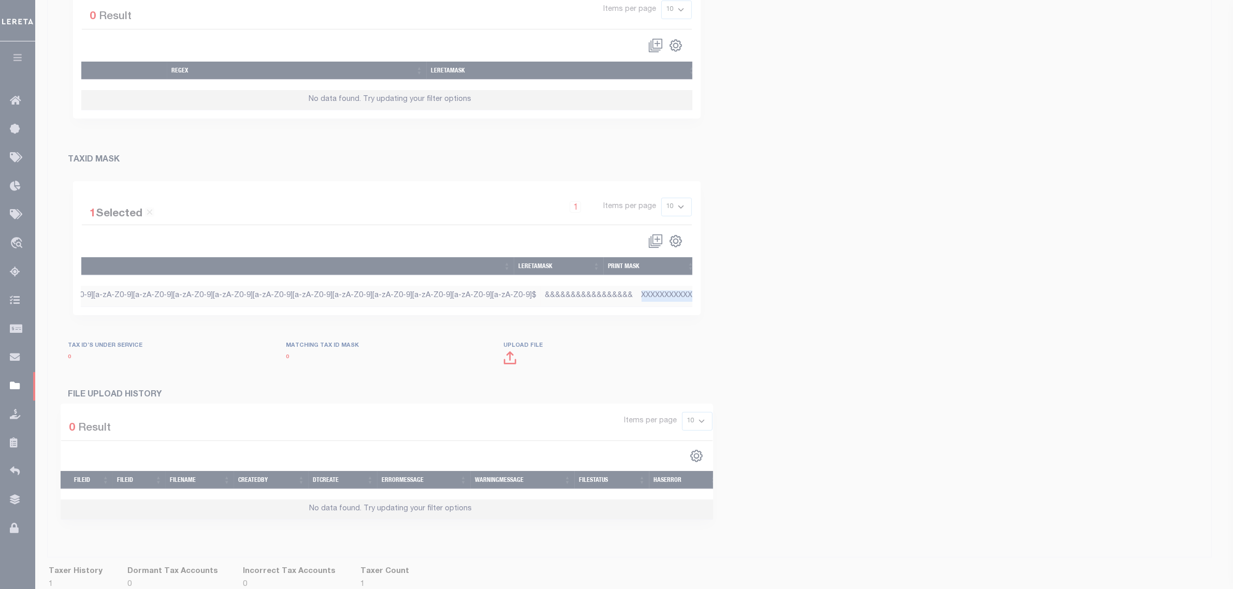
scroll to position [0, 242]
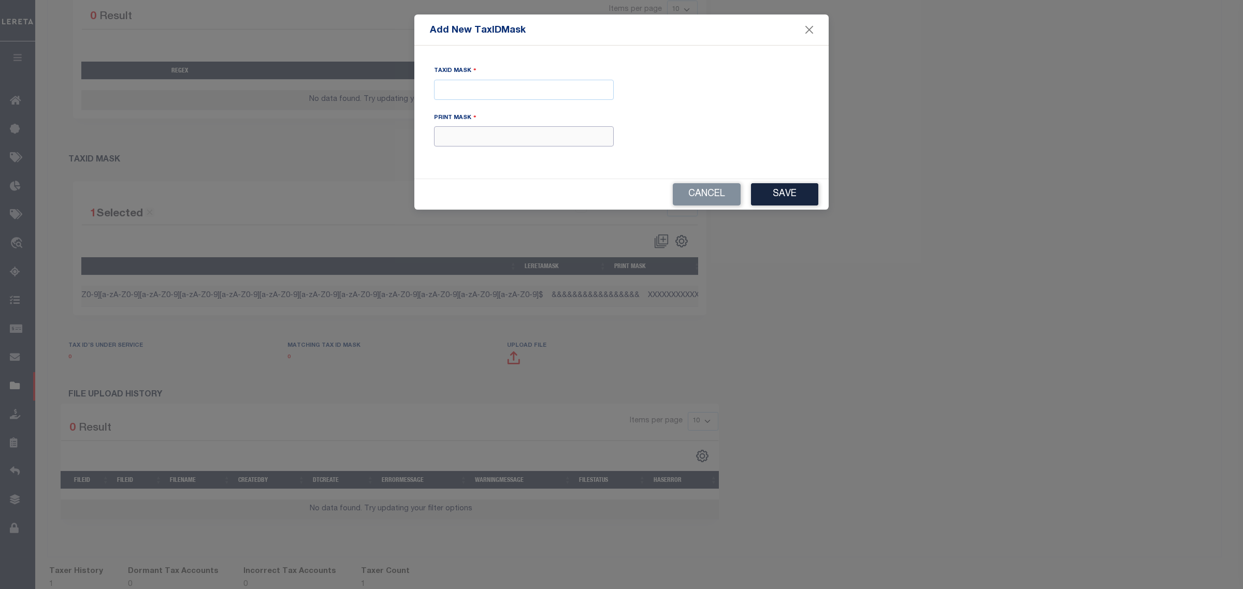
click at [586, 136] on input "text" at bounding box center [524, 136] width 180 height 20
paste input "XXXXXXXXXXXXXXXXXX*"
type input "XXXXXXXXXXXXXXXXXX*"
click at [473, 86] on input "Tax ID Mask" at bounding box center [524, 90] width 180 height 20
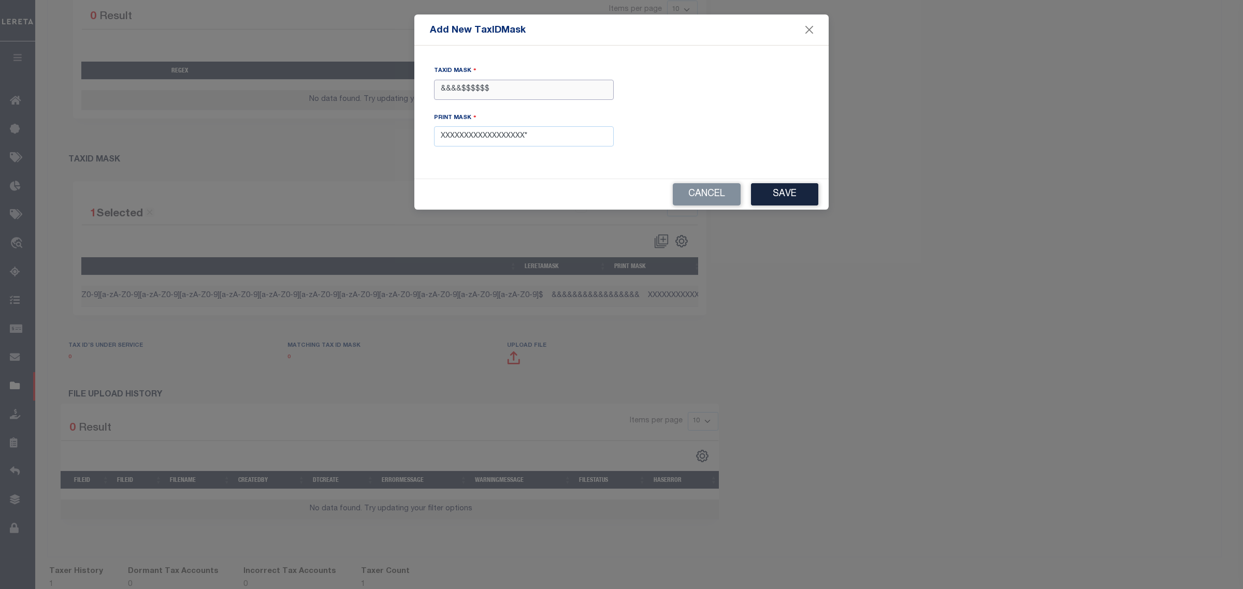
paste input "$$$$$$"
type input "&&&&$$$$$$$$$$$$"
click at [798, 191] on button "Save" at bounding box center [784, 194] width 67 height 22
